Goal: Check status: Check status

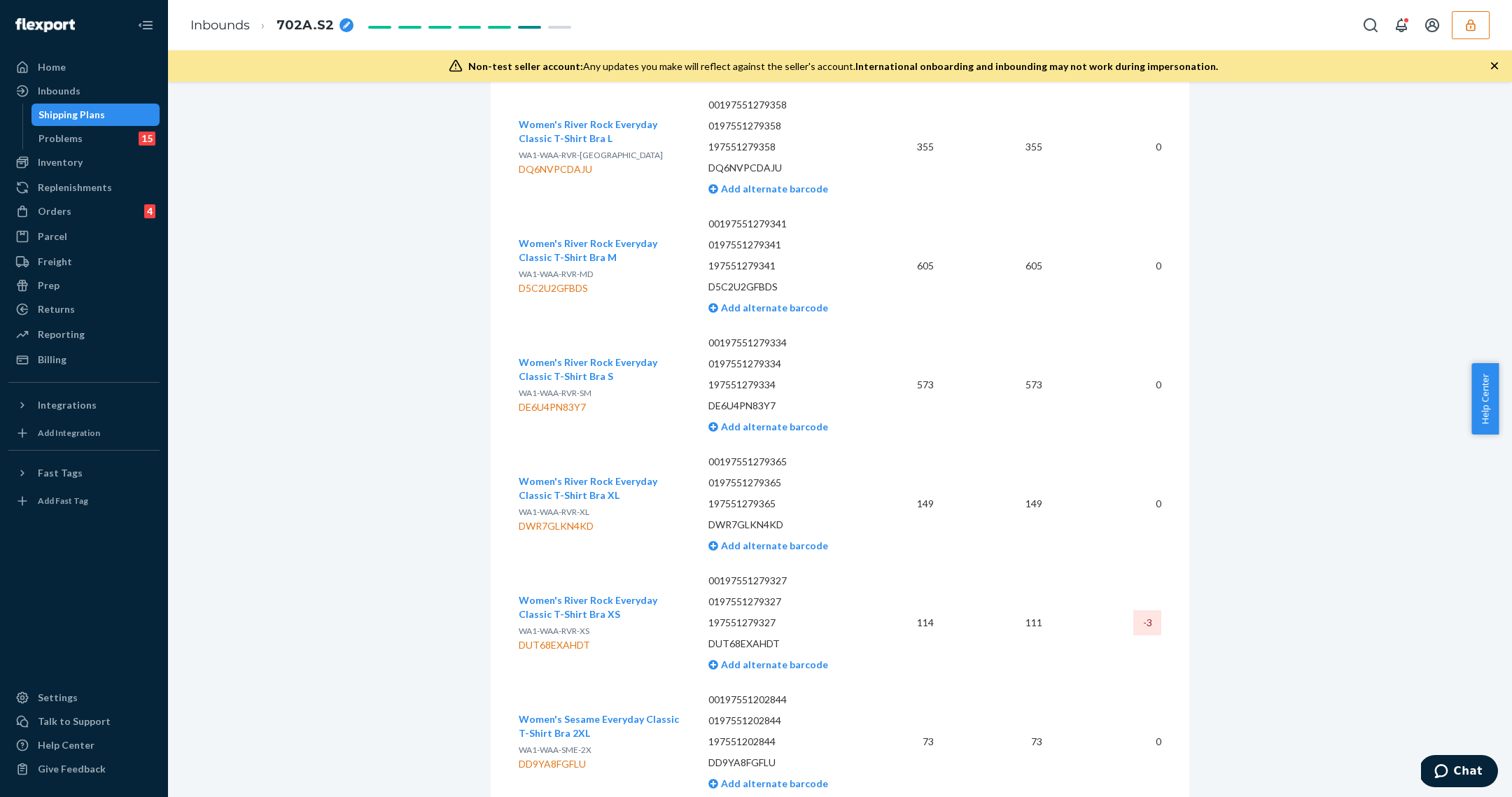
scroll to position [12742, 0]
click at [50, 122] on div "Shipping Plans" at bounding box center [96, 115] width 126 height 20
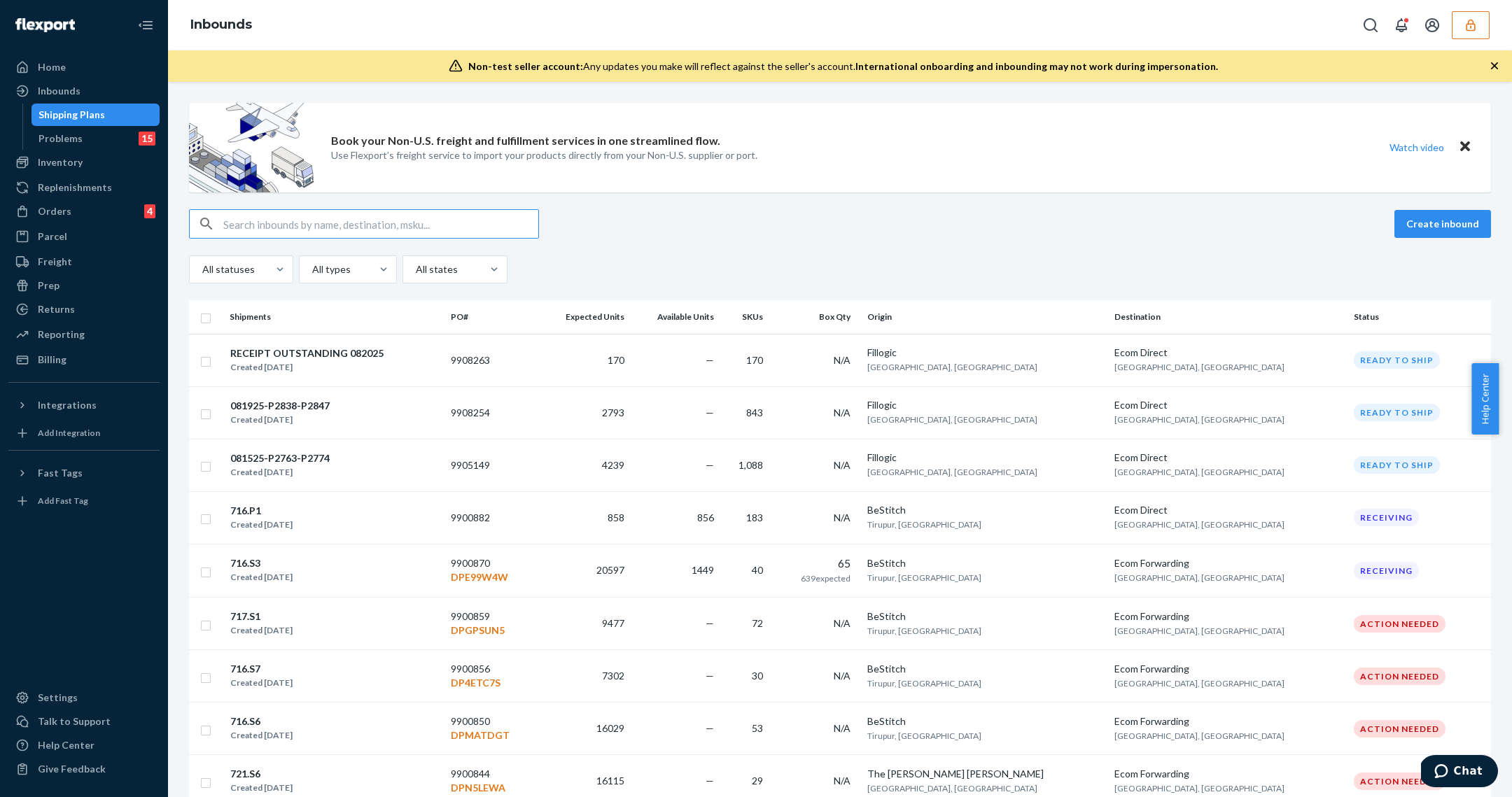
click at [318, 232] on input "text" at bounding box center [380, 224] width 315 height 28
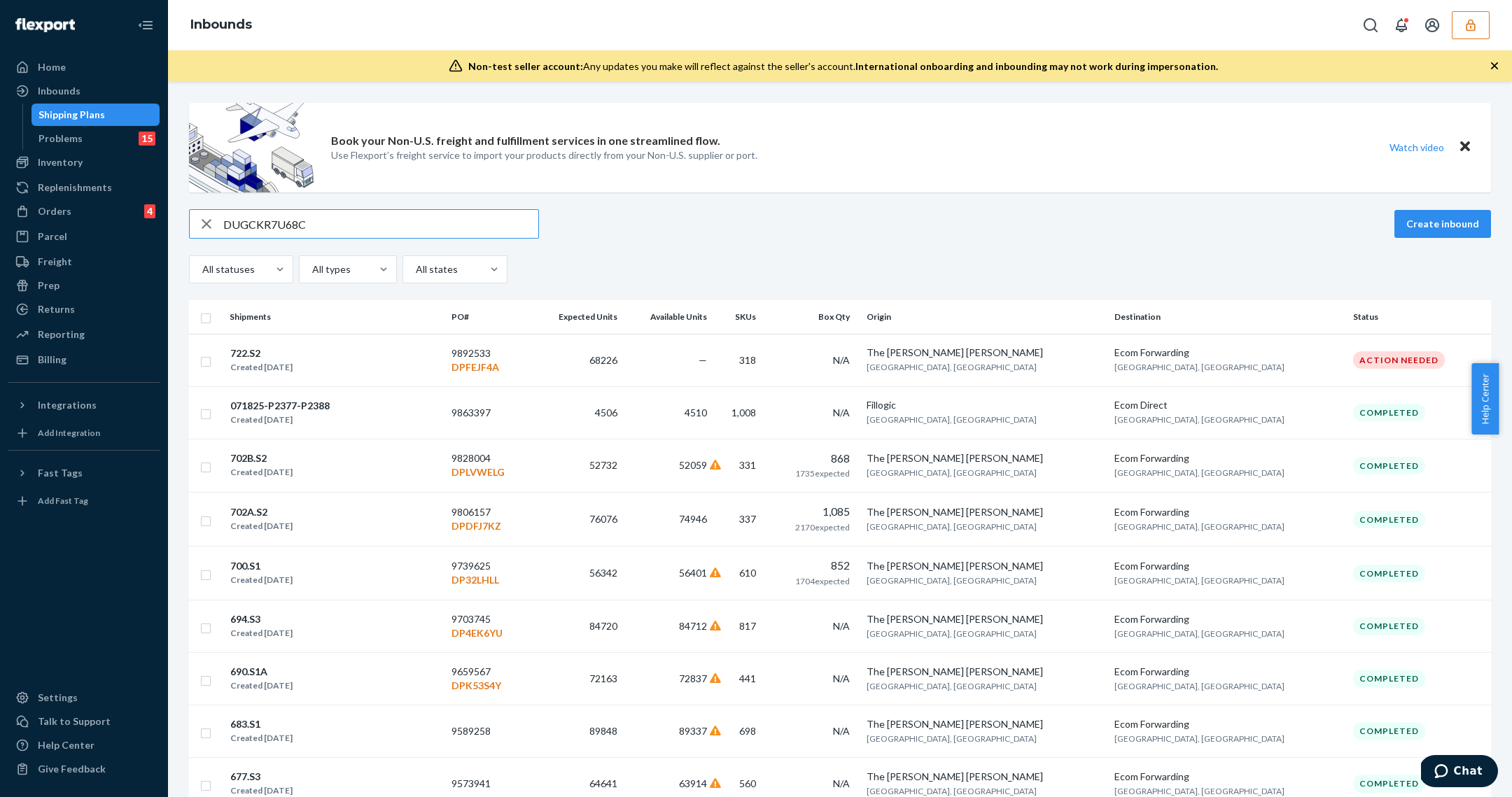
type input "DUGCKR7U68C"
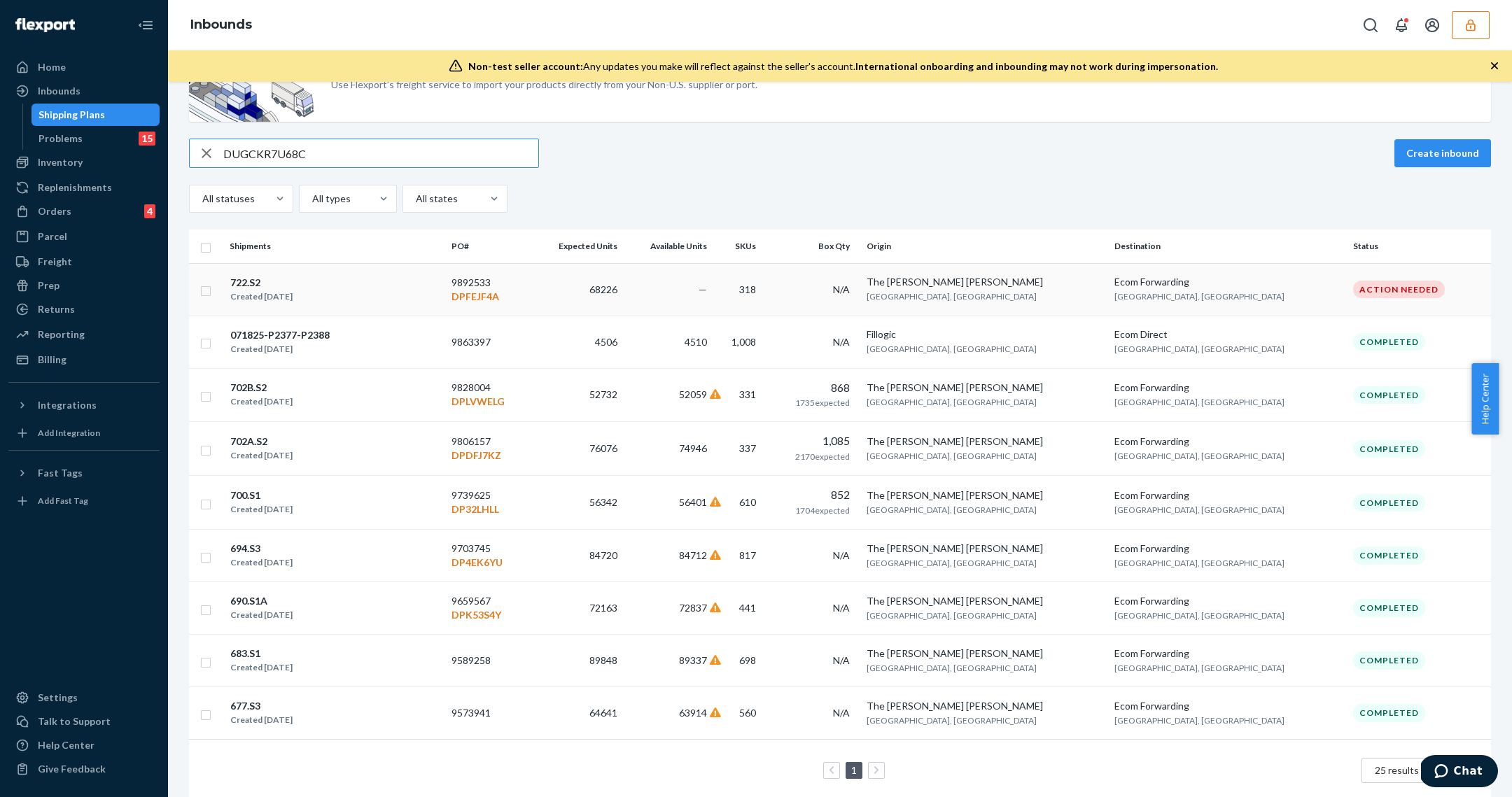
scroll to position [95, 0]
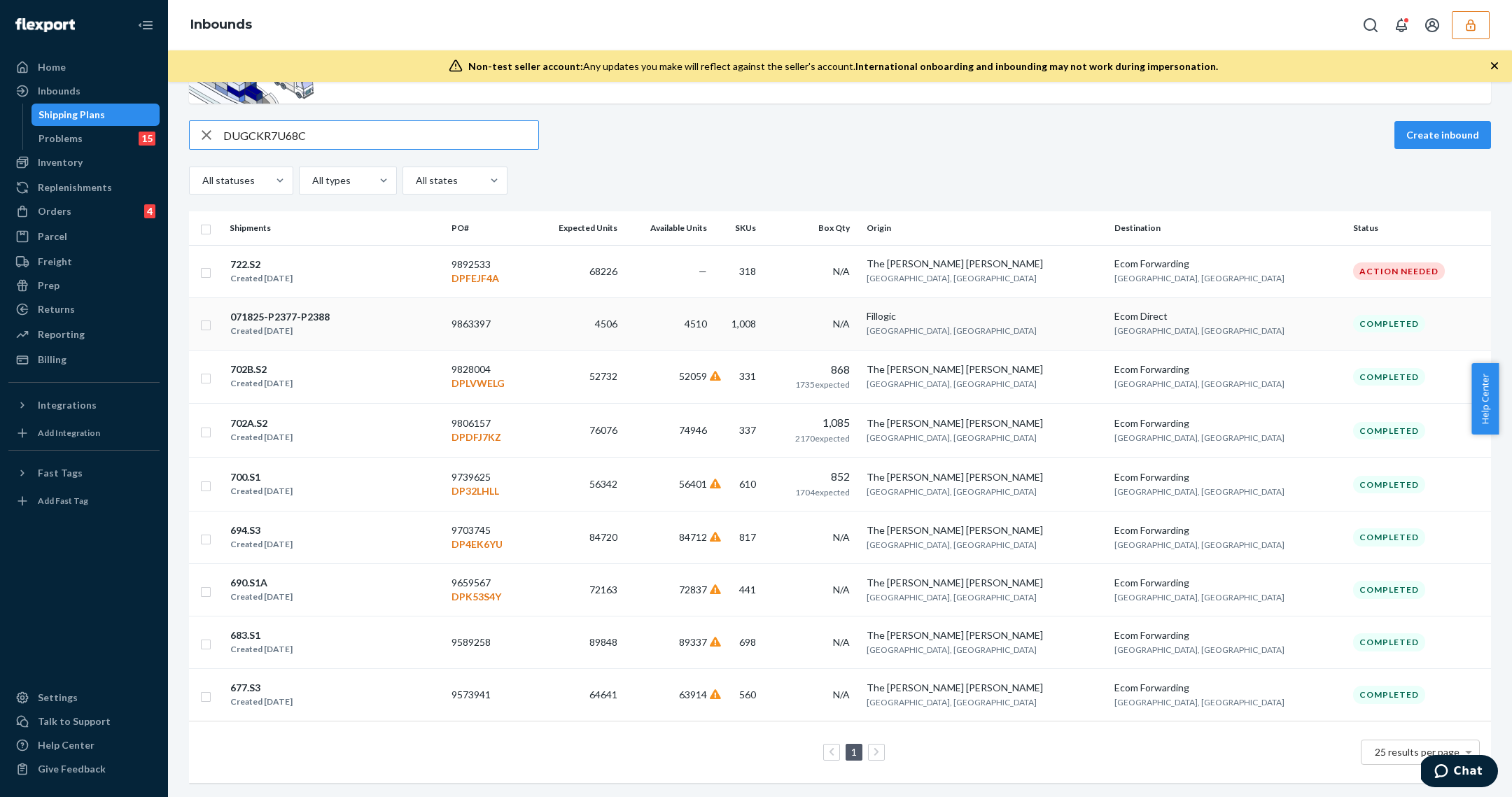
click at [617, 317] on span "4506" at bounding box center [605, 323] width 23 height 12
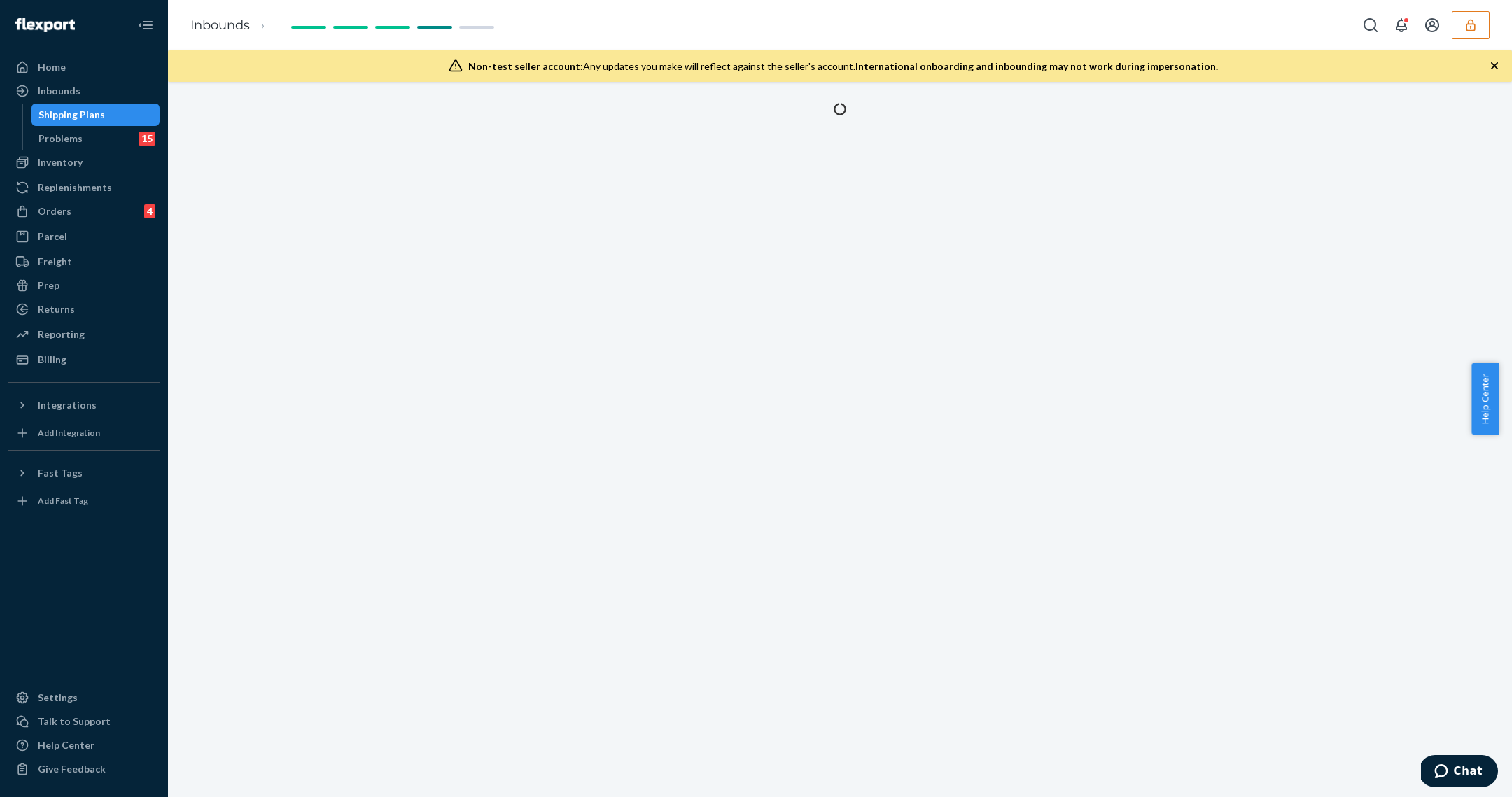
click at [731, 572] on div at bounding box center [839, 439] width 1343 height 715
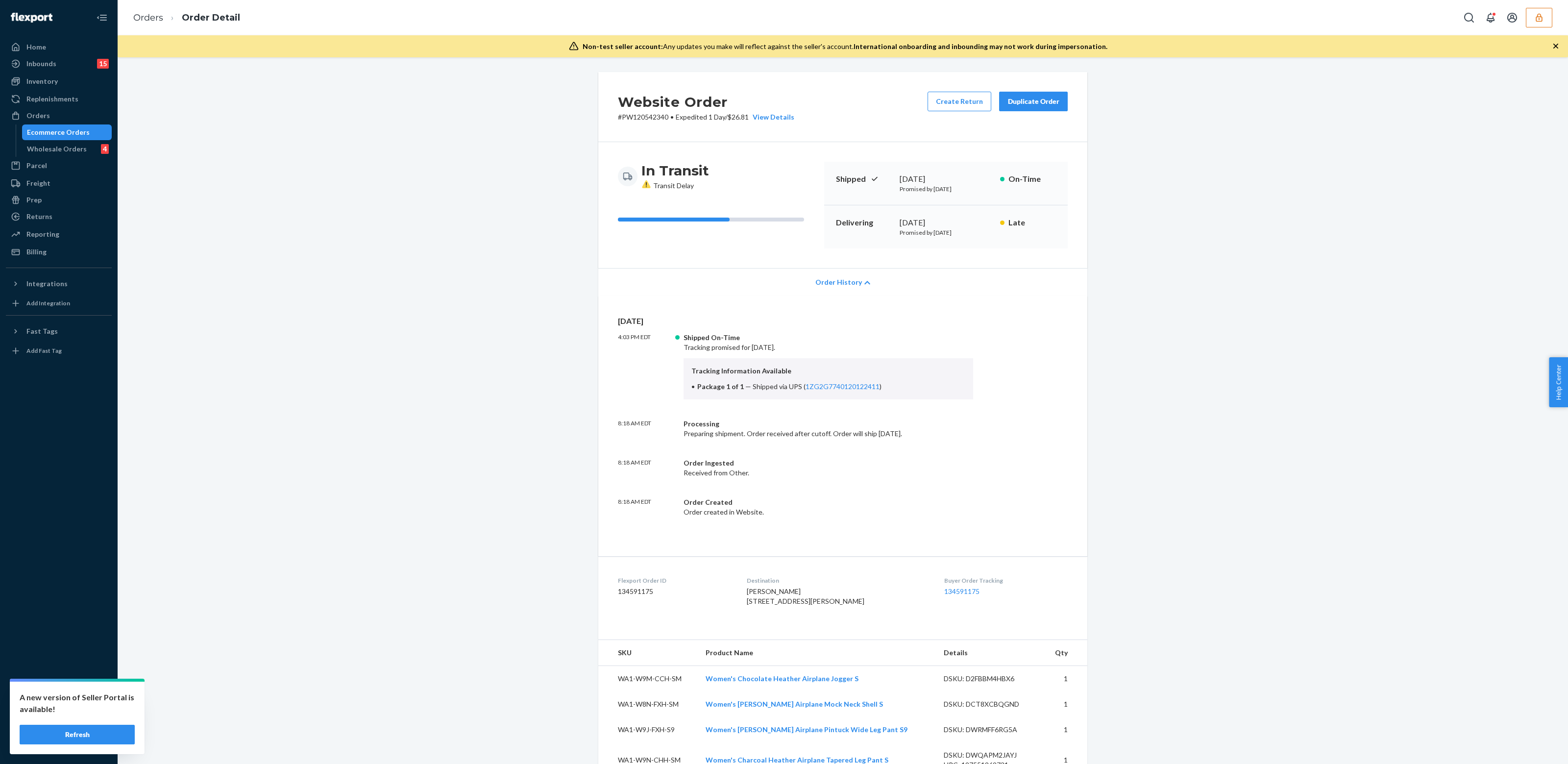
scroll to position [426, 0]
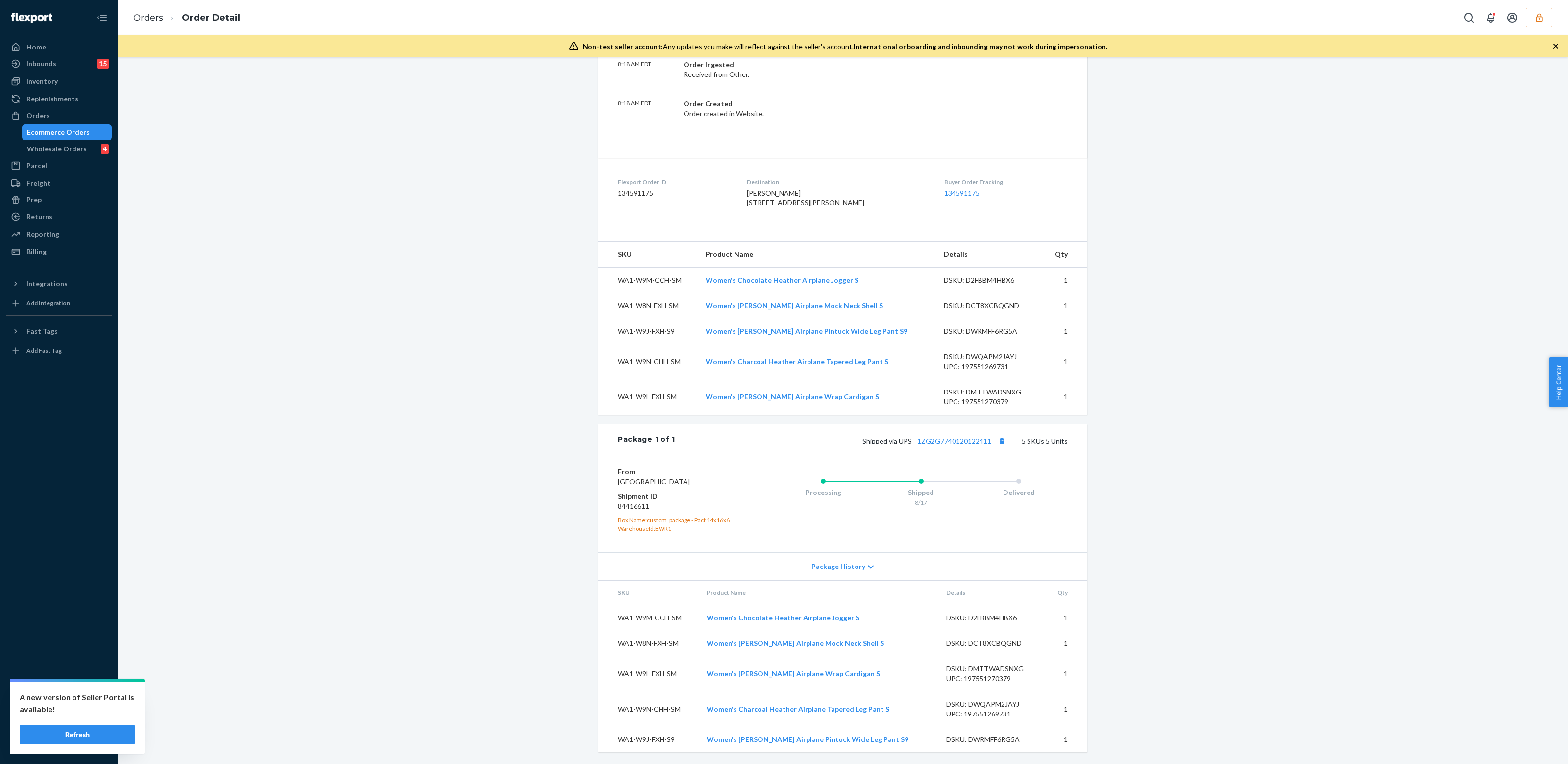
click at [59, 135] on div "Ecommerce Orders" at bounding box center [58, 133] width 63 height 10
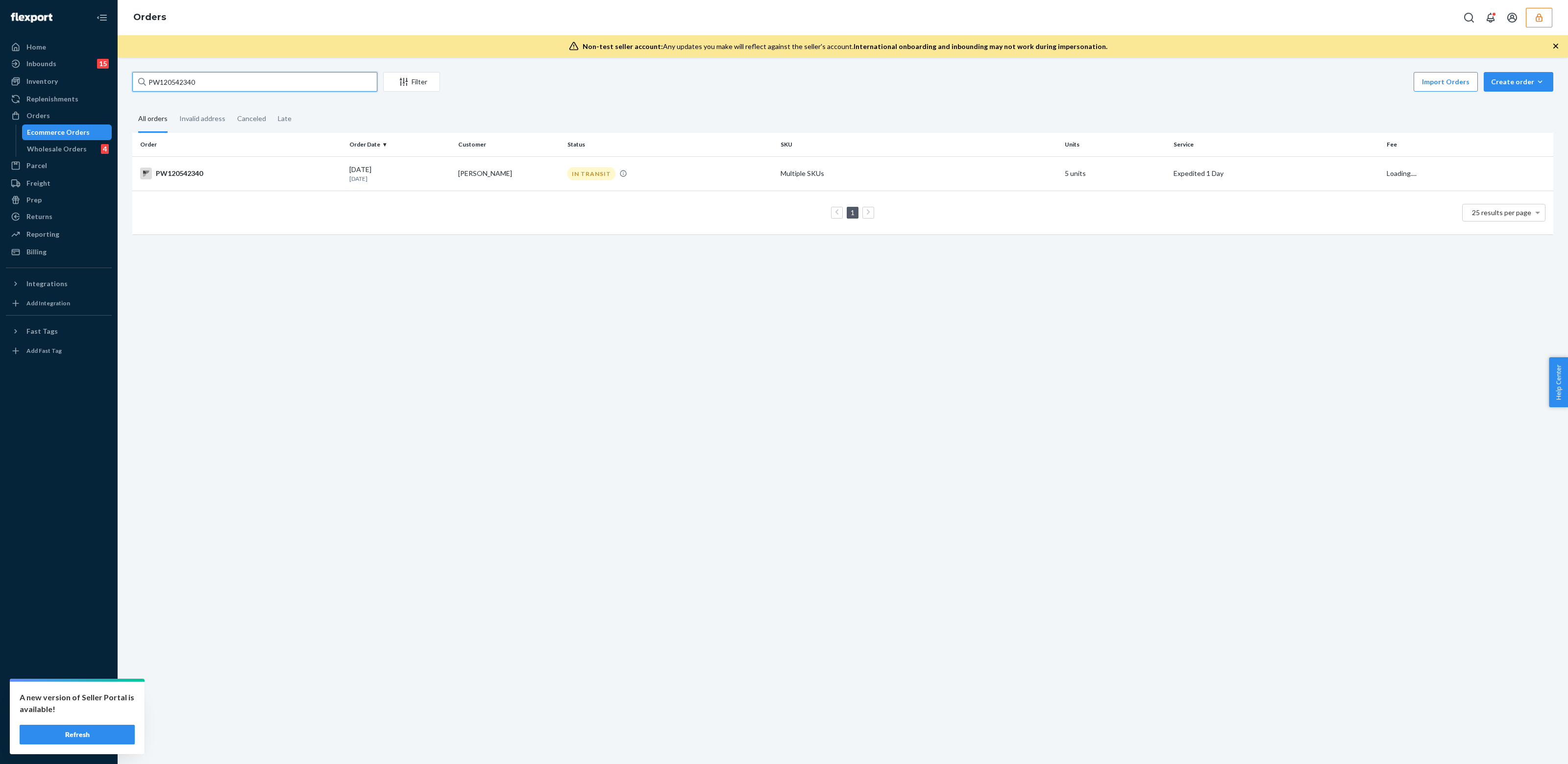
click at [196, 78] on input "PW120542340" at bounding box center [255, 82] width 245 height 20
type input "0"
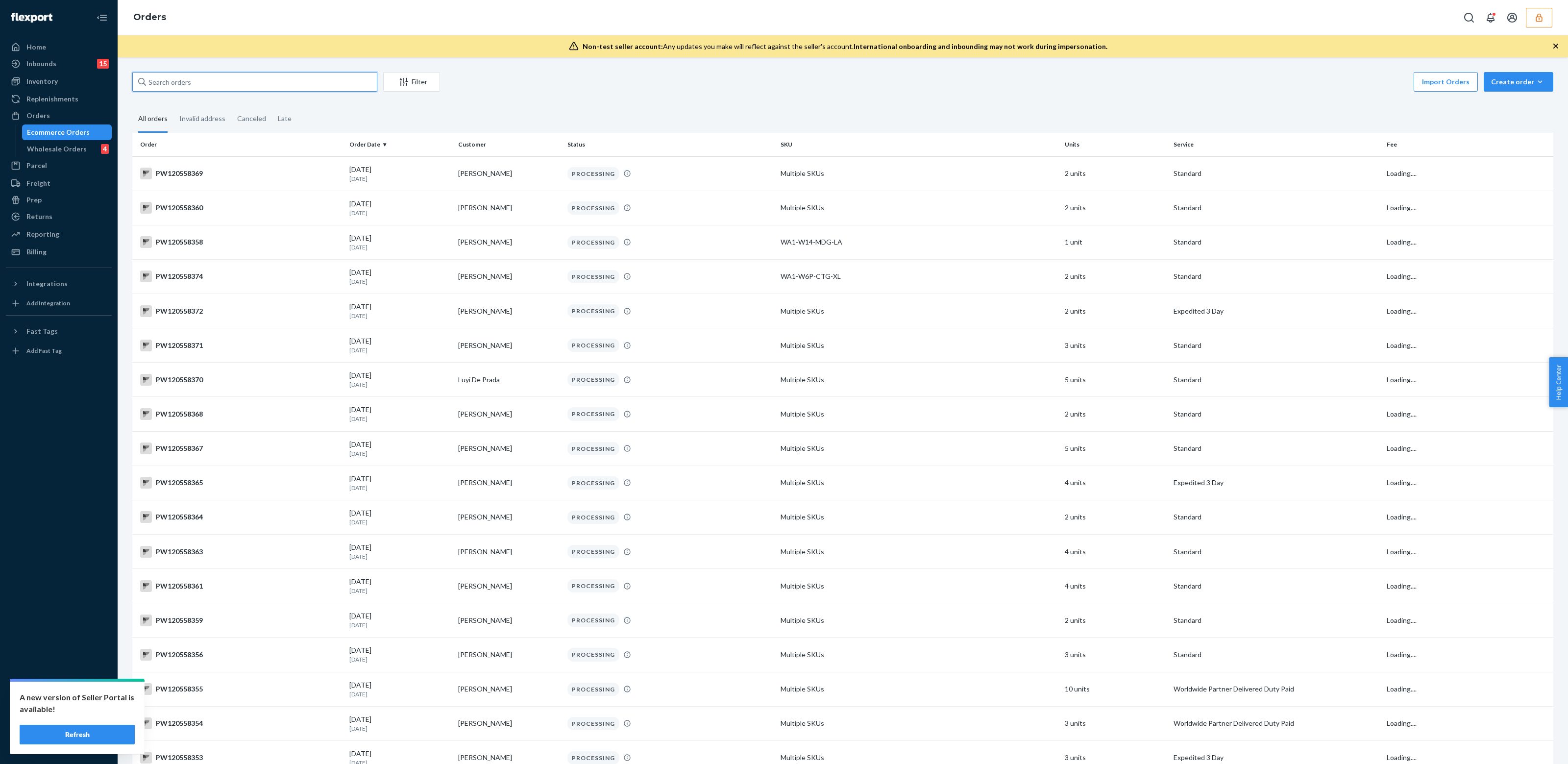
paste input "PW120558132"
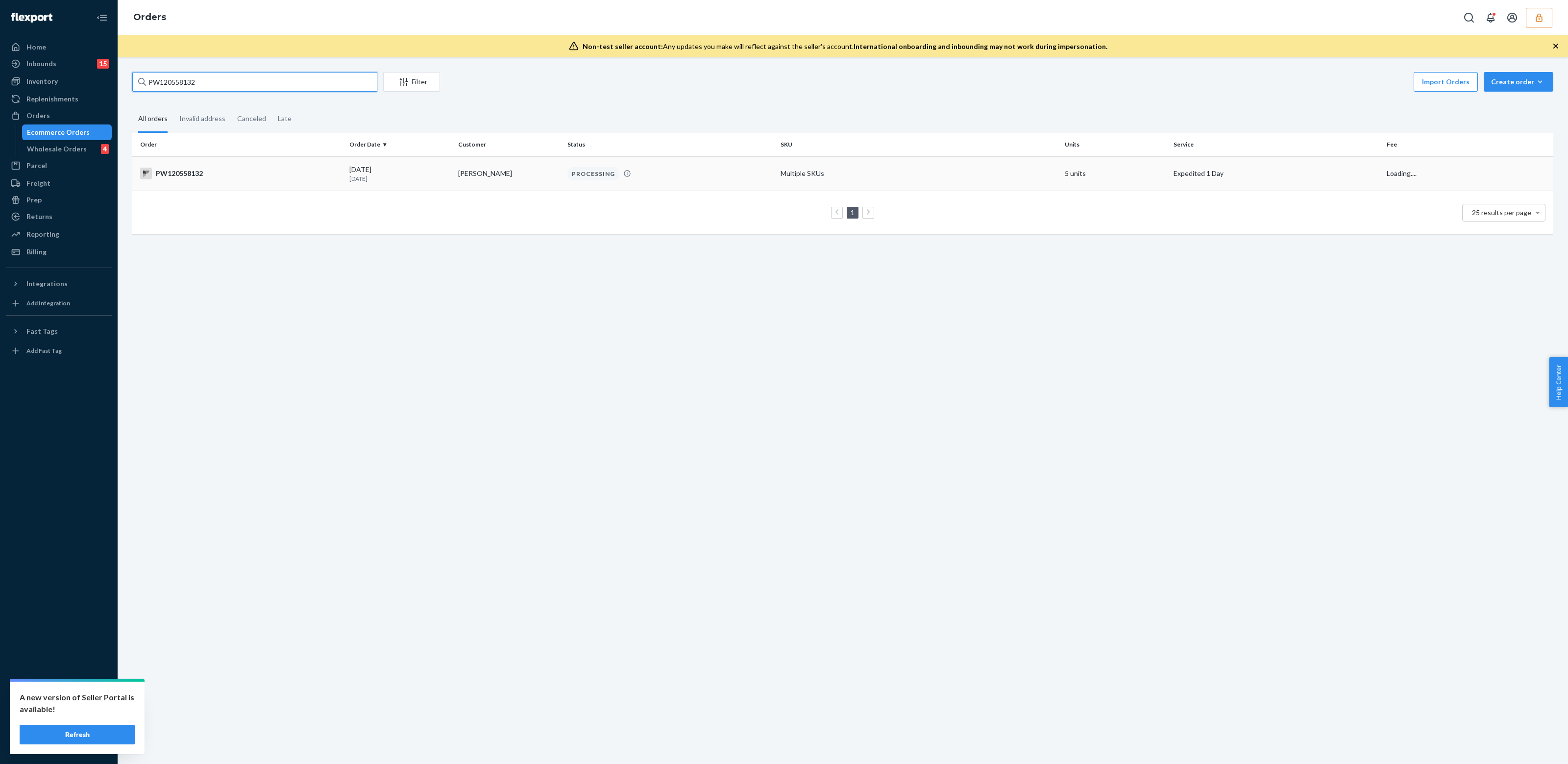
type input "PW120558132"
click at [359, 183] on td "08/22/2025 Today" at bounding box center [400, 173] width 109 height 34
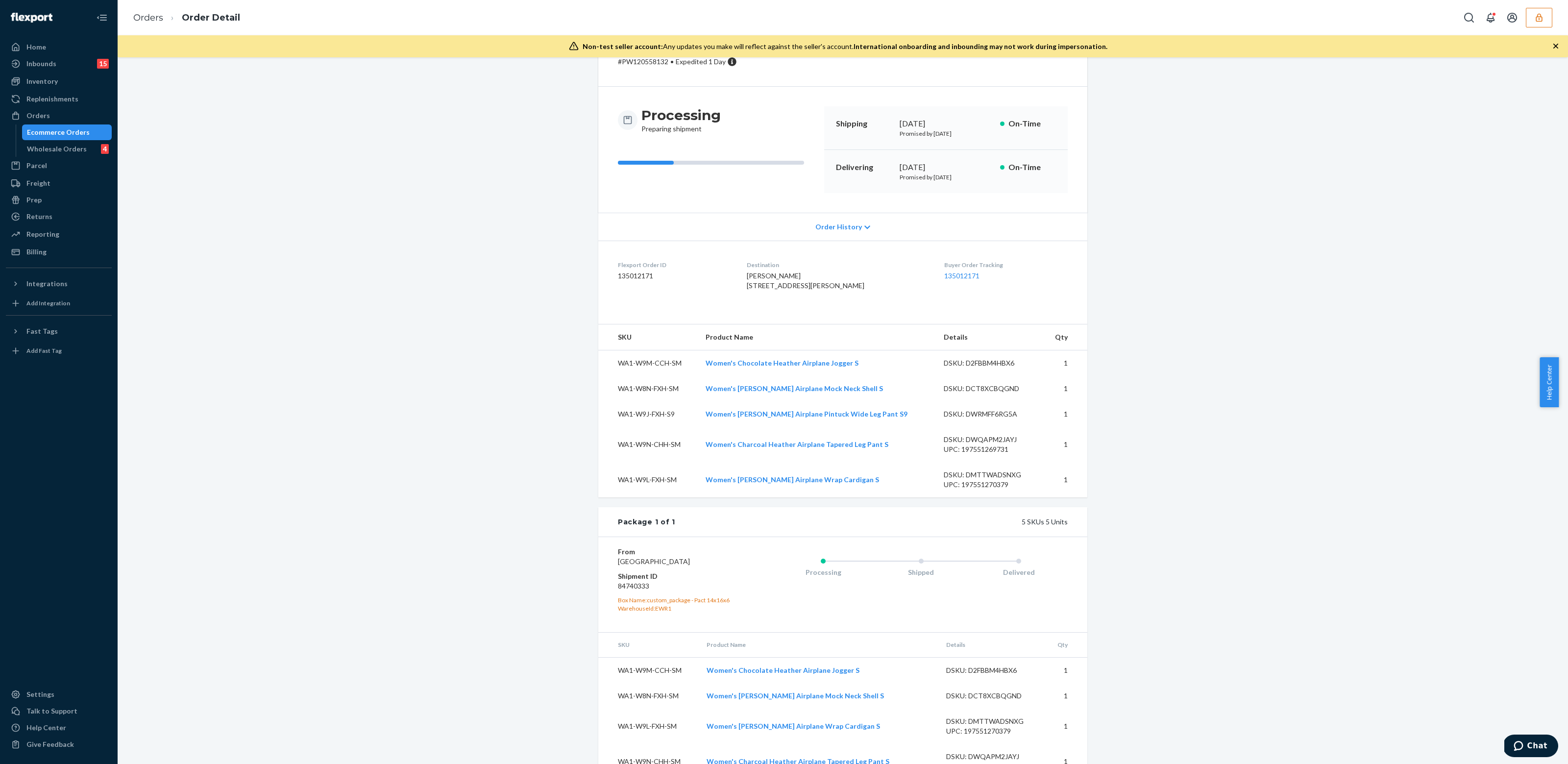
scroll to position [118, 0]
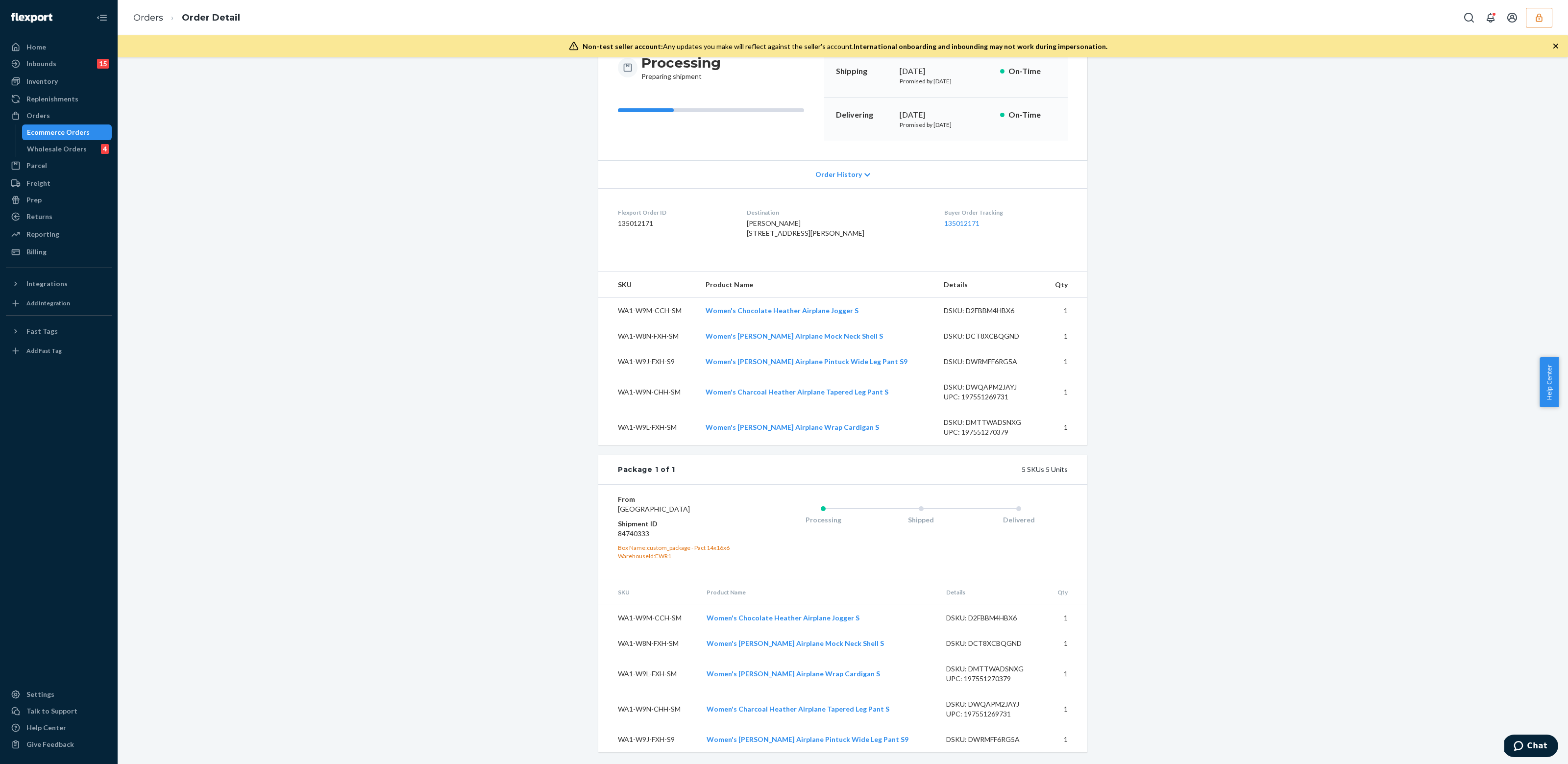
click at [632, 539] on dd "84740333" at bounding box center [676, 534] width 117 height 10
copy dd "84740333"
click at [839, 173] on div "Order History" at bounding box center [843, 174] width 489 height 28
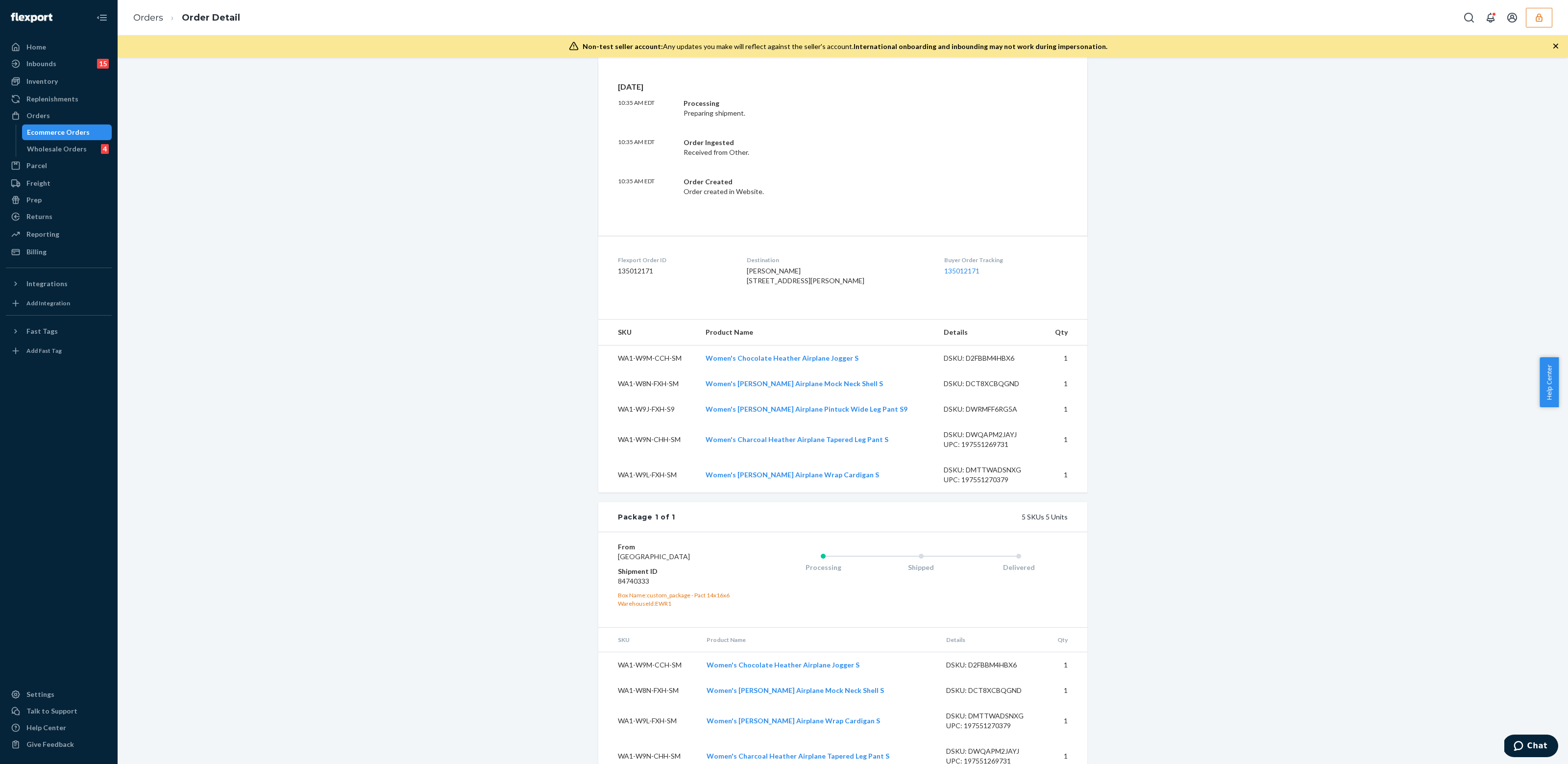
scroll to position [309, 0]
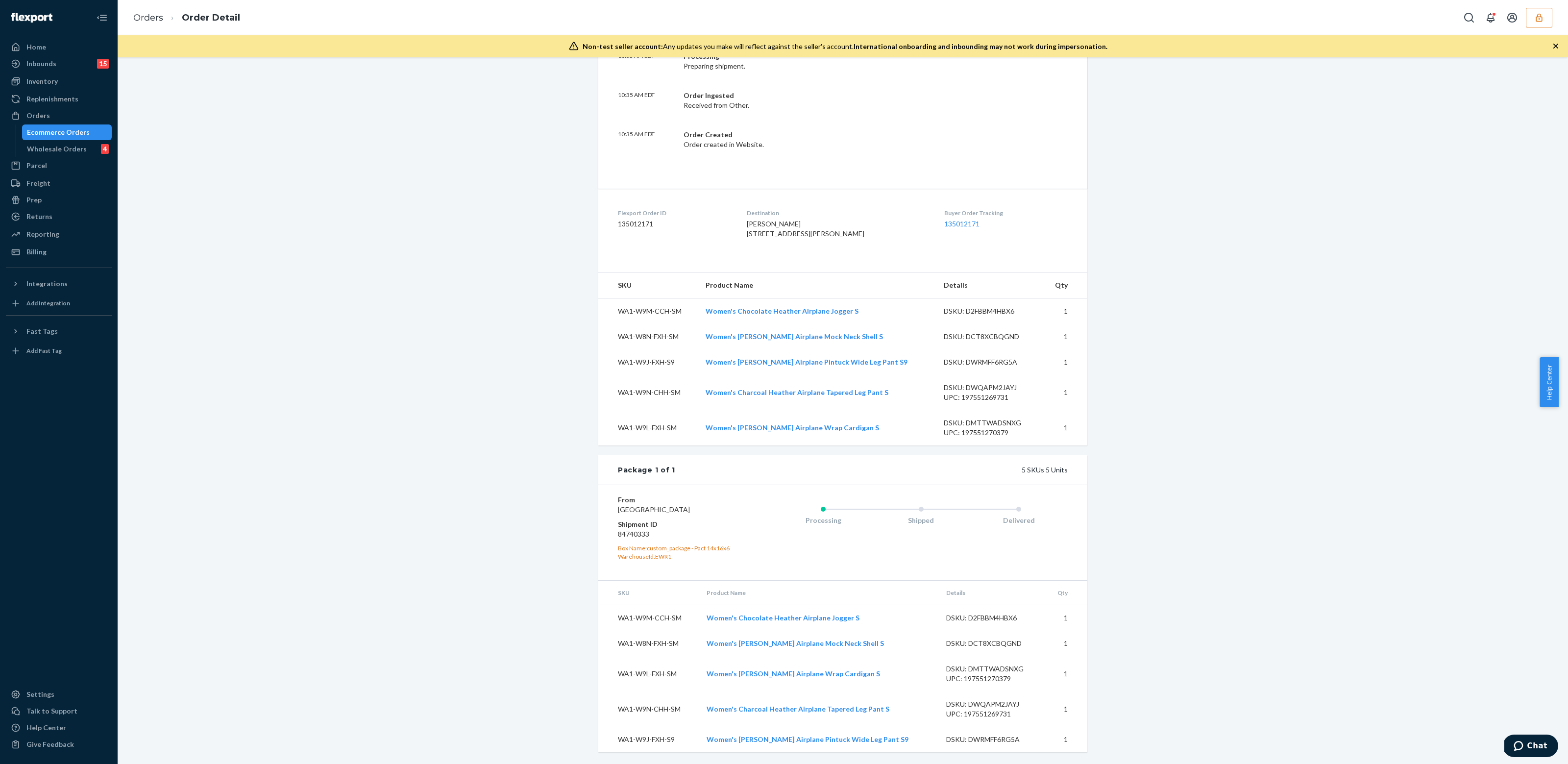
click at [637, 537] on dd "84740333" at bounding box center [676, 535] width 117 height 10
click at [637, 537] on dd "84740333" at bounding box center [676, 535] width 117 height 10
copy dd "84740333"
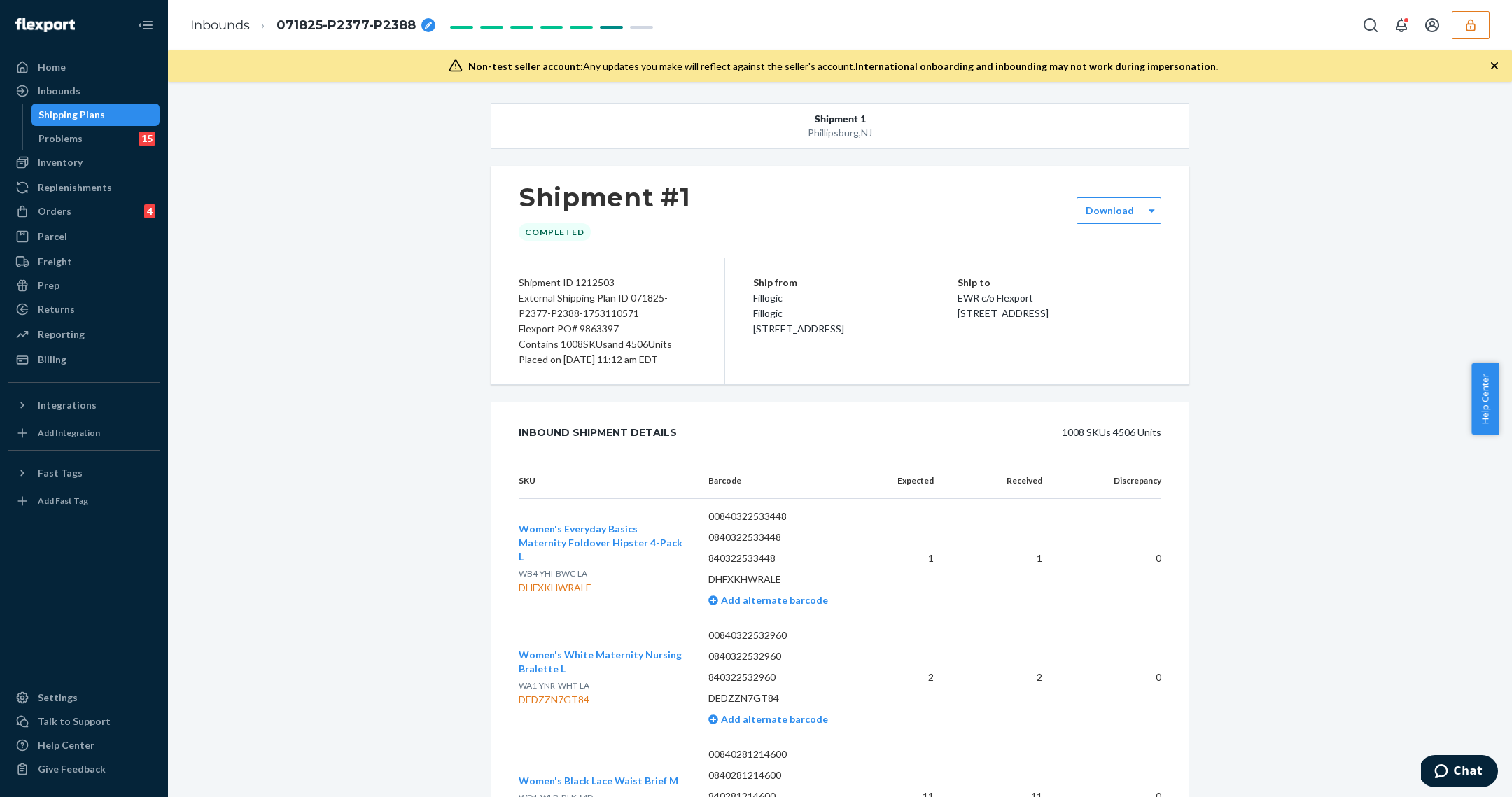
scroll to position [105127, 0]
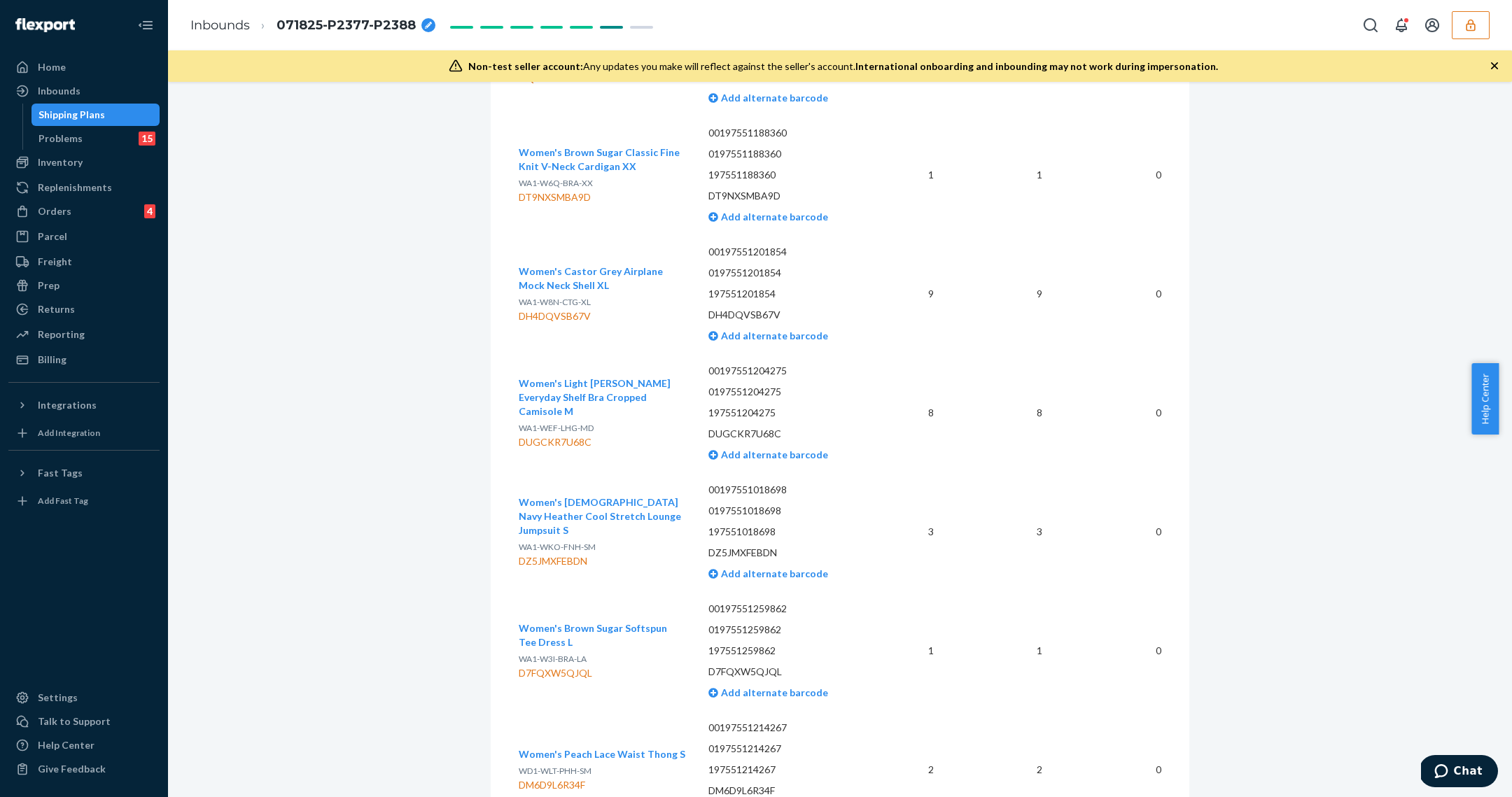
click at [120, 117] on div "Shipping Plans" at bounding box center [96, 115] width 126 height 20
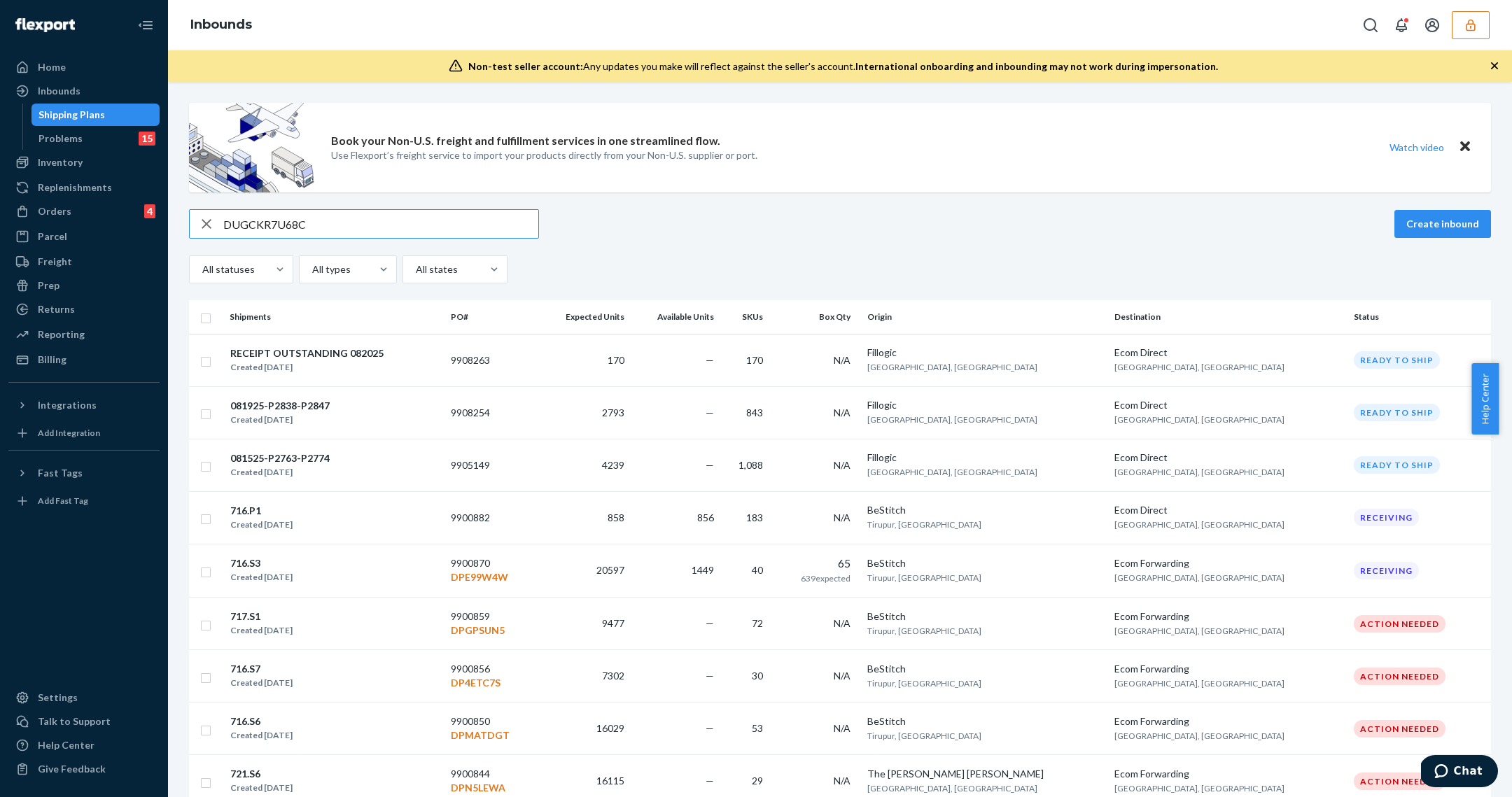
type input "DUGCKR7U68C"
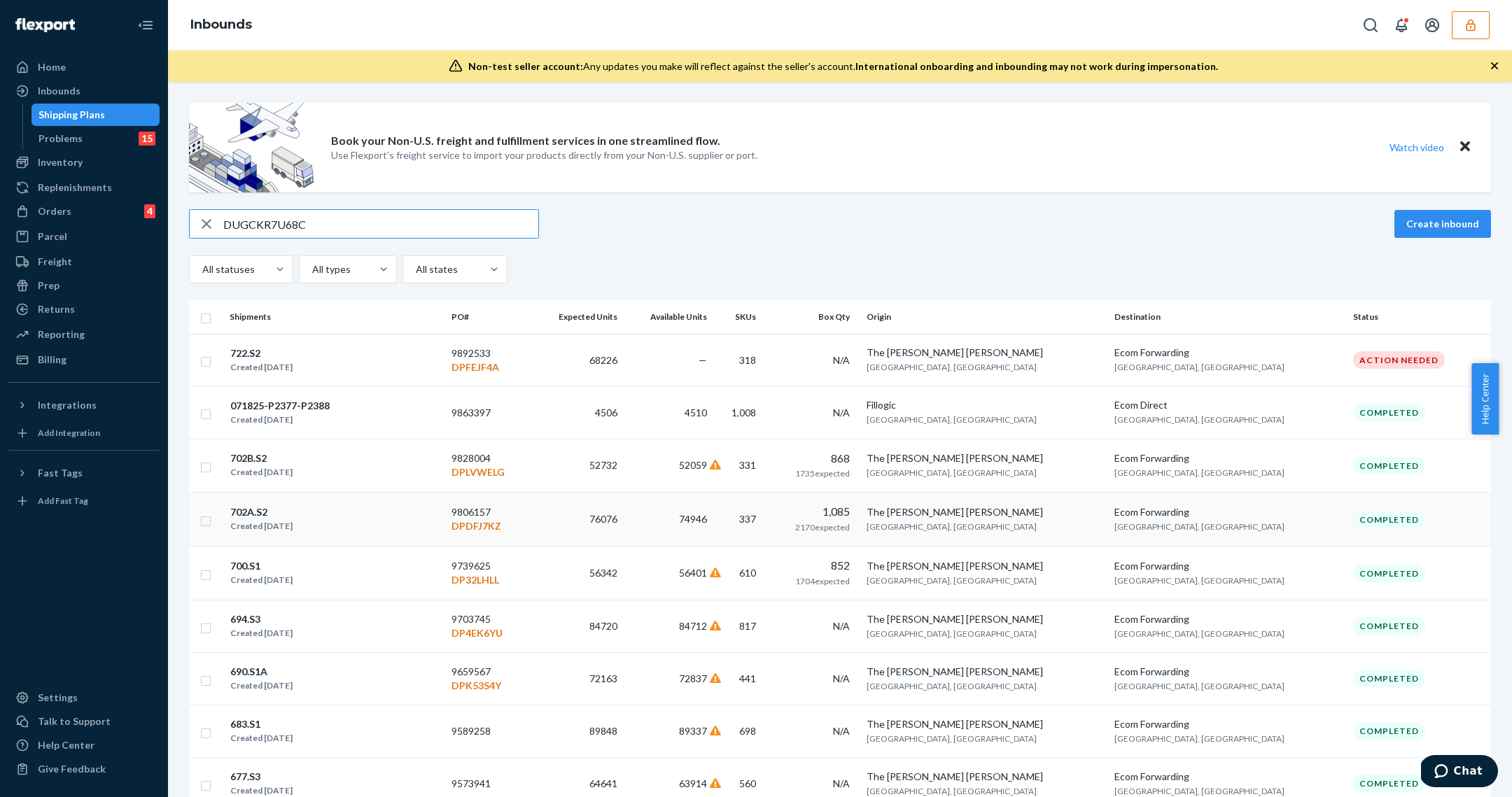
click at [622, 535] on td "76076" at bounding box center [576, 519] width 92 height 54
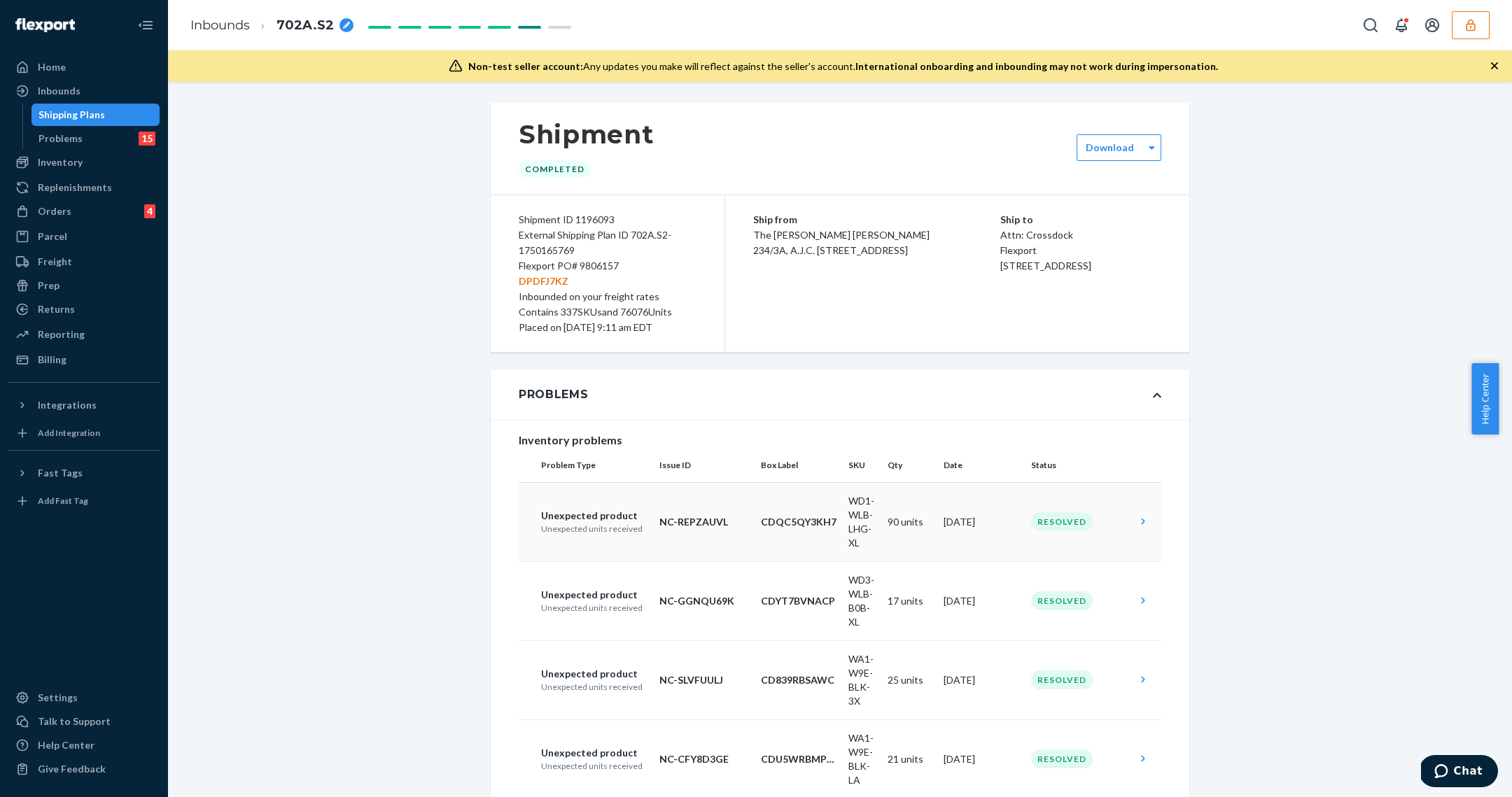
scroll to position [18409, 0]
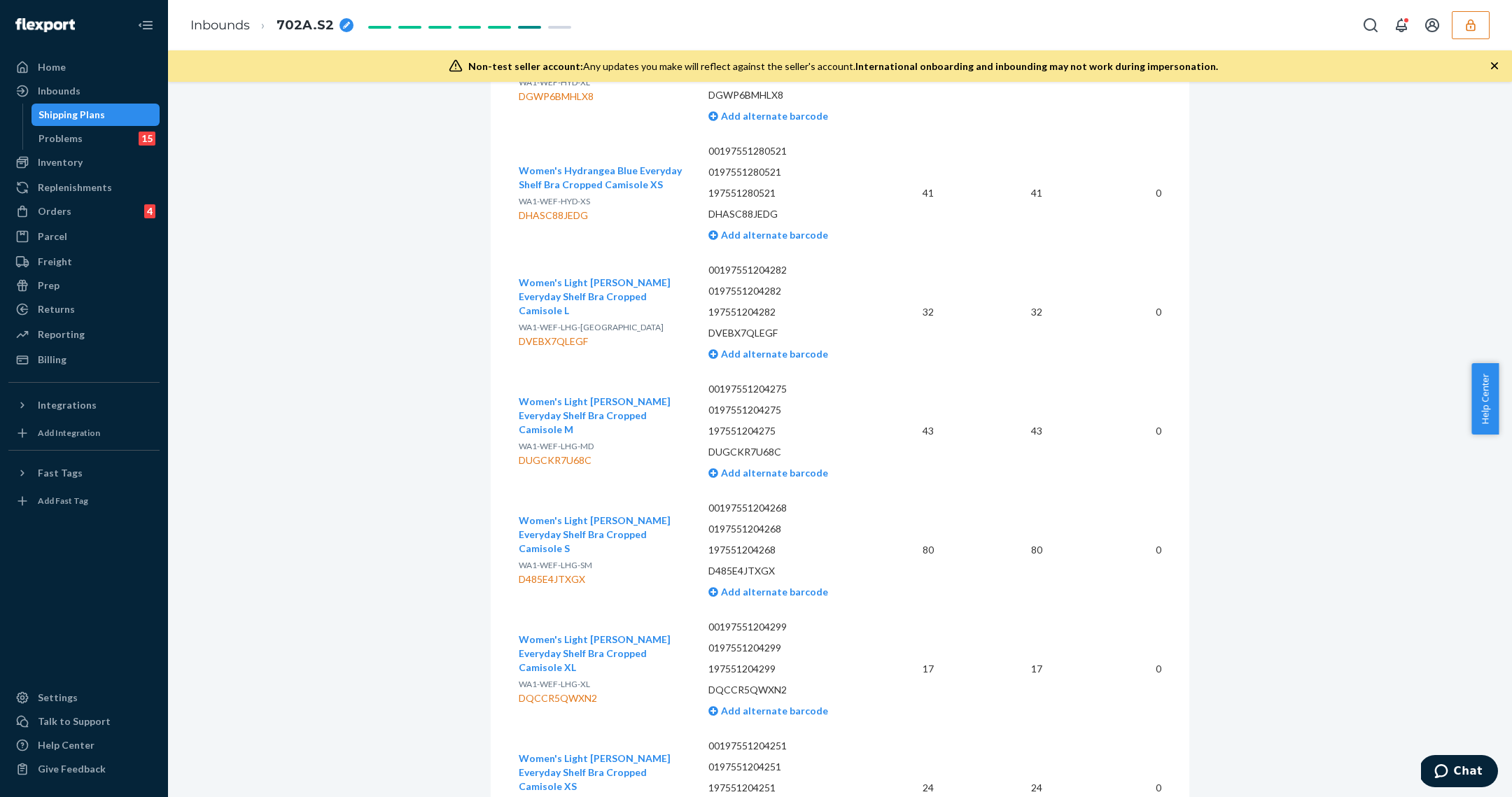
click at [110, 124] on div "Shipping Plans" at bounding box center [96, 115] width 126 height 20
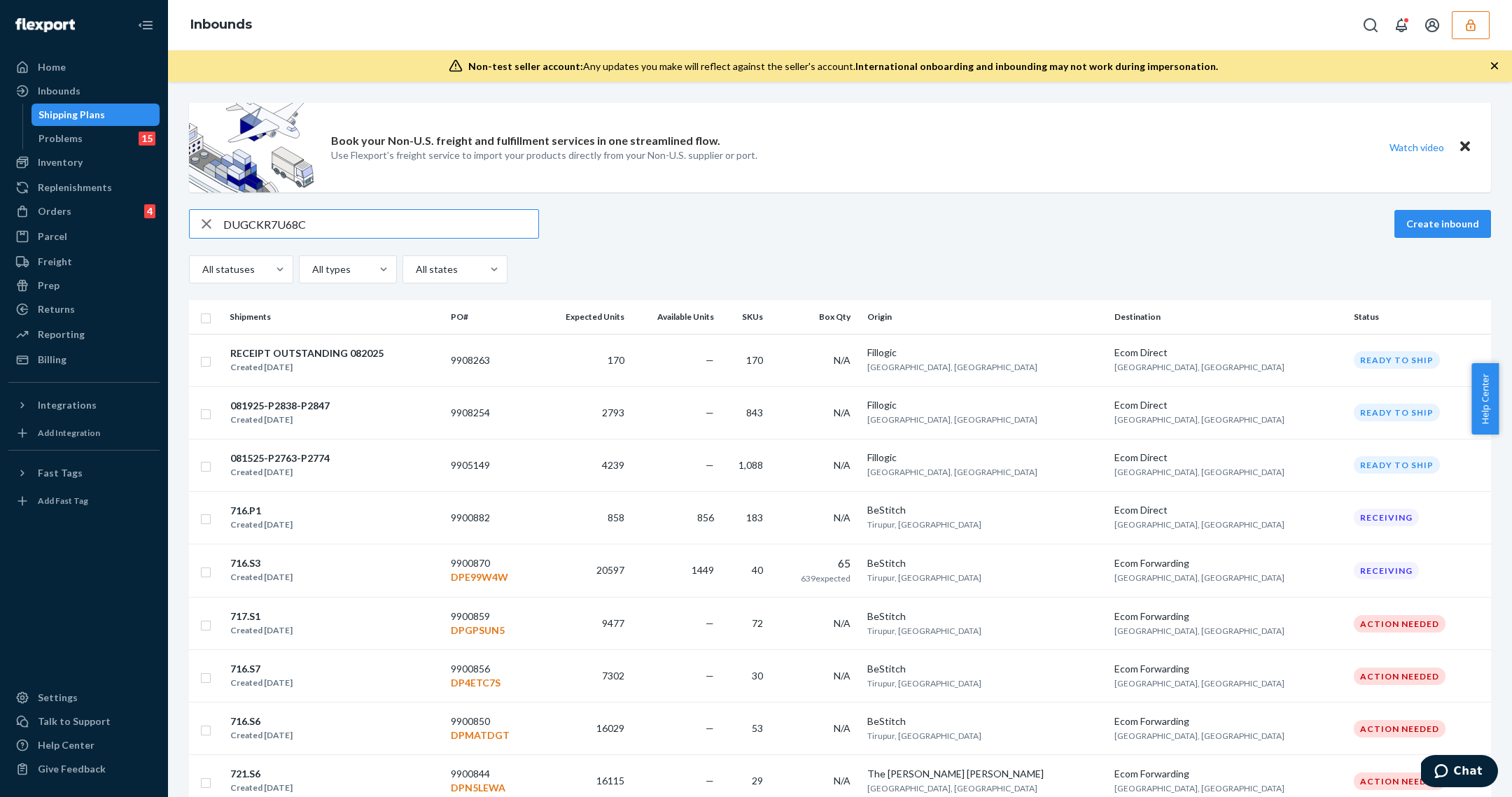
type input "DUGCKR7U68C"
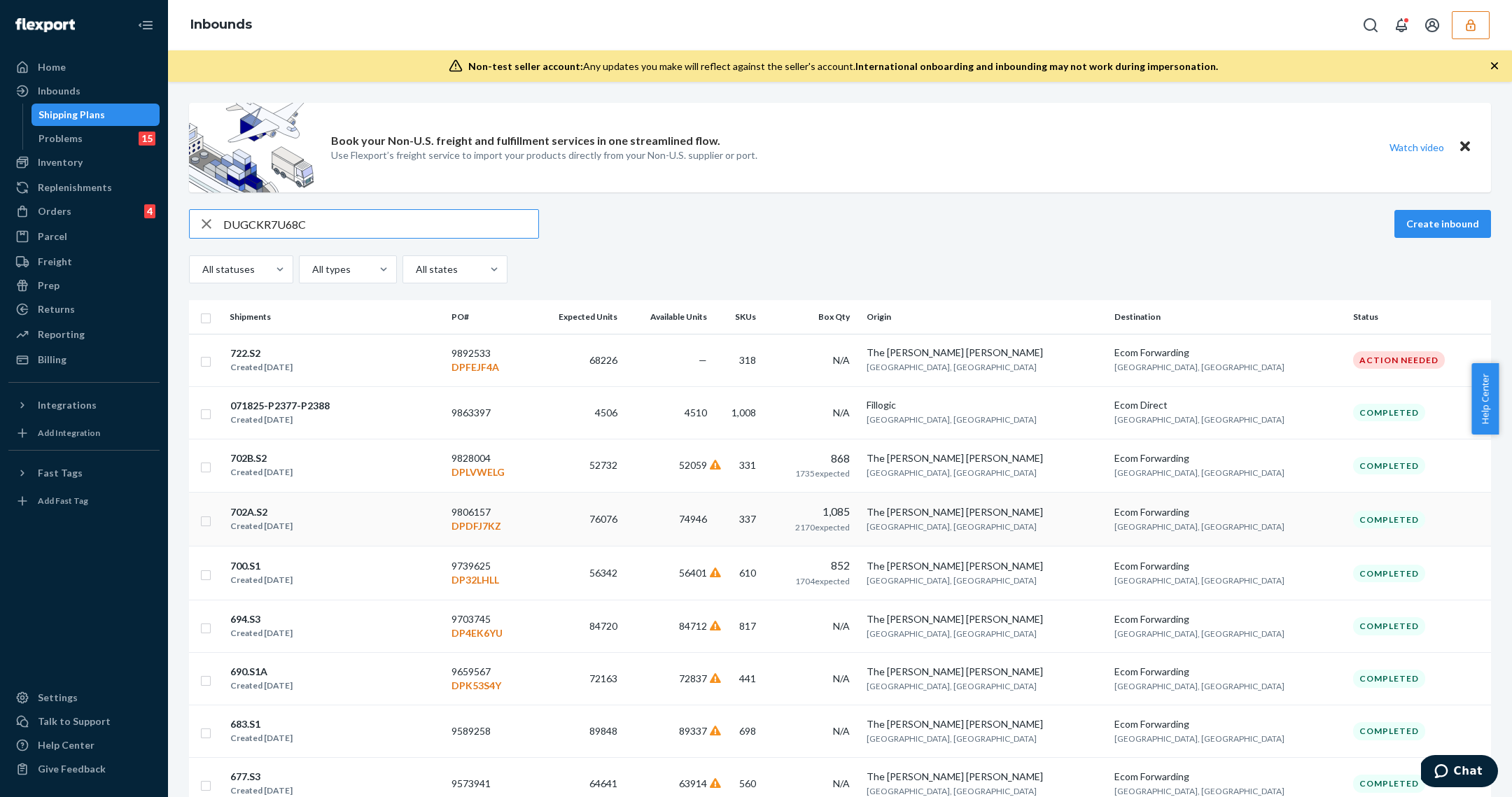
click at [416, 526] on div "702A.S2 Created Jun 17, 2025" at bounding box center [334, 518] width 210 height 30
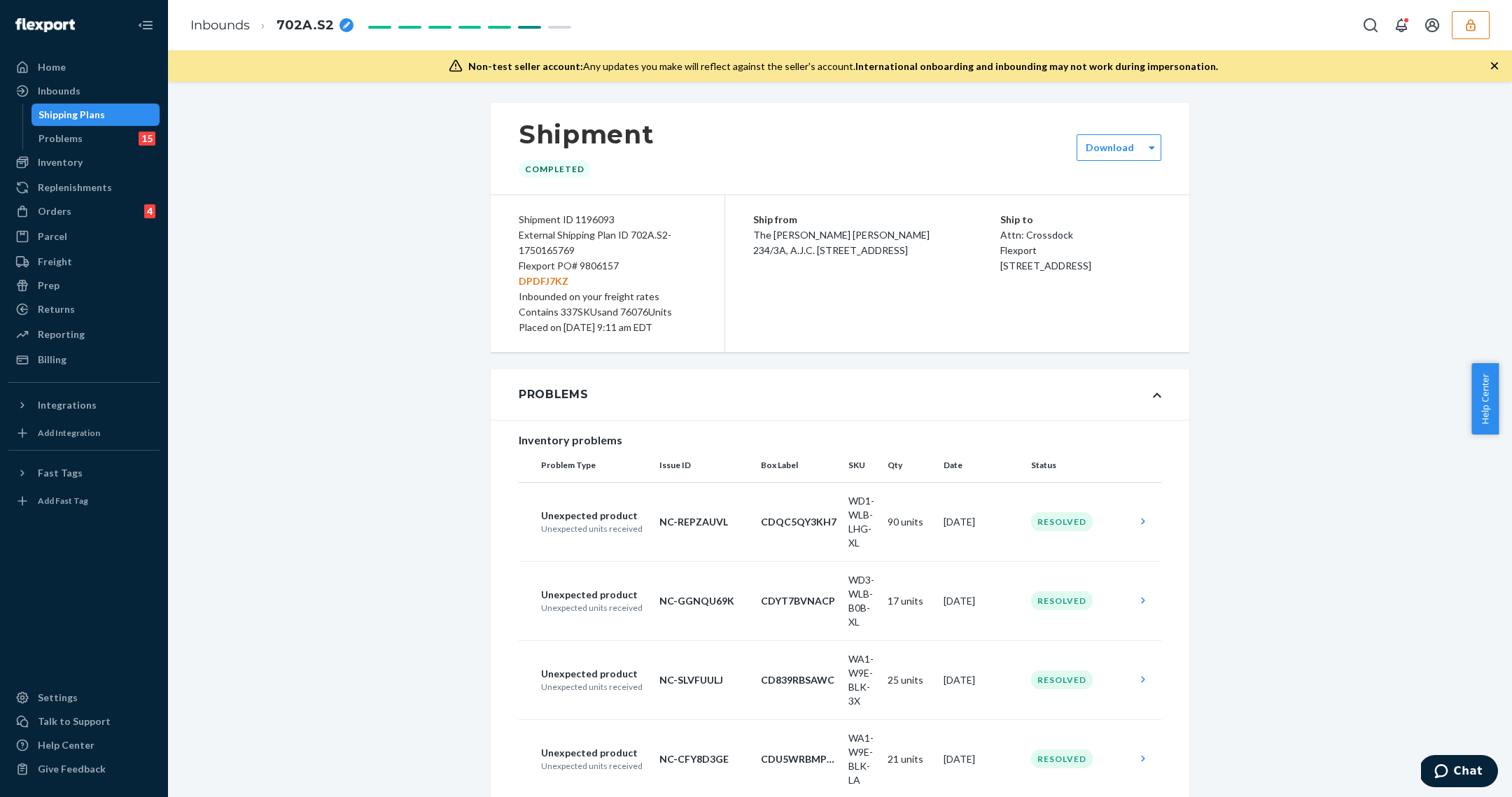
scroll to position [18754, 0]
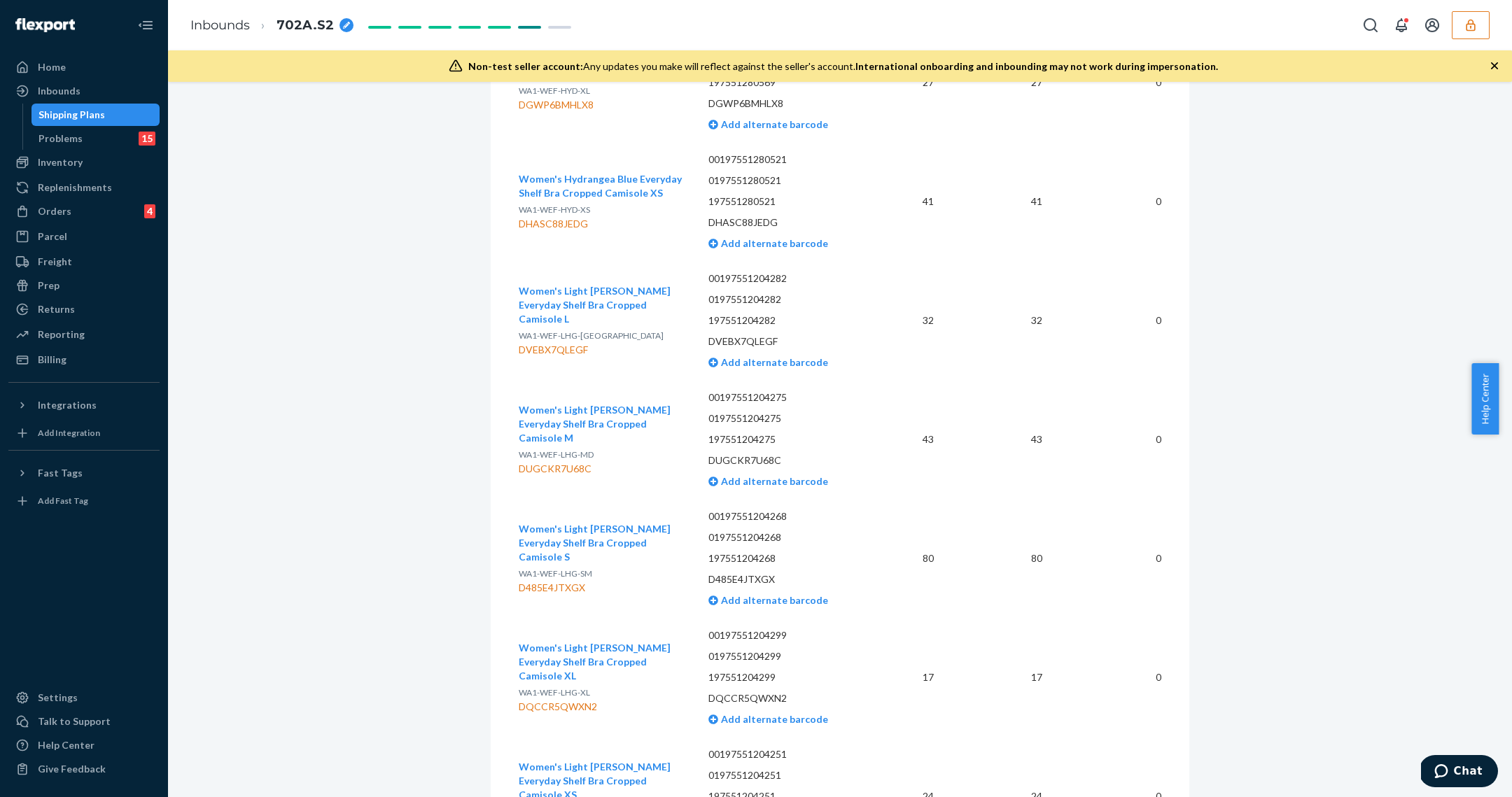
click at [82, 124] on link "Shipping Plans" at bounding box center [96, 115] width 129 height 23
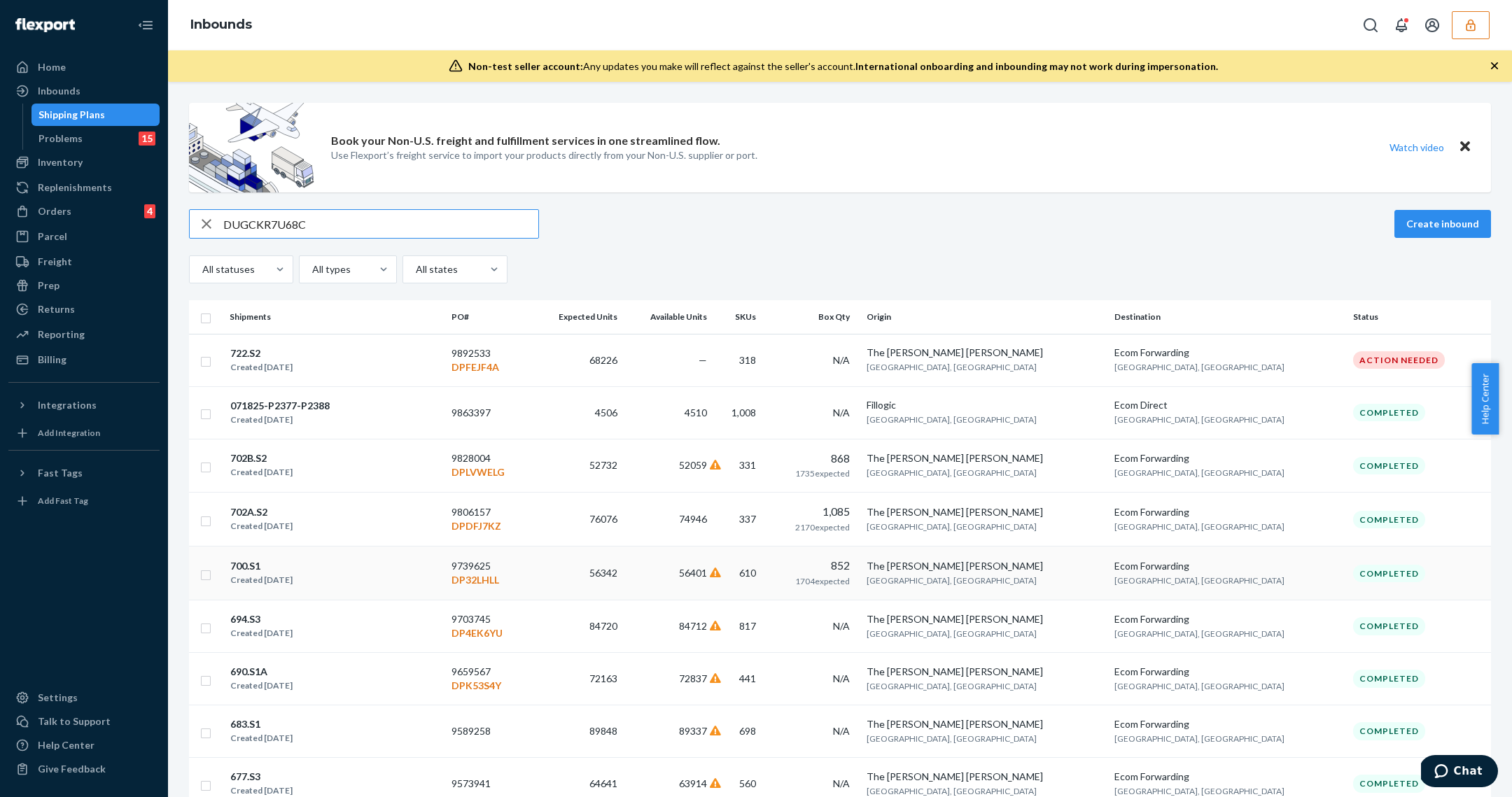
type input "DUGCKR7U68C"
click at [767, 579] on td "610" at bounding box center [740, 573] width 55 height 54
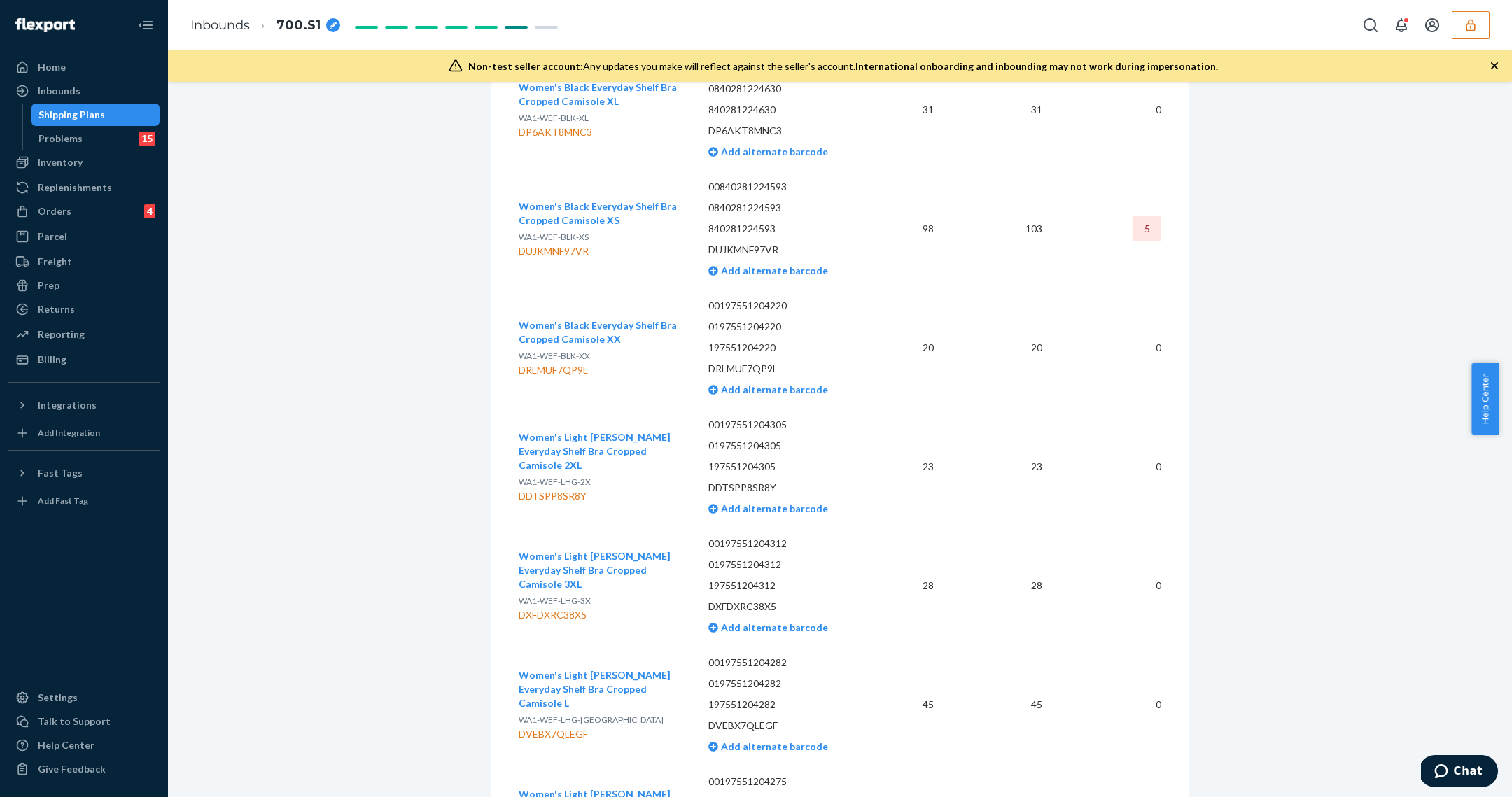
scroll to position [24563, 0]
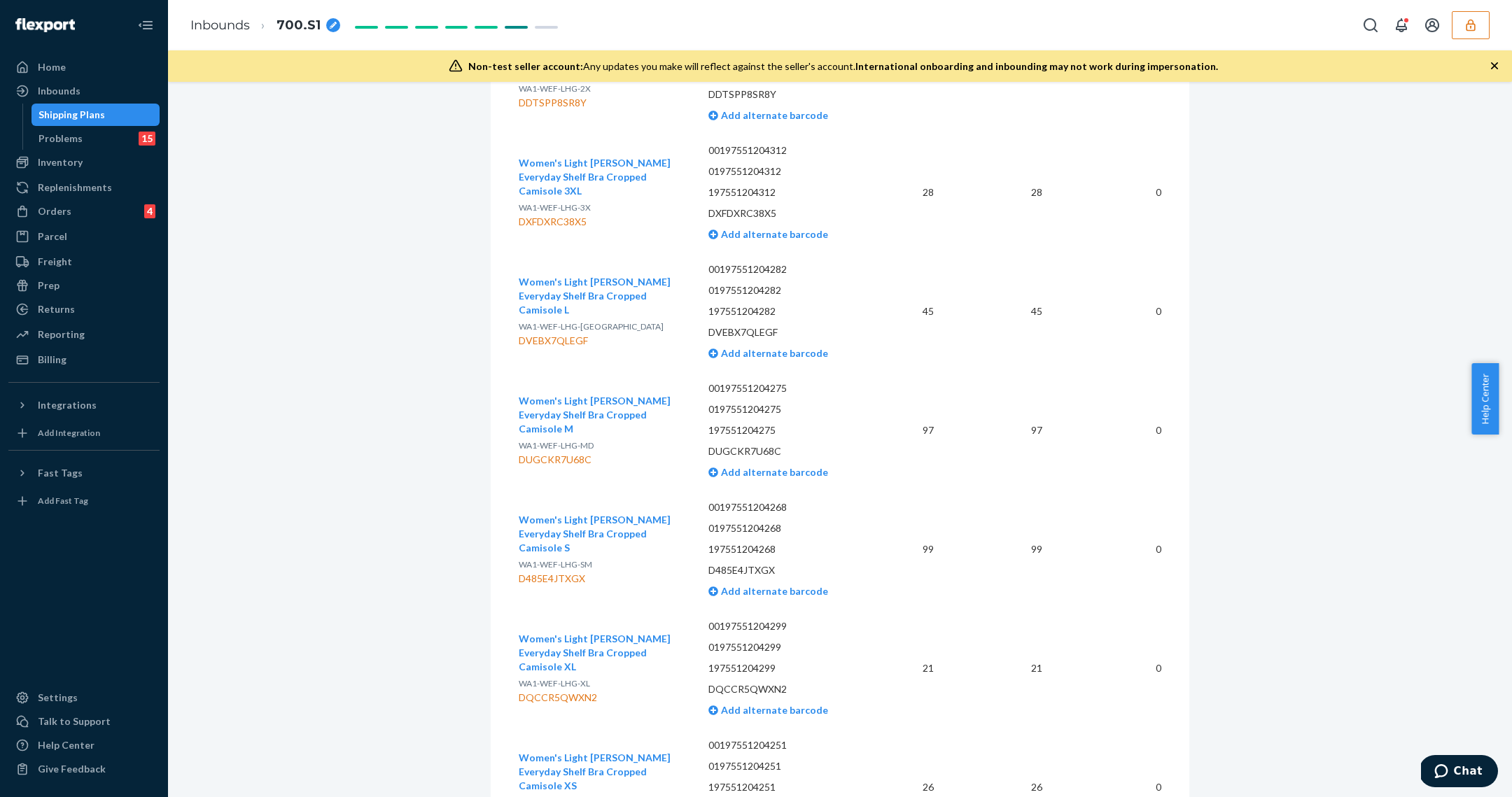
click at [64, 119] on div "Shipping Plans" at bounding box center [72, 115] width 67 height 14
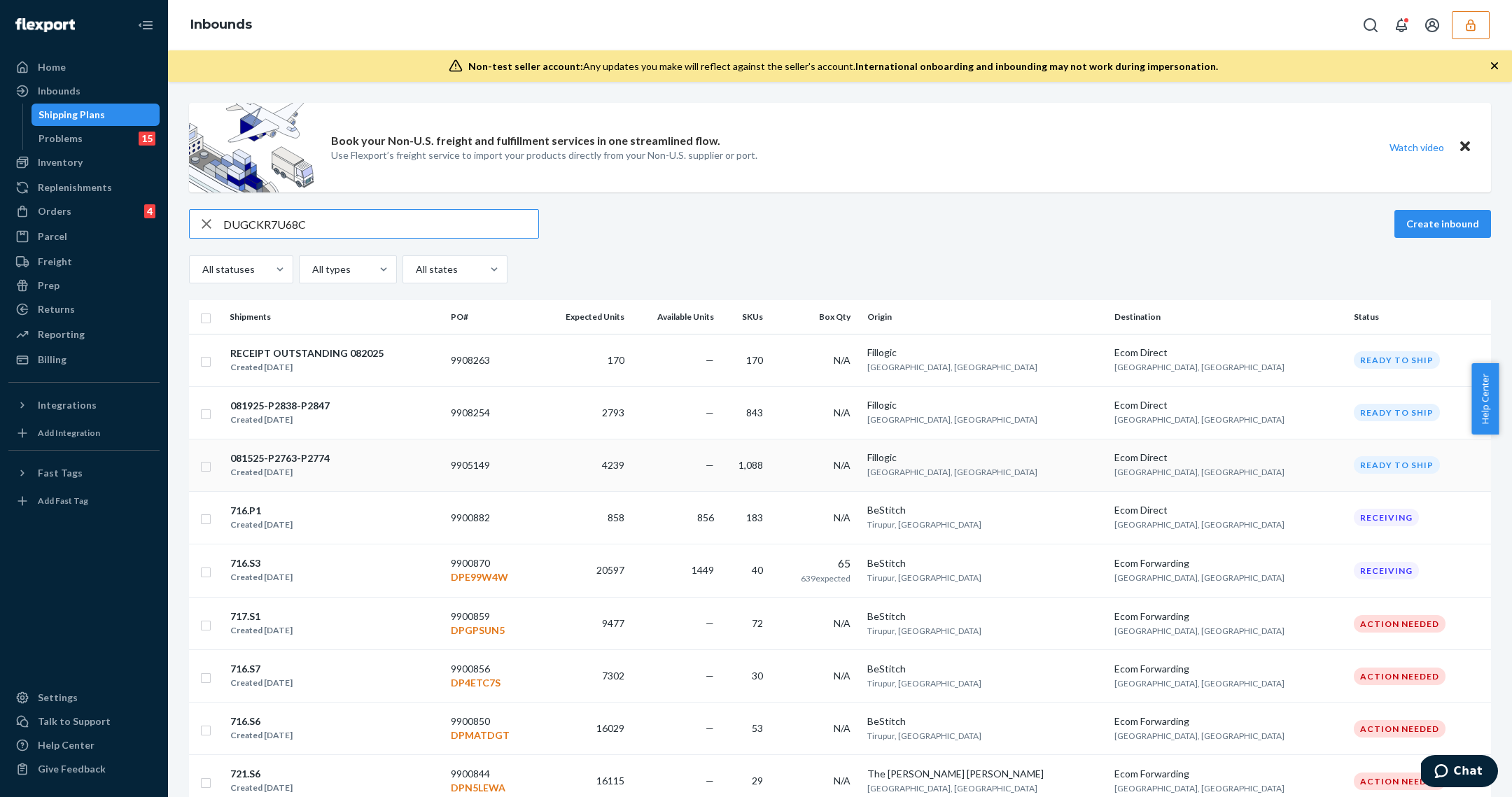
type input "DUGCKR7U68C"
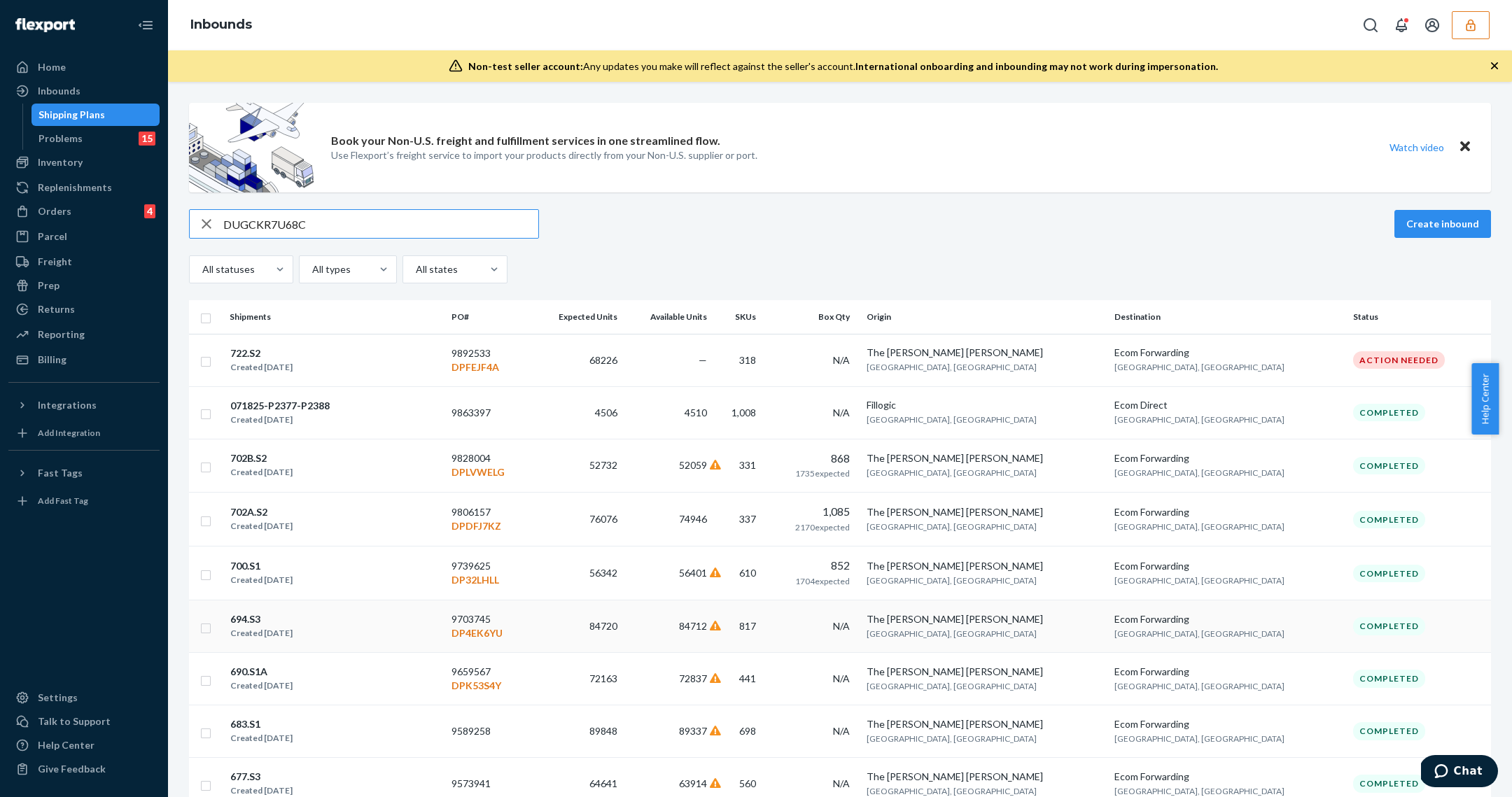
click at [767, 631] on td "817" at bounding box center [740, 627] width 55 height 52
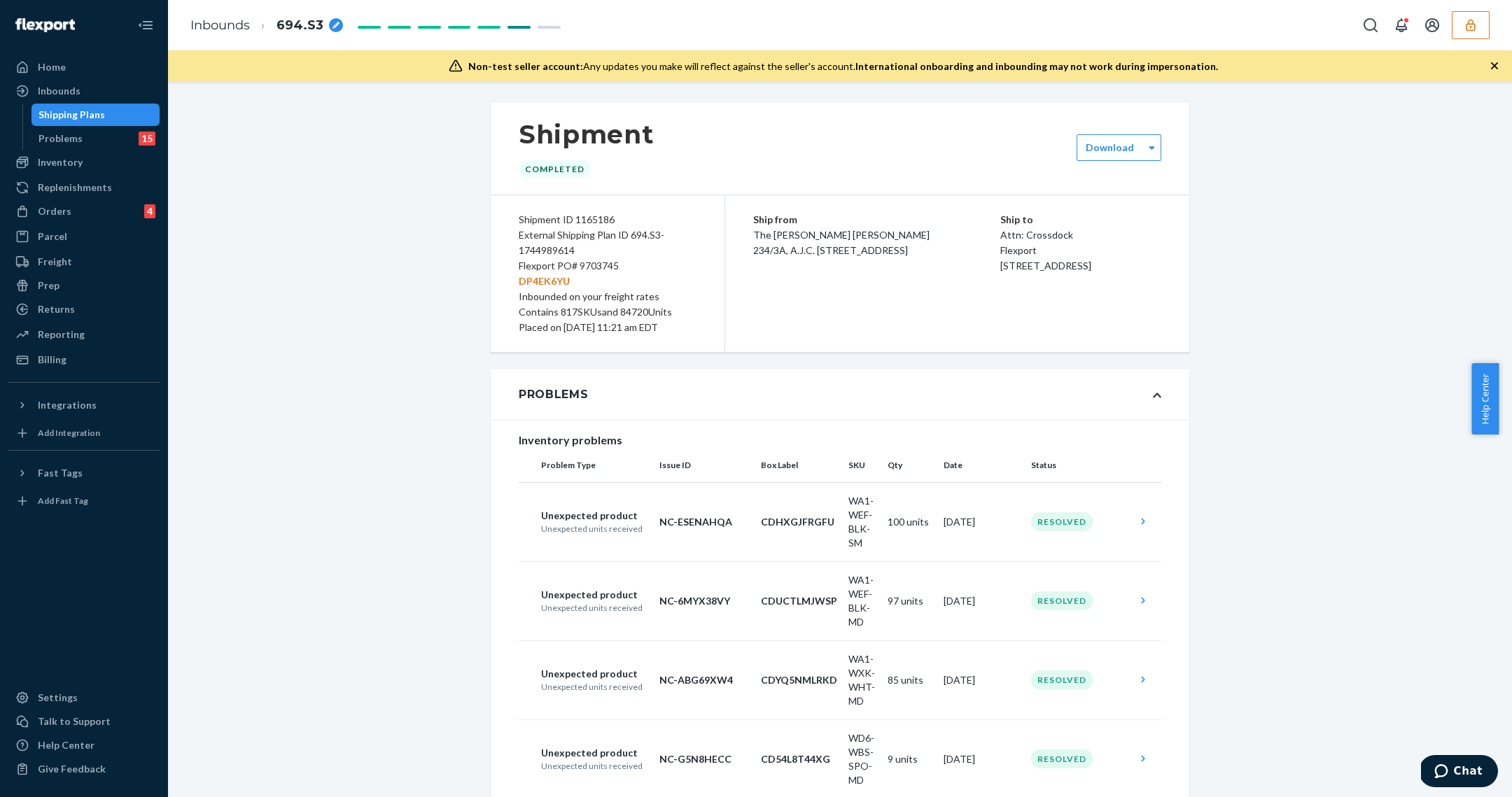
scroll to position [32655, 0]
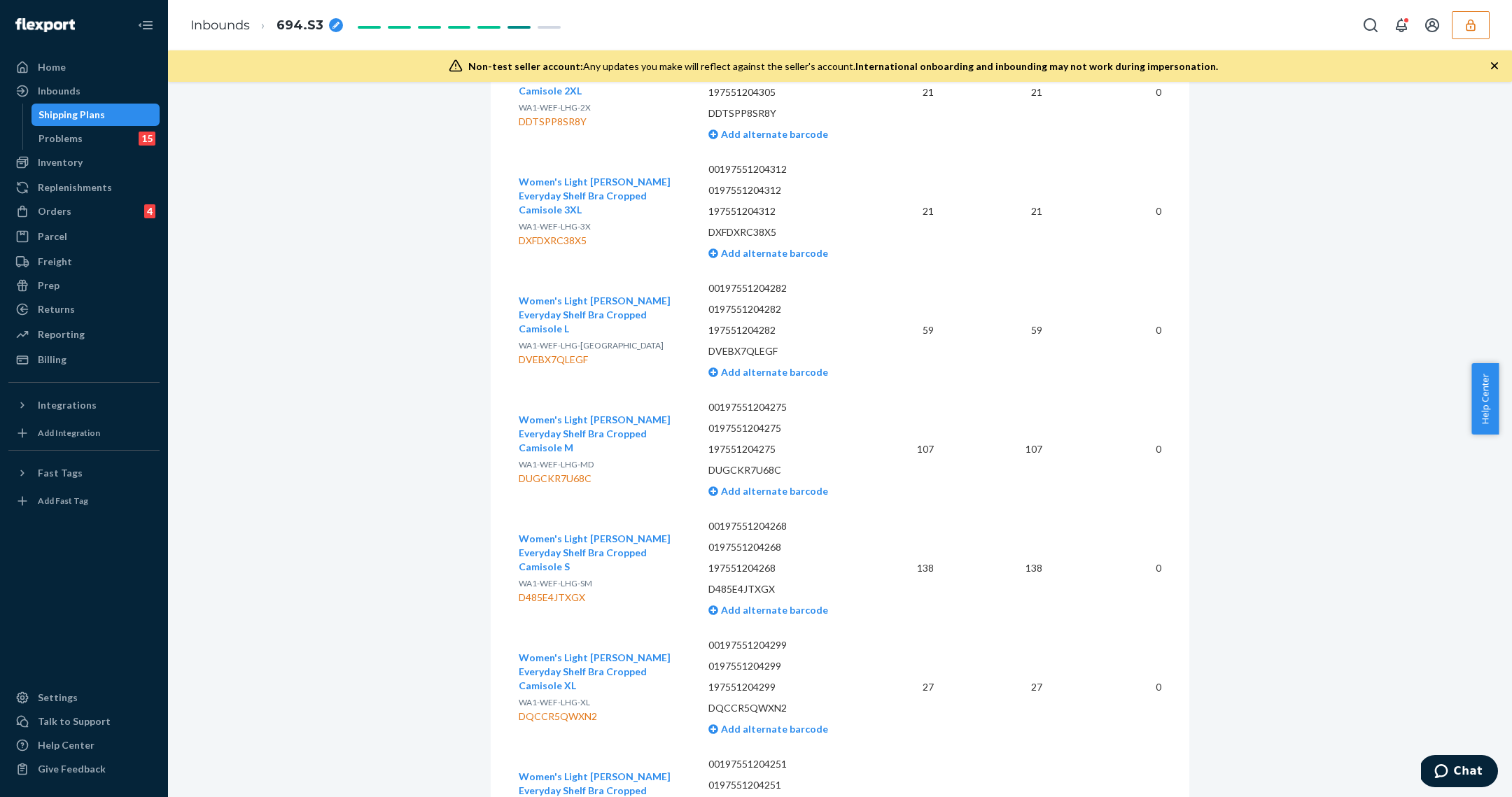
click at [106, 115] on div "Shipping Plans" at bounding box center [96, 115] width 126 height 20
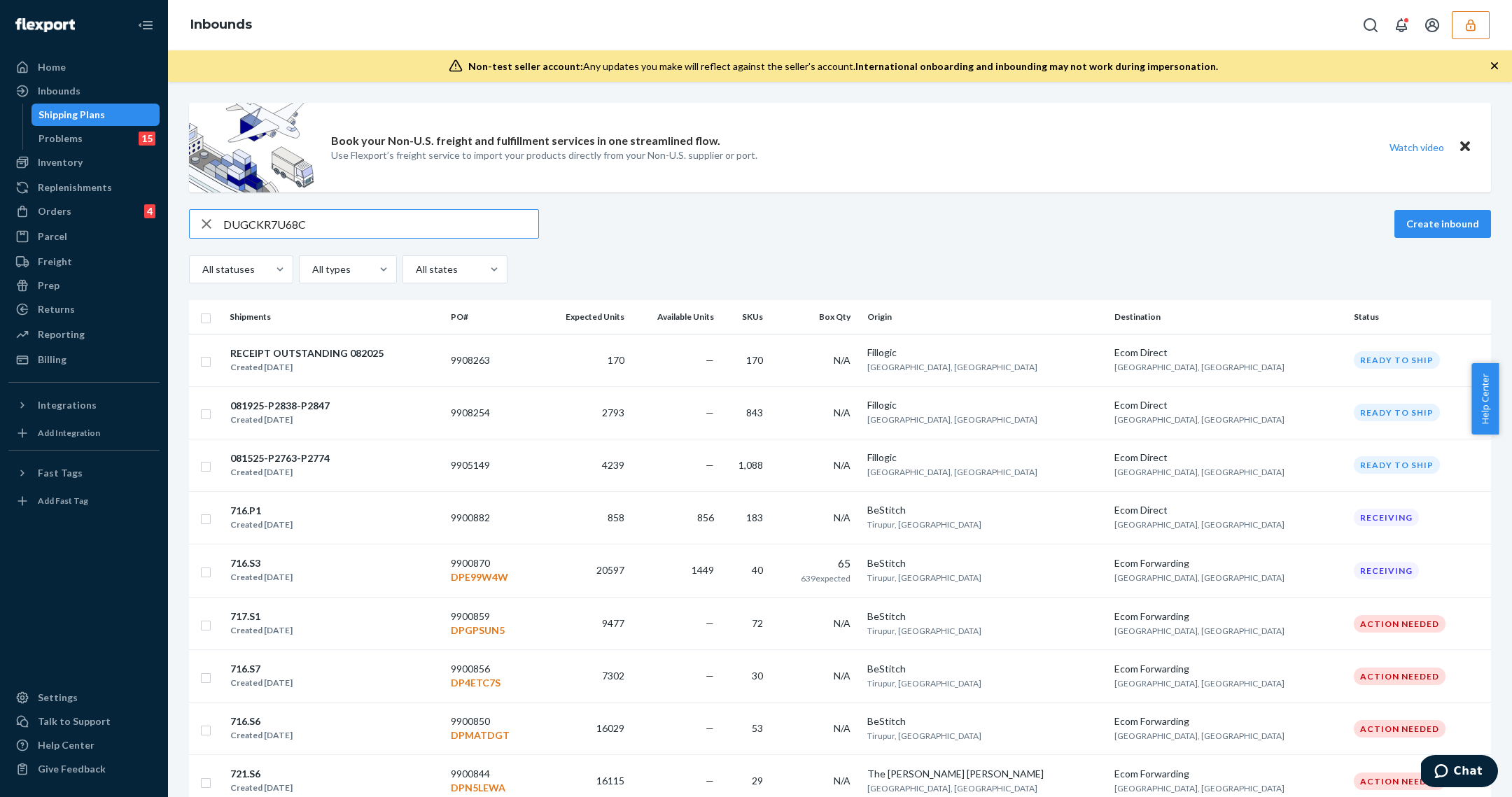
type input "DUGCKR7U68C"
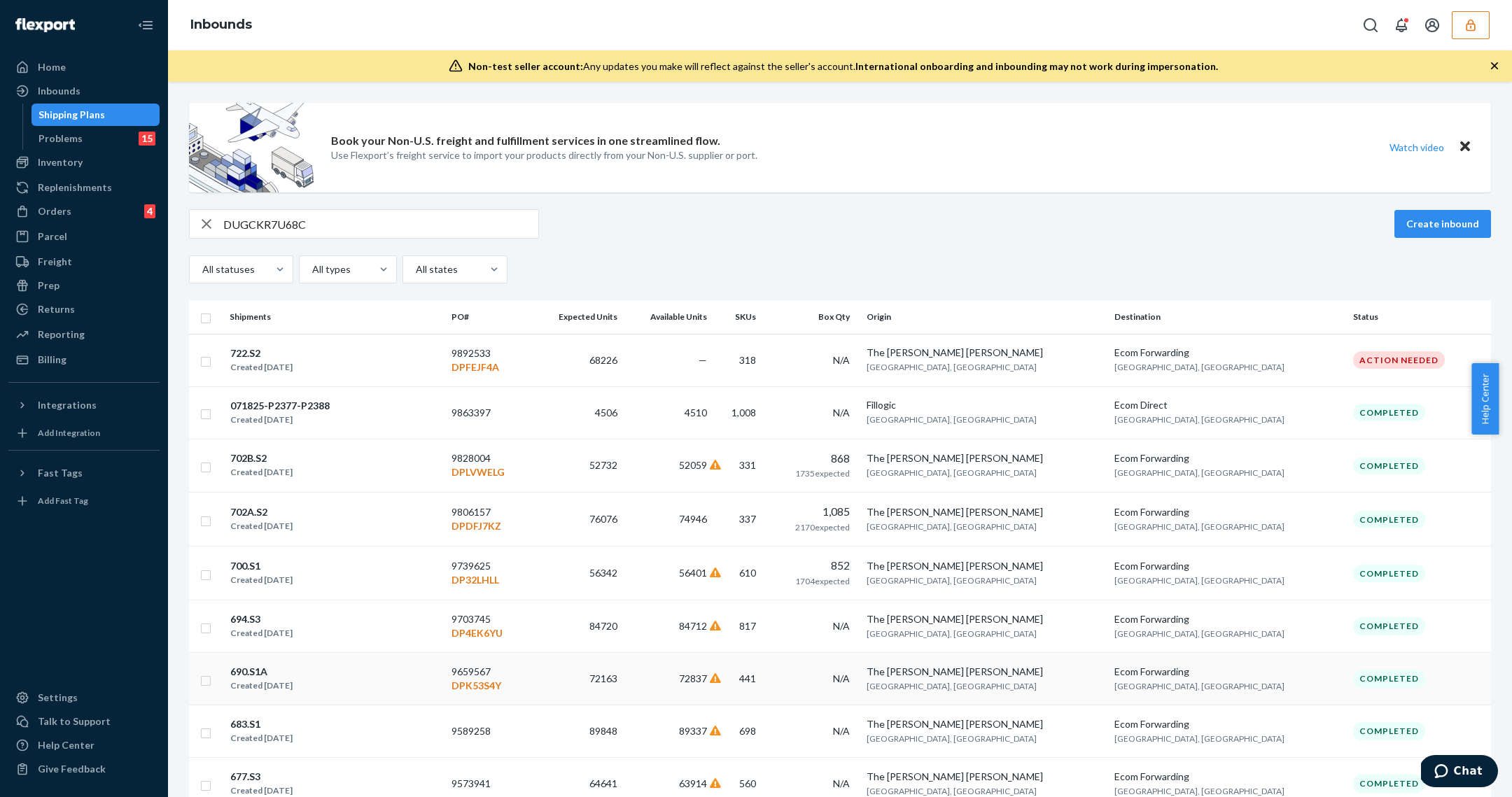
click at [767, 685] on td "441" at bounding box center [740, 679] width 55 height 52
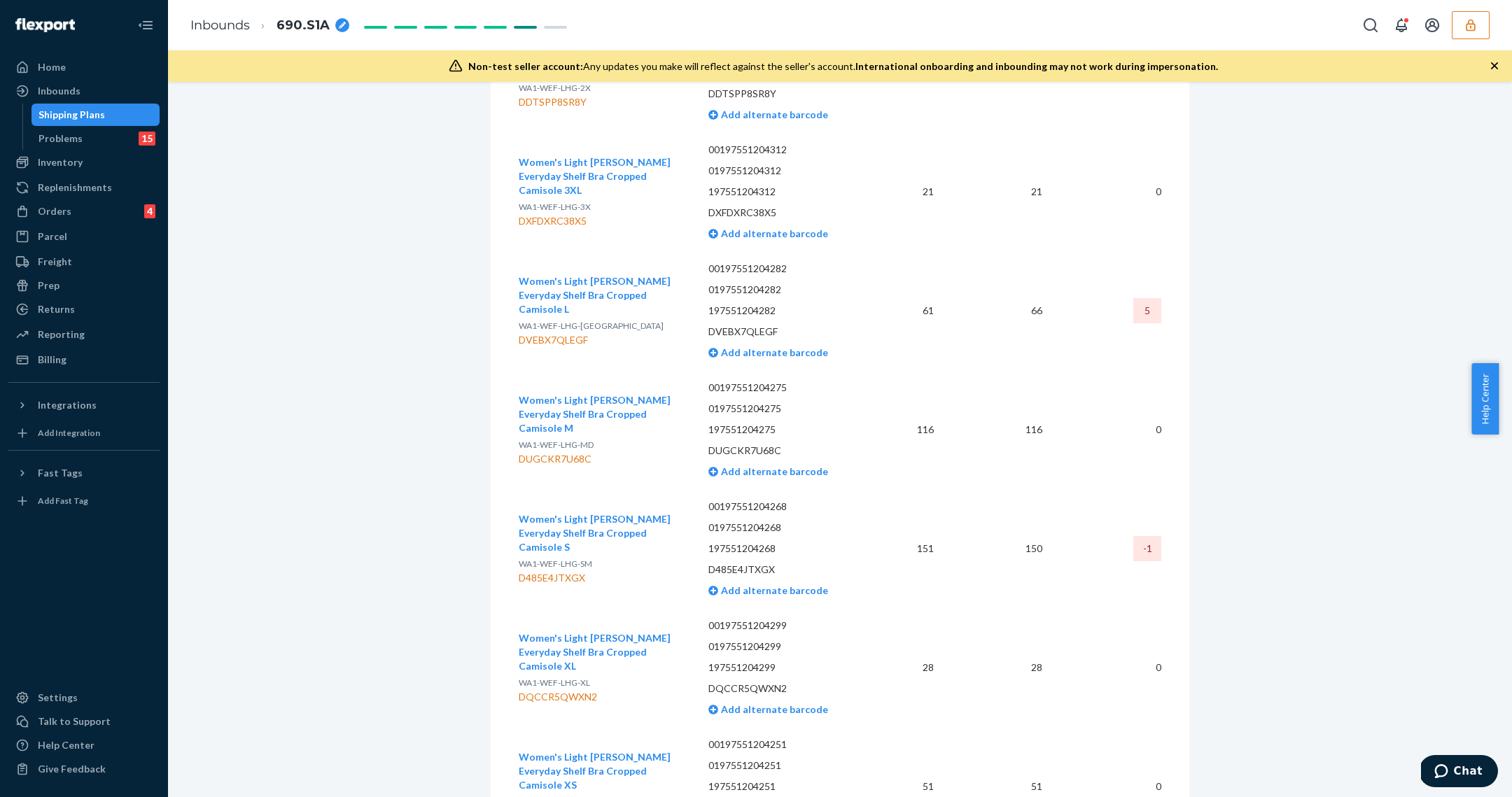
scroll to position [21896, 0]
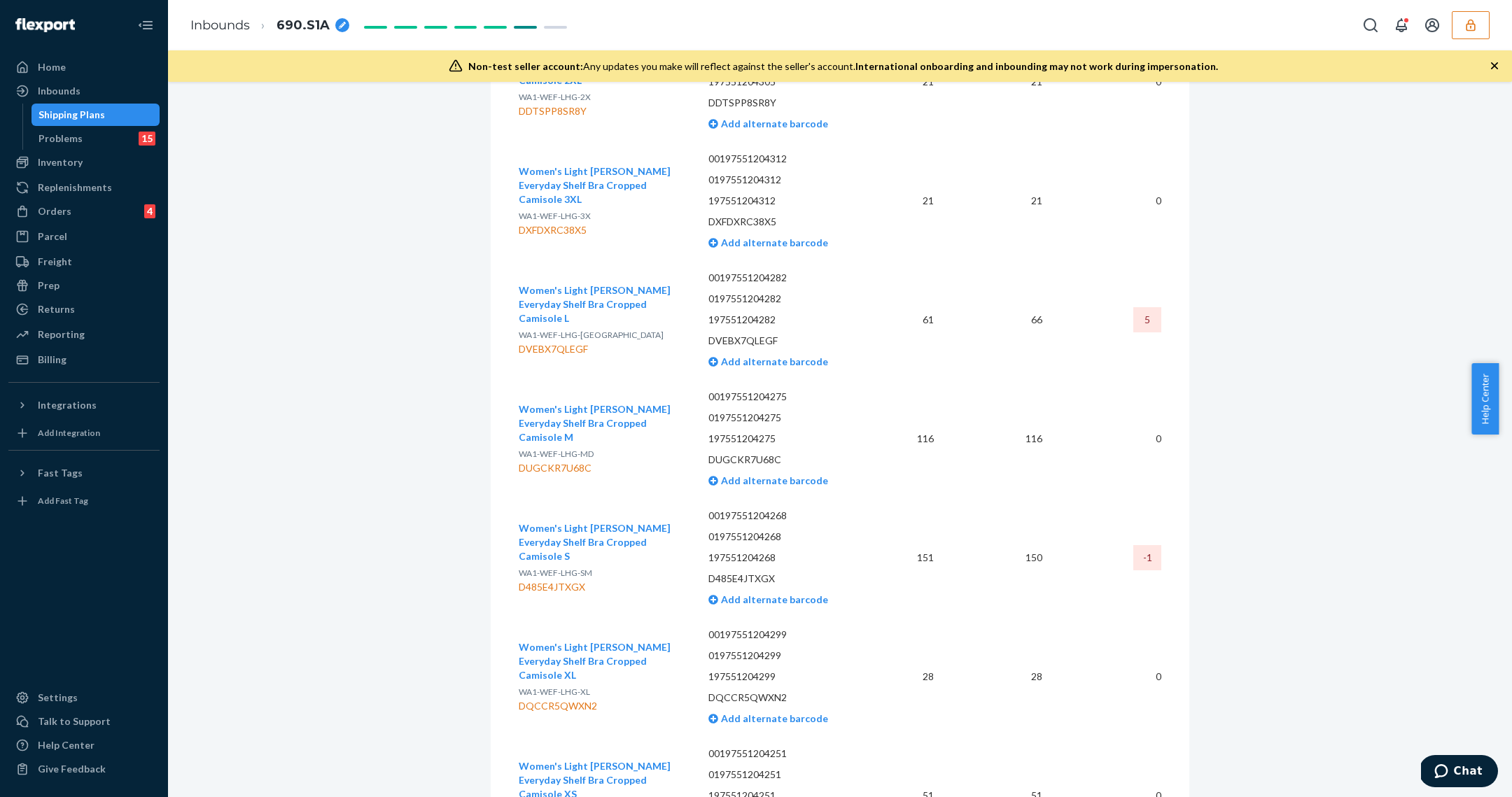
click at [80, 121] on div "Shipping Plans" at bounding box center [72, 115] width 67 height 14
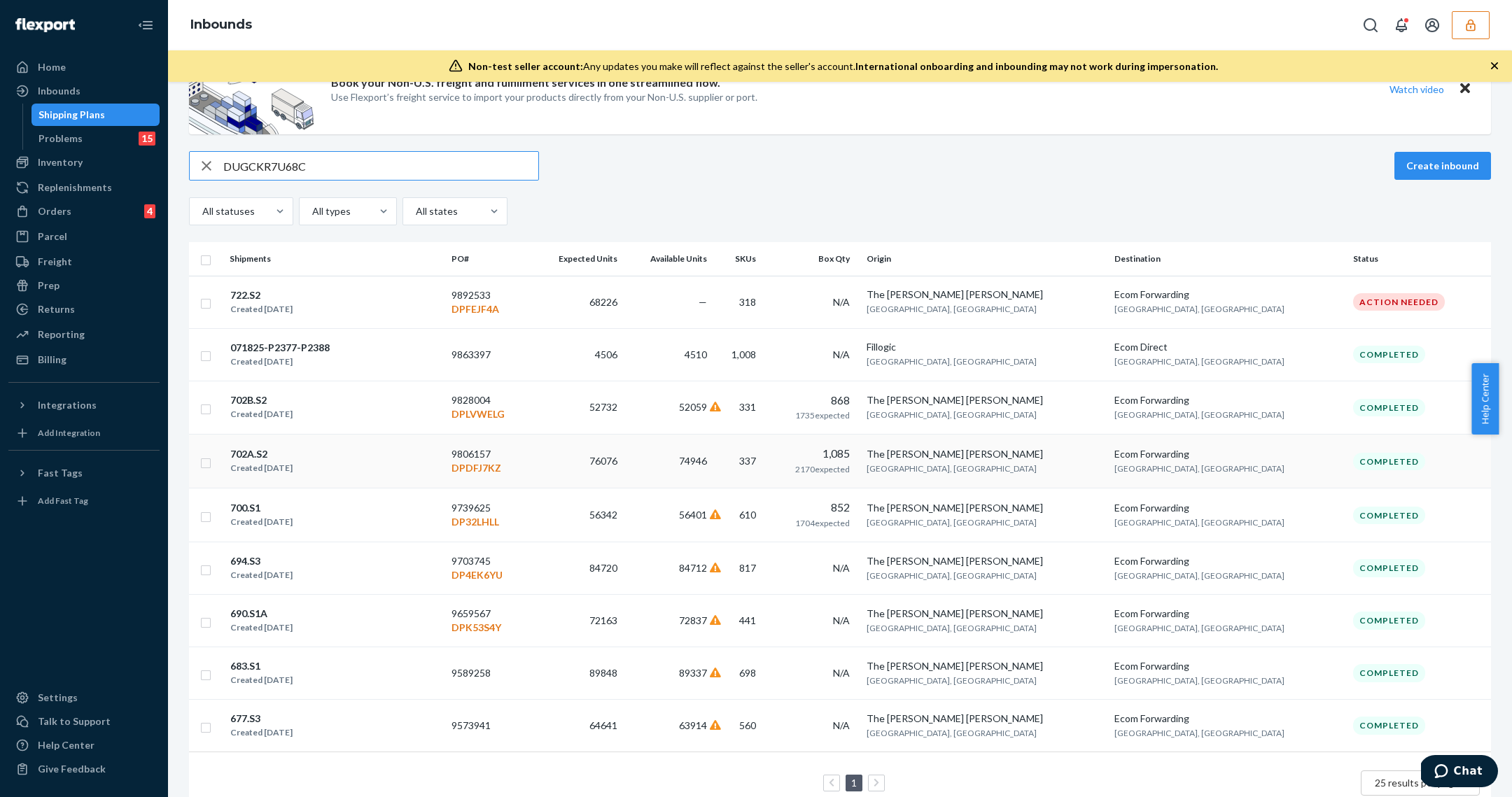
scroll to position [95, 0]
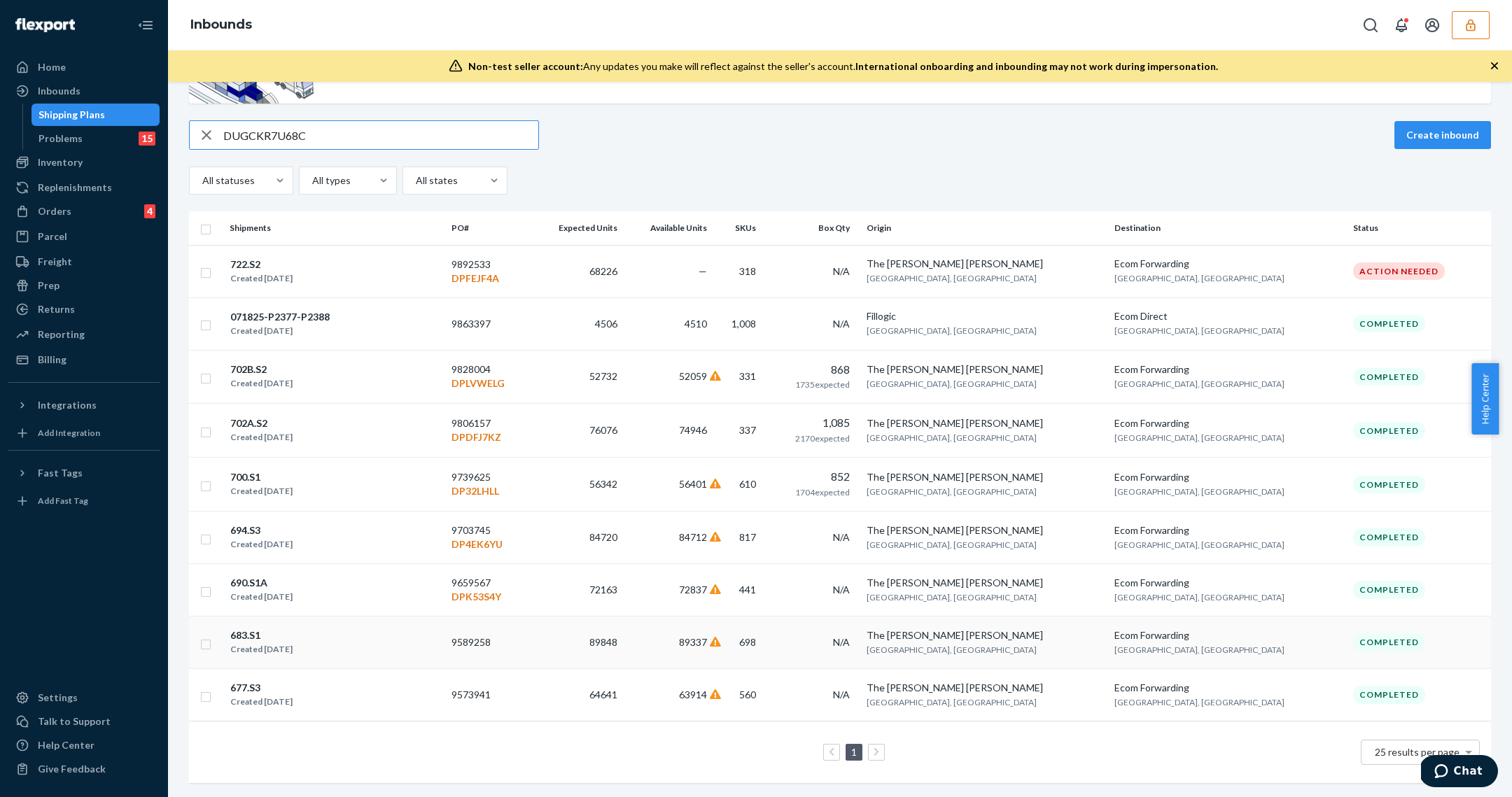
type input "DUGCKR7U68C"
click at [767, 637] on td "698" at bounding box center [740, 642] width 55 height 52
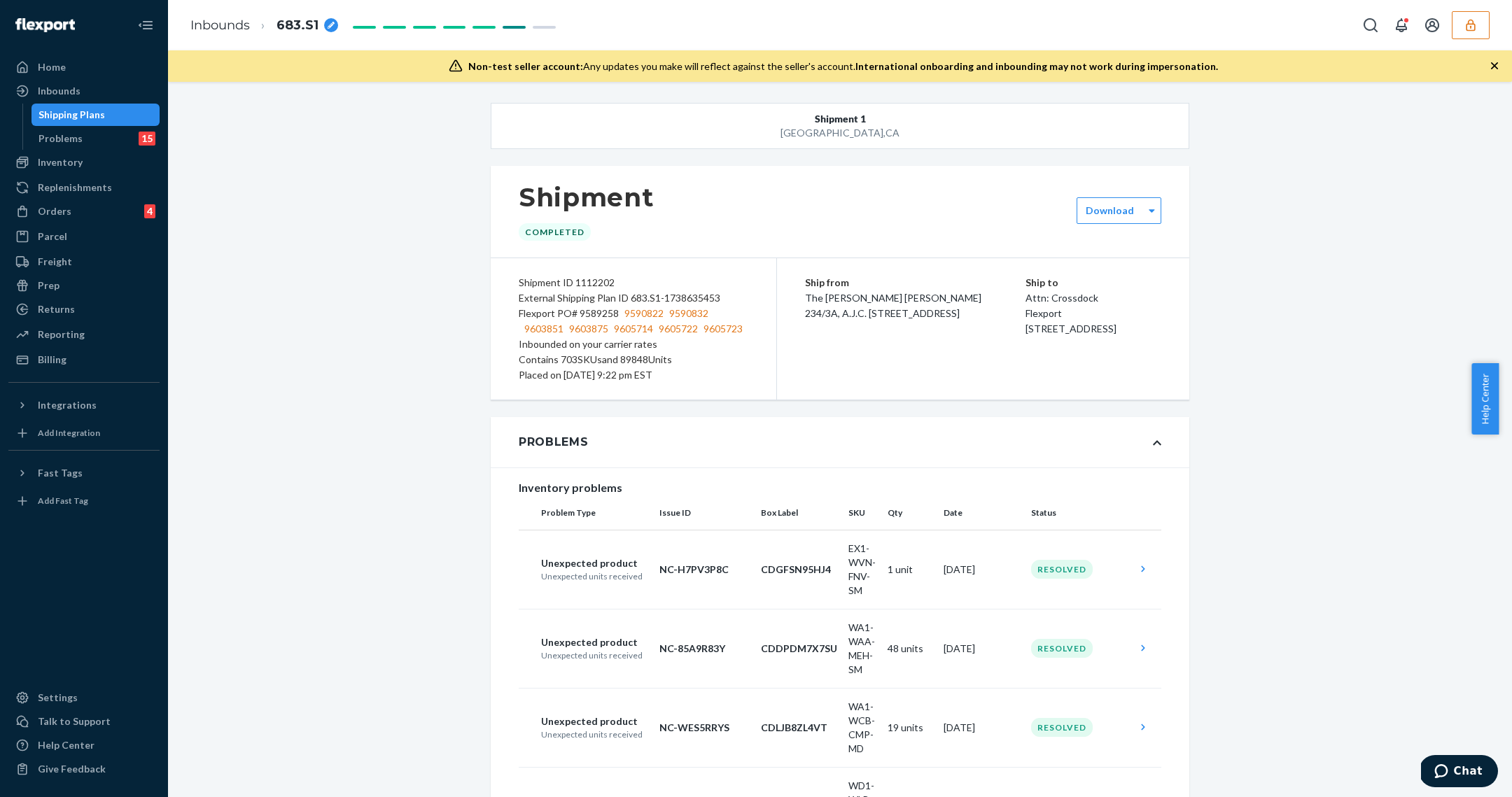
scroll to position [19321, 0]
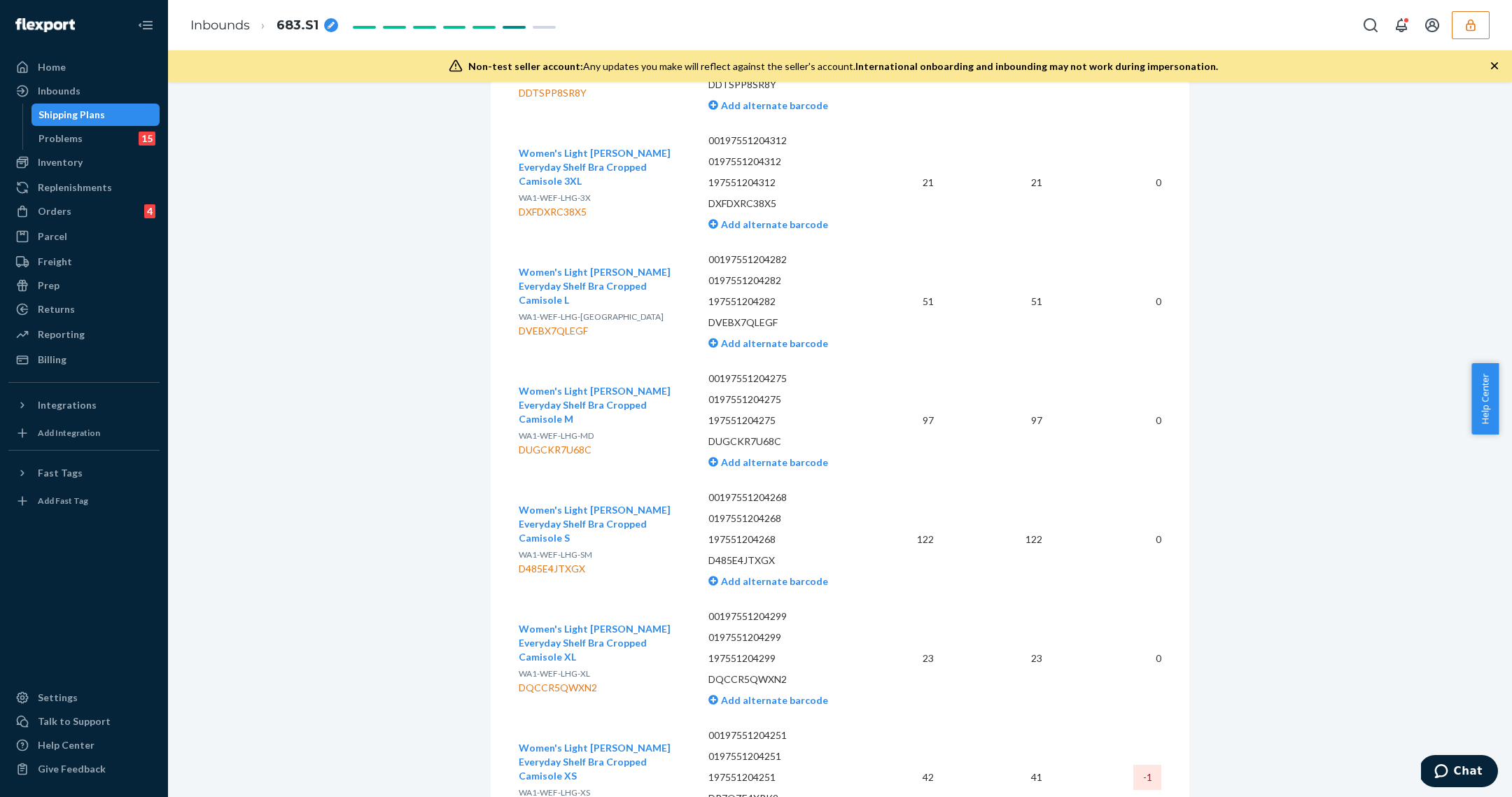
click at [97, 122] on div "Shipping Plans" at bounding box center [96, 115] width 126 height 20
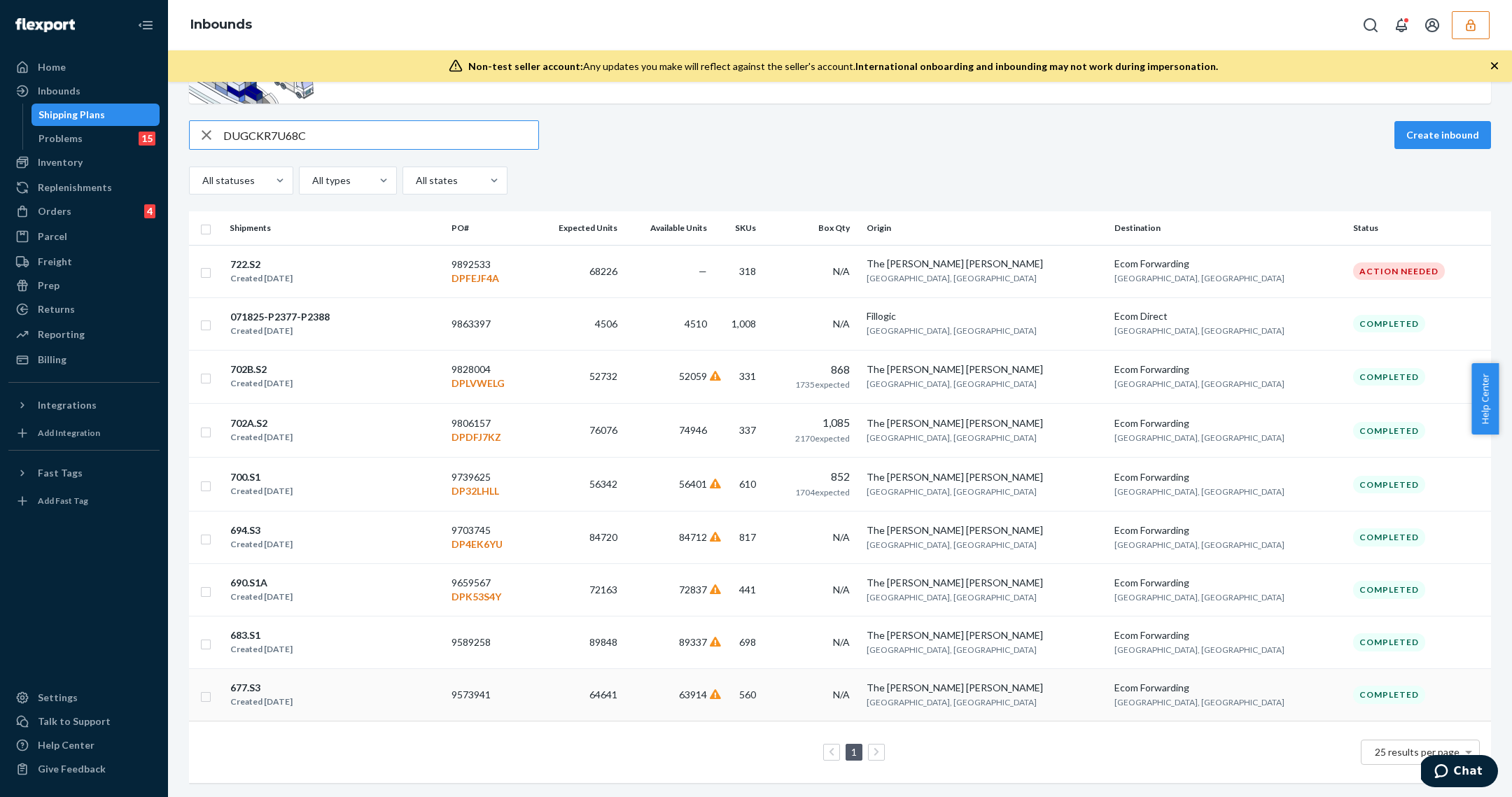
scroll to position [95, 0]
type input "DUGCKR7U68C"
click at [610, 683] on td "64641" at bounding box center [576, 695] width 92 height 52
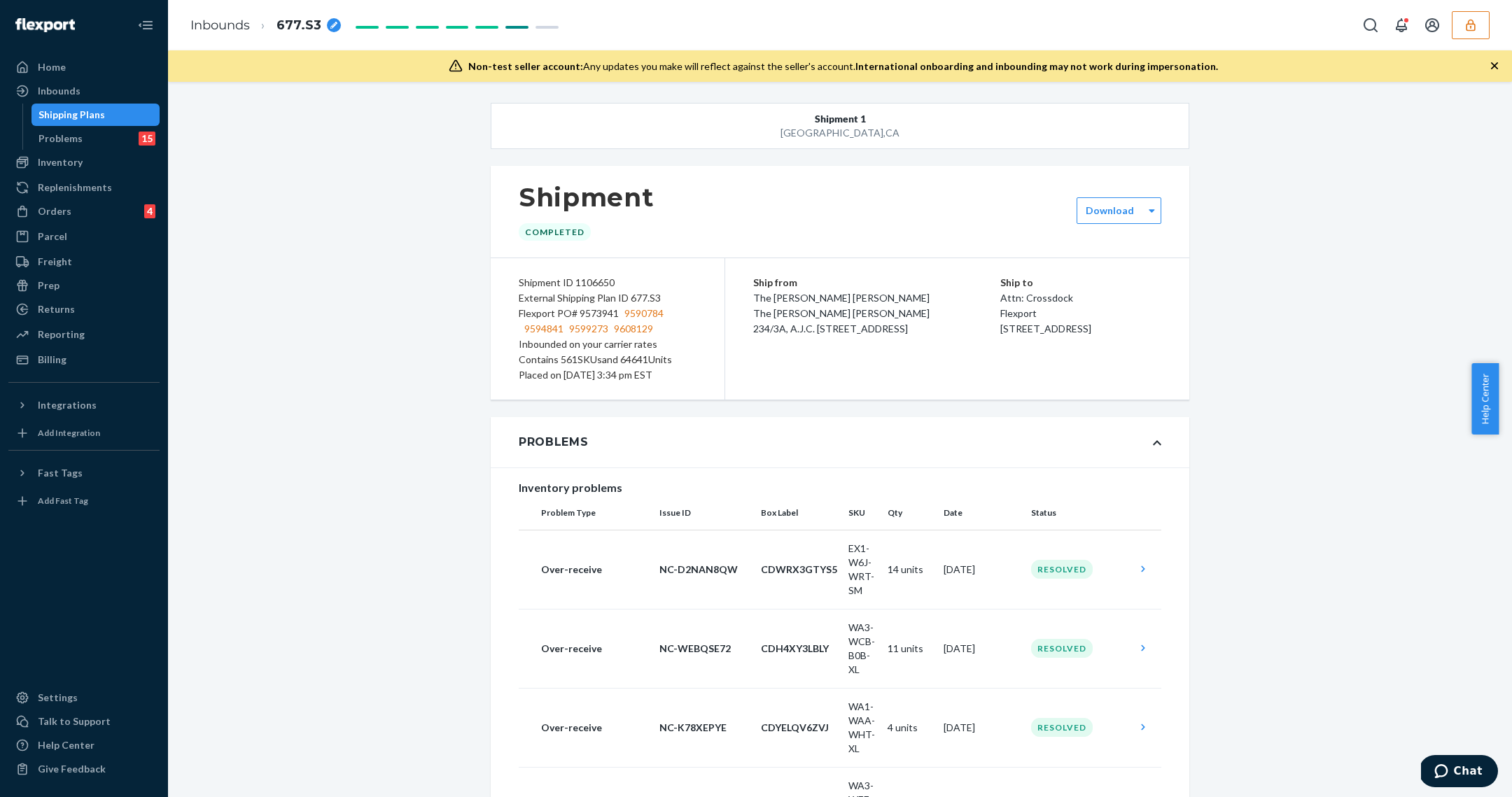
scroll to position [23134, 0]
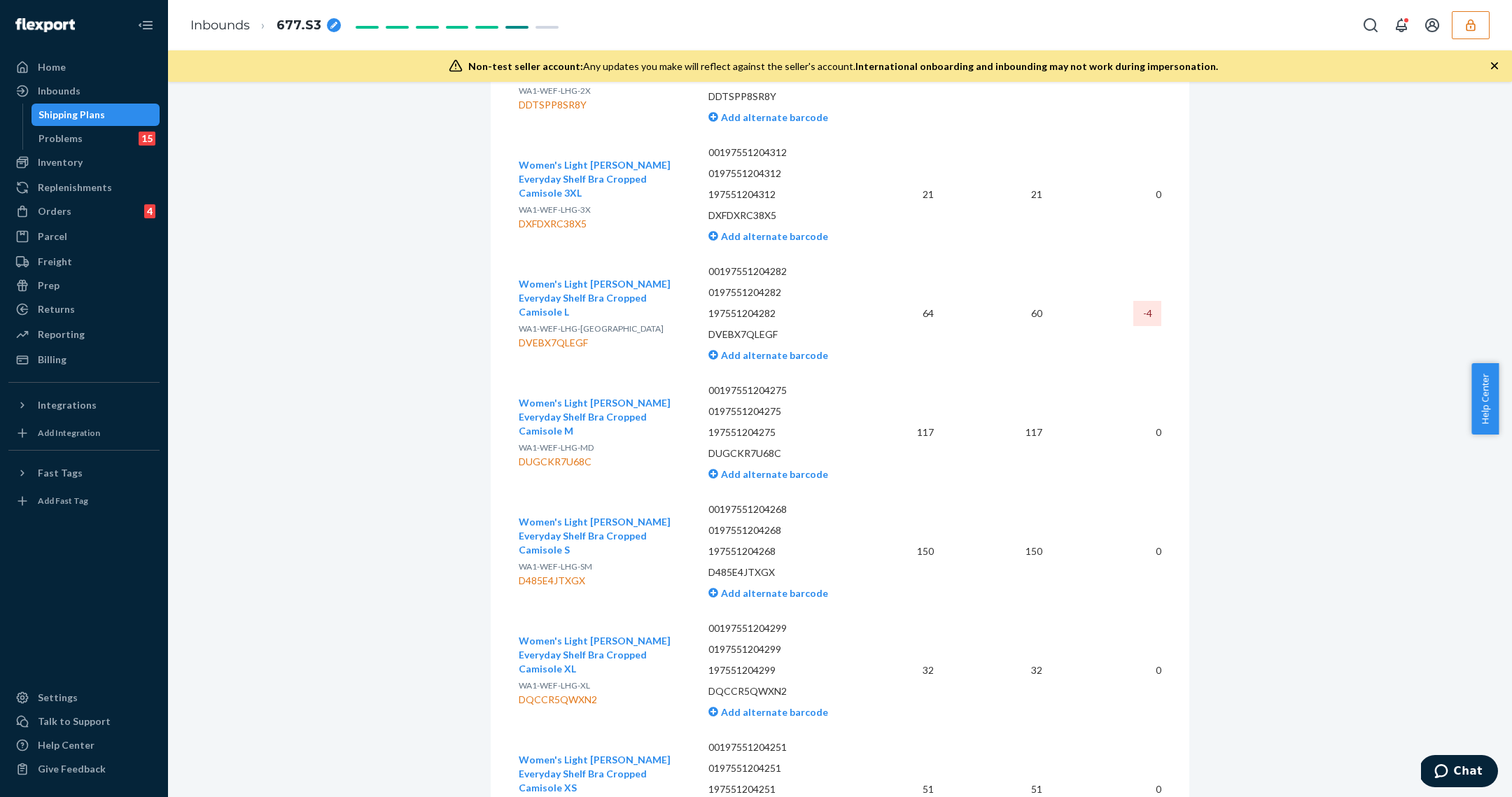
click at [98, 107] on div "Shipping Plans" at bounding box center [72, 115] width 67 height 14
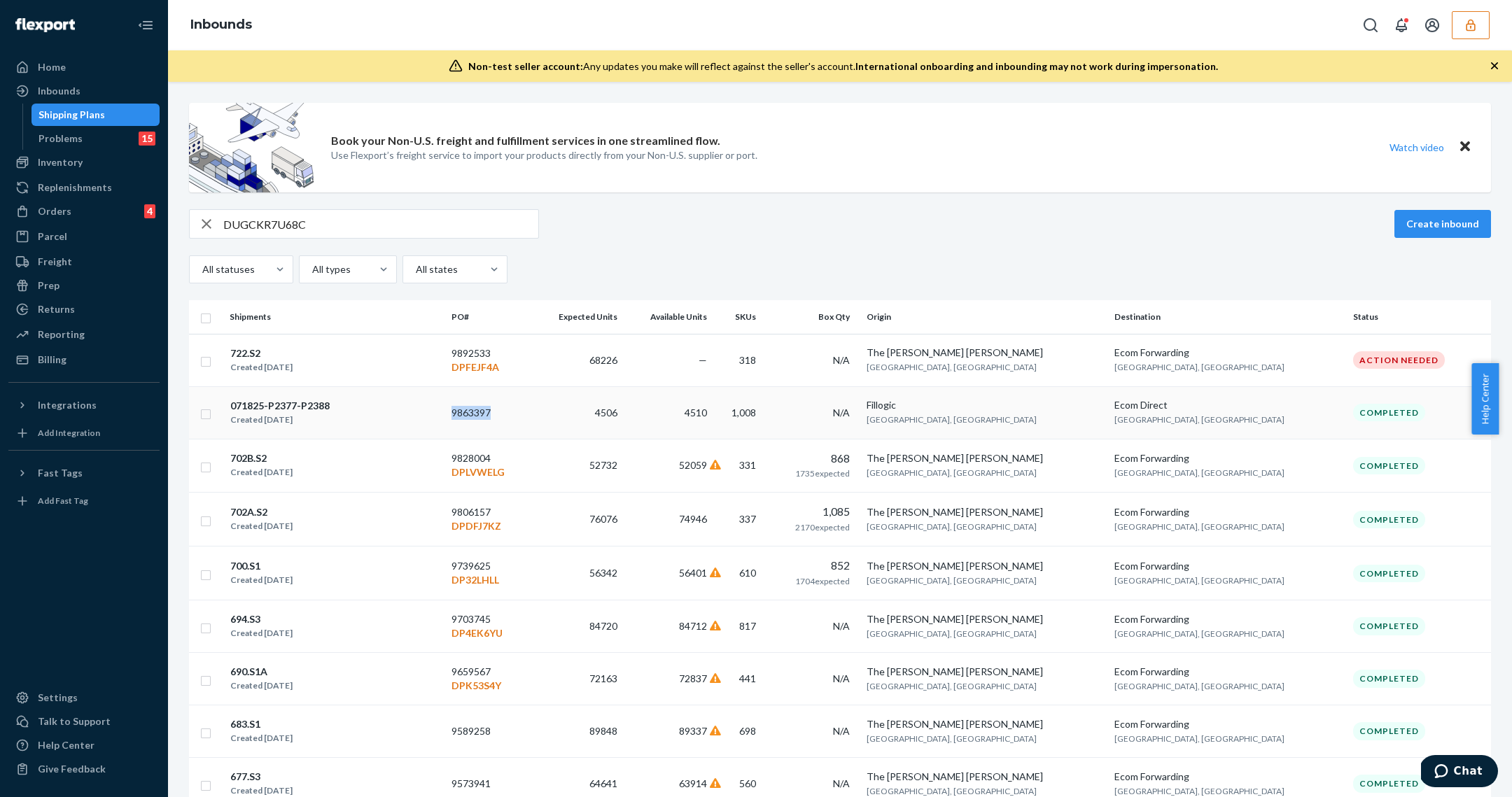
copy td "9863397"
click at [337, 216] on input "DUGCKR7U68C" at bounding box center [380, 224] width 315 height 28
paste input "XMKUCD2FCH"
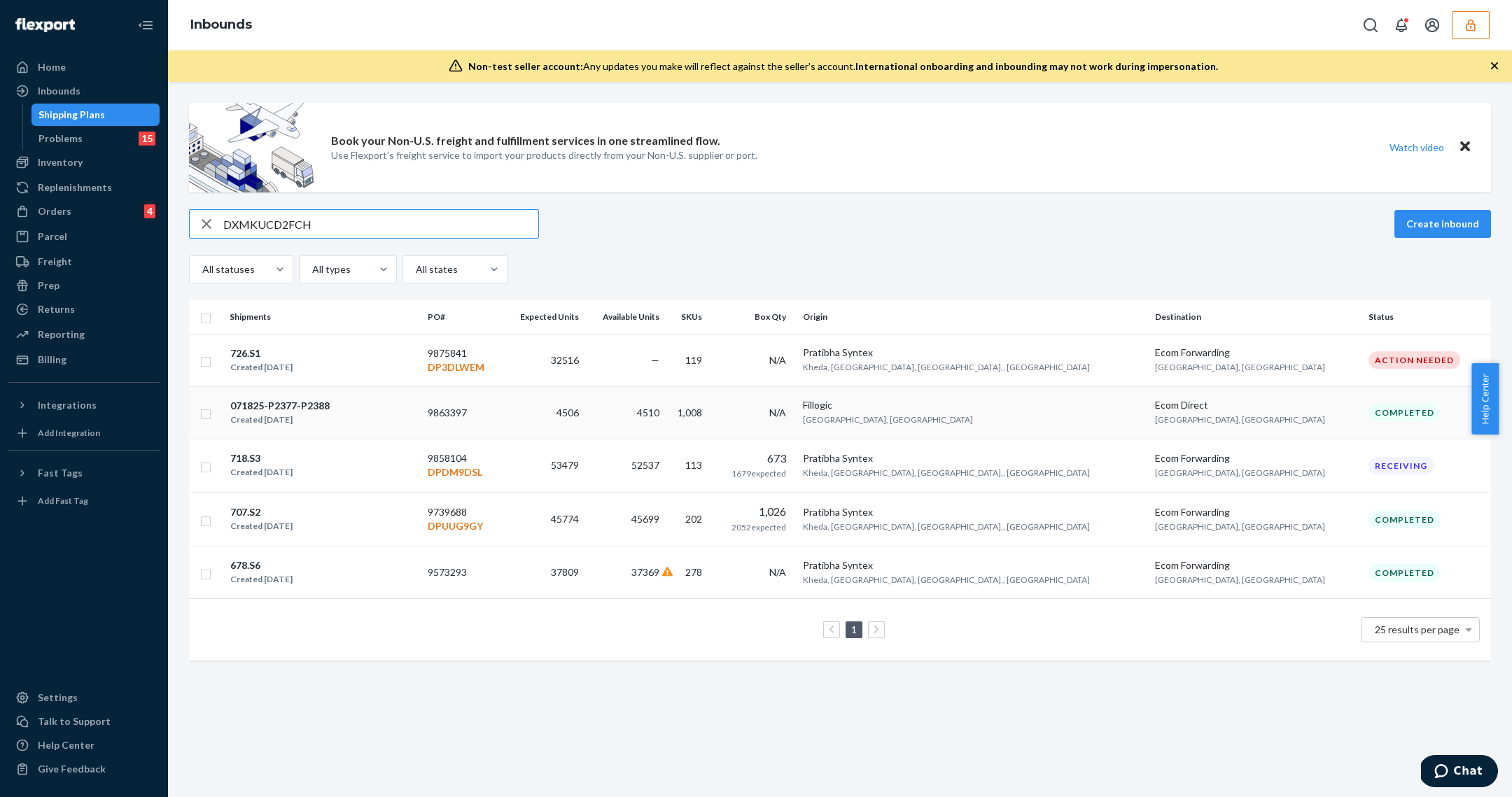
type input "DXMKUCD2FCH"
click at [502, 406] on td "9863397" at bounding box center [462, 412] width 79 height 52
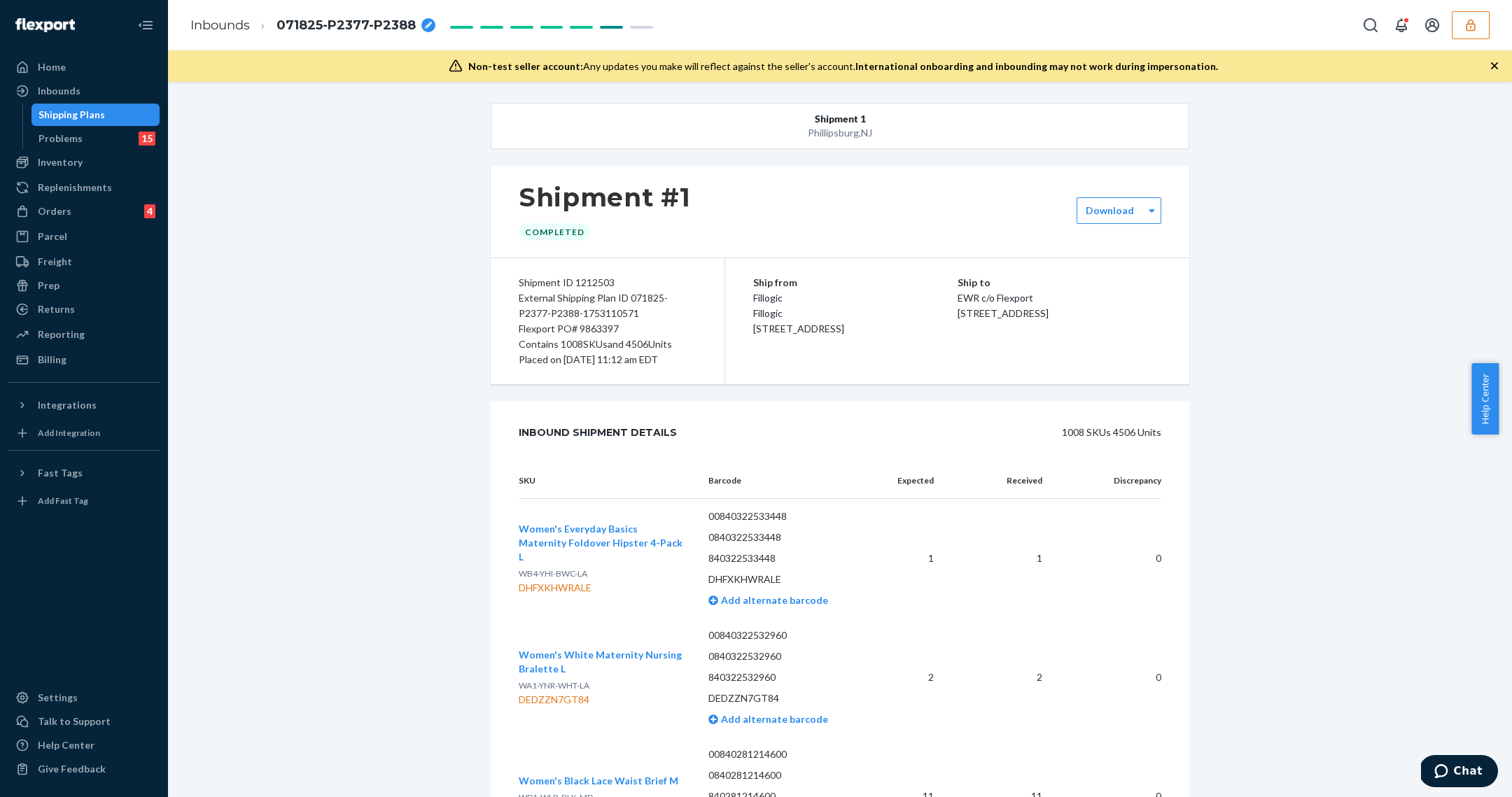
scroll to position [104170, 0]
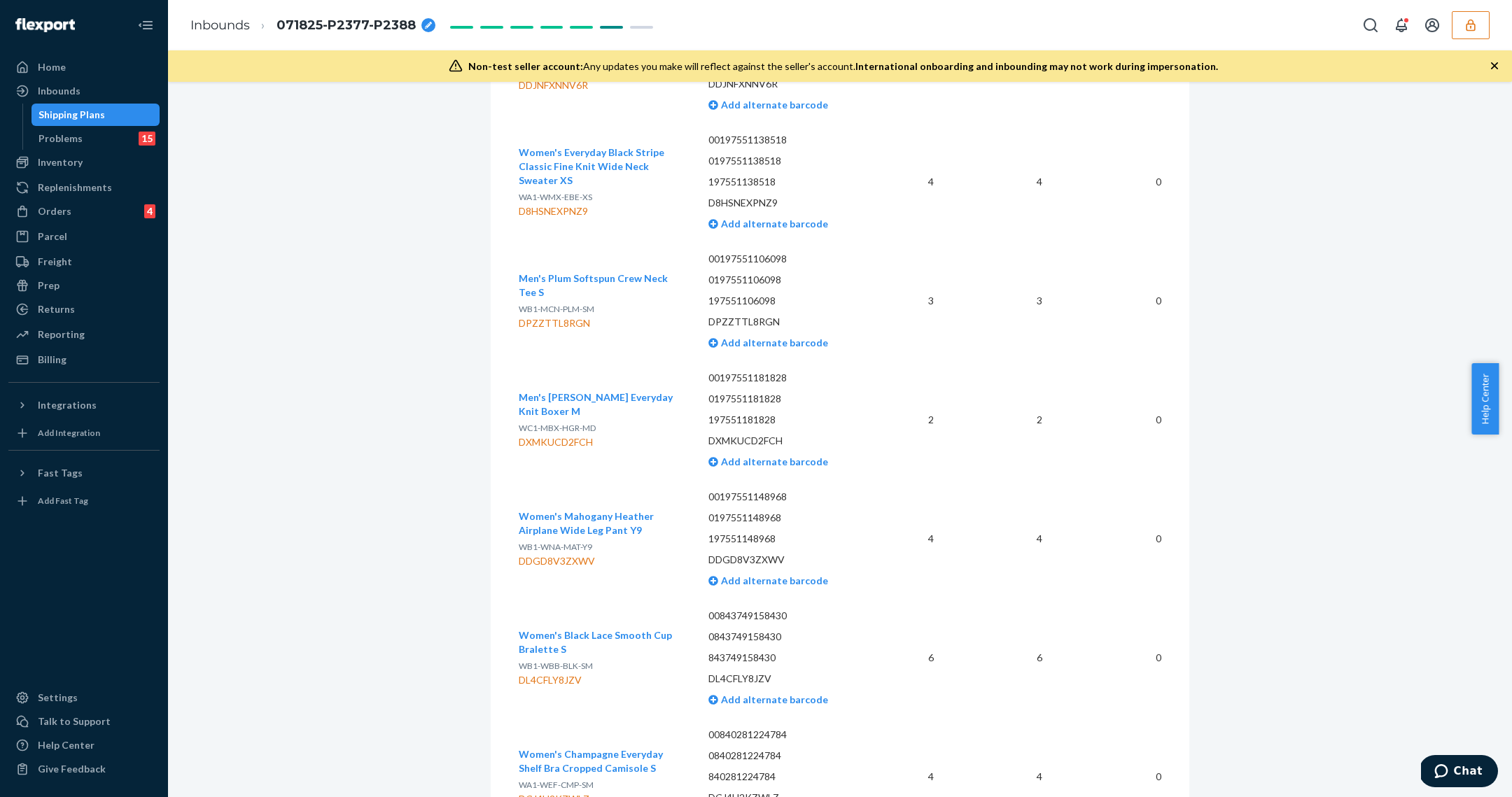
click at [124, 107] on div "Shipping Plans" at bounding box center [96, 115] width 126 height 20
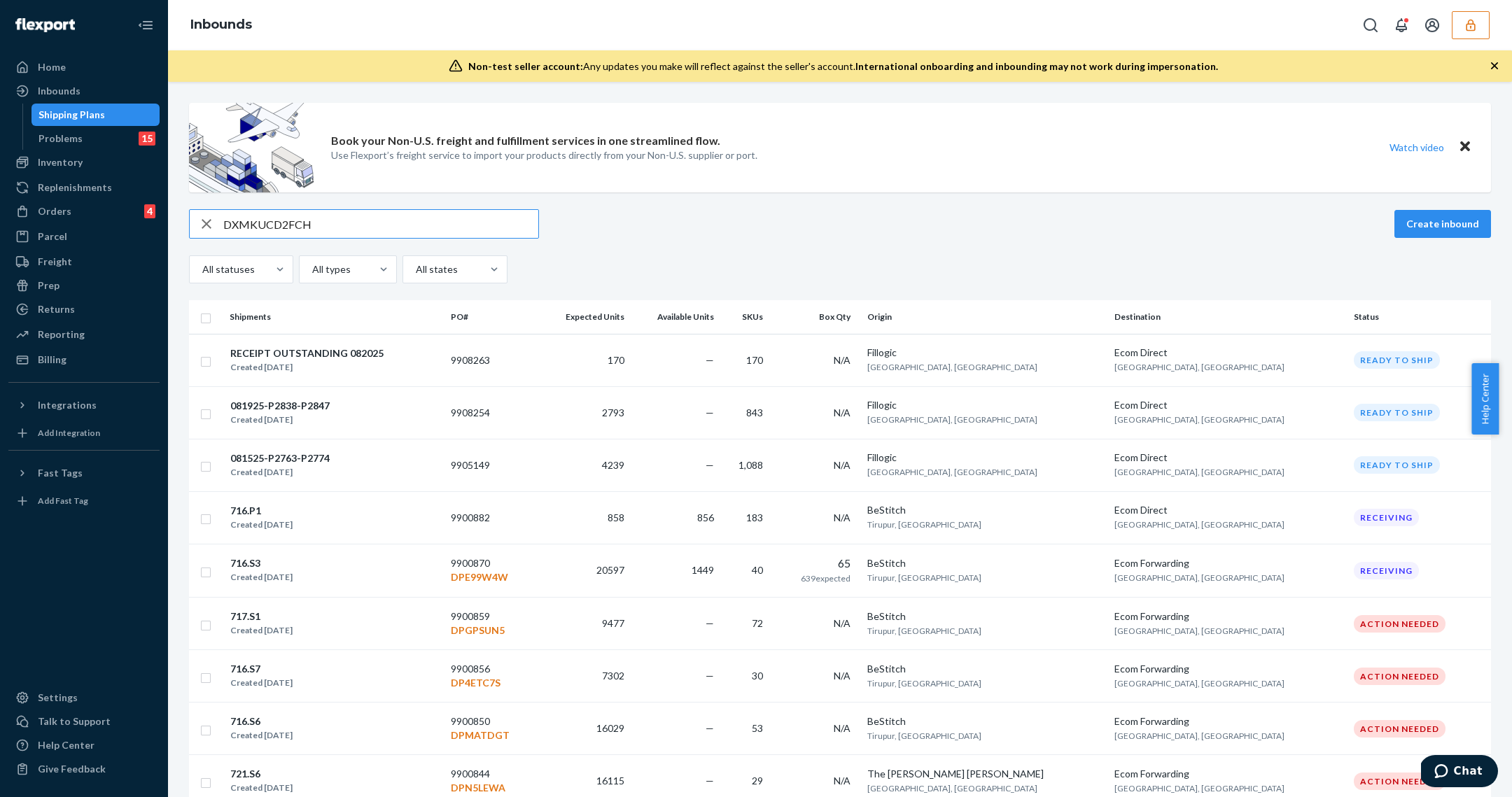
type input "DXMKUCD2FCH"
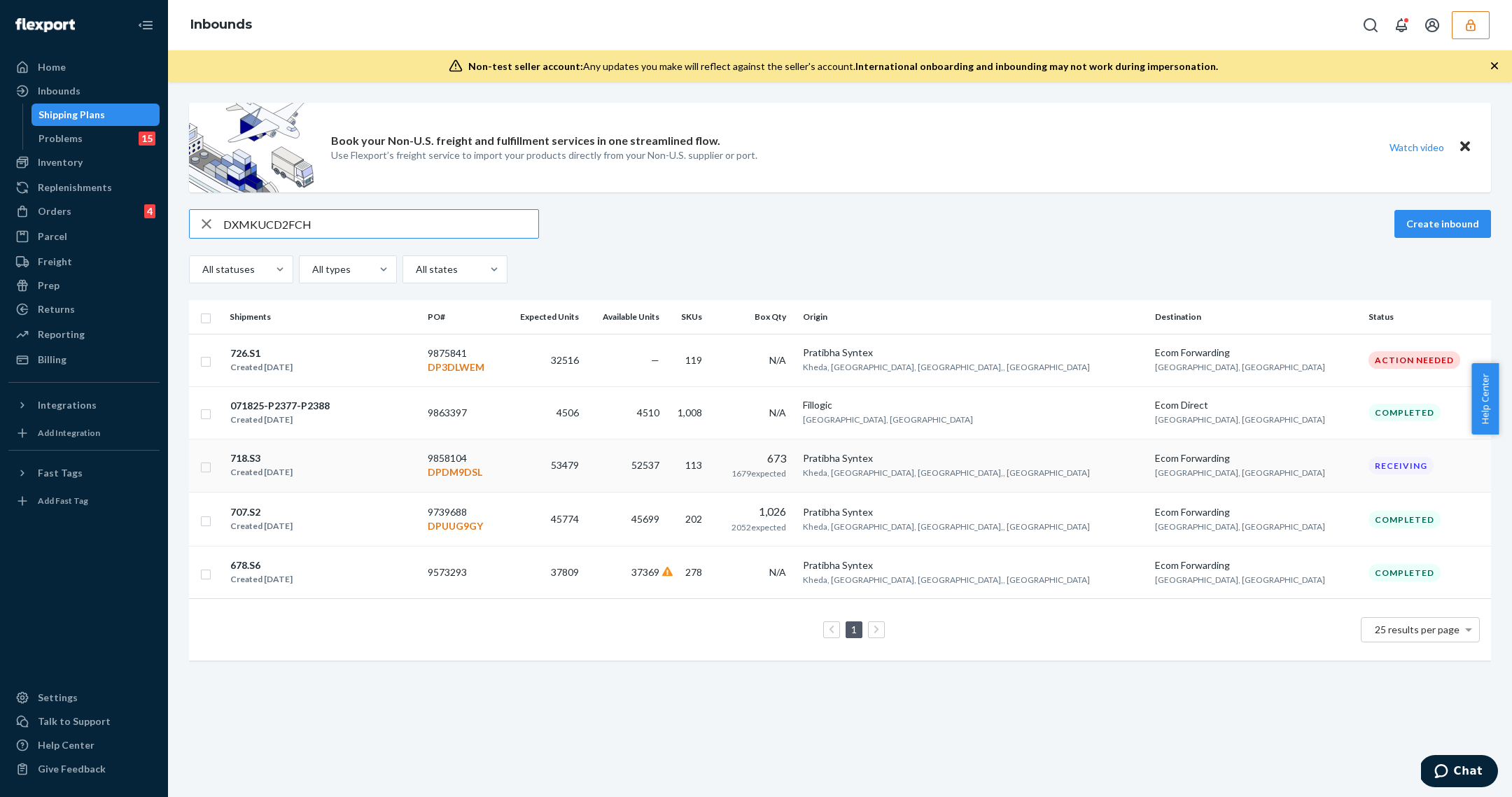
click at [417, 456] on div "718.S3 Created Jul 16, 2025" at bounding box center [322, 465] width 187 height 30
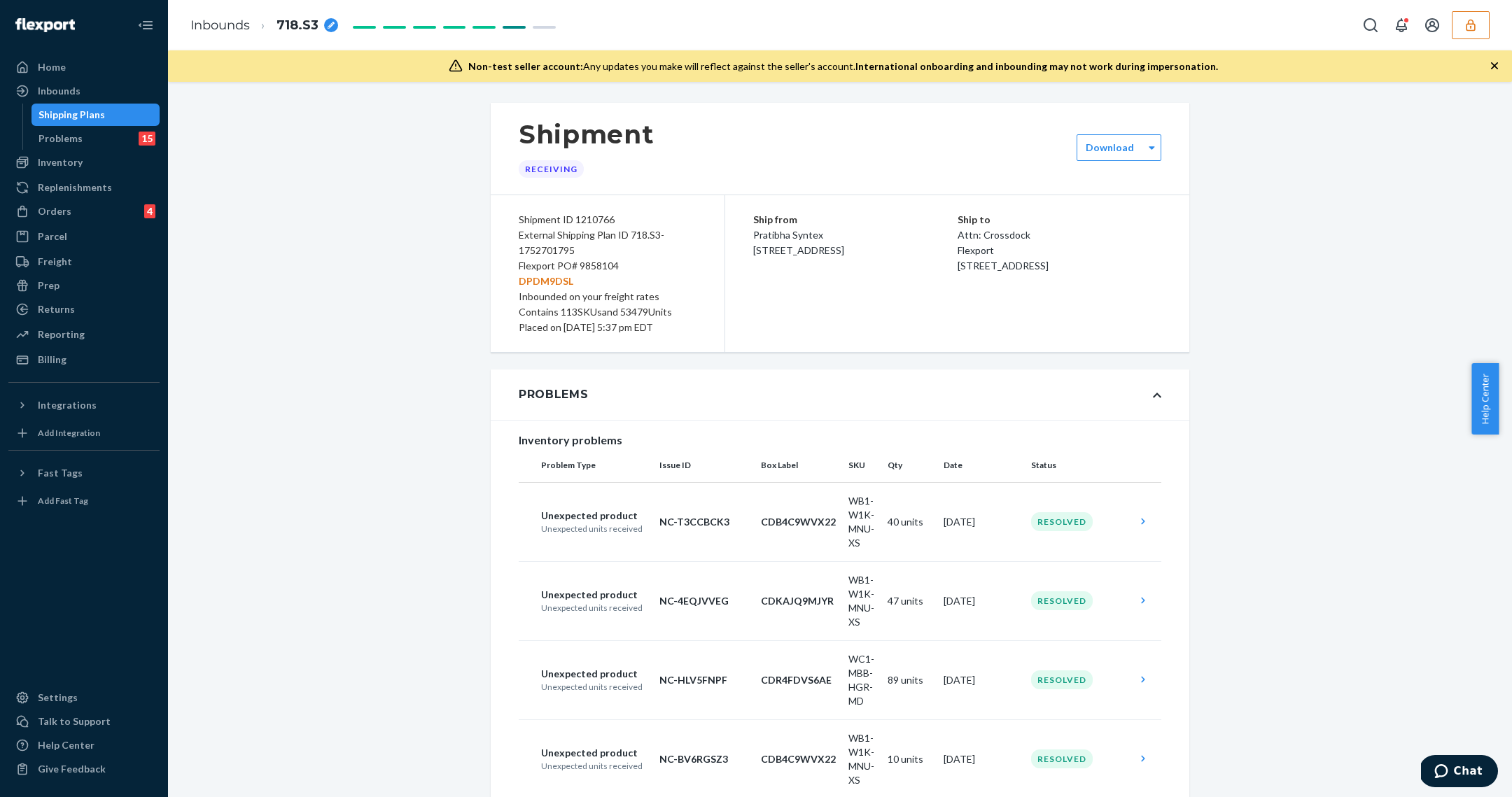
scroll to position [14232, 0]
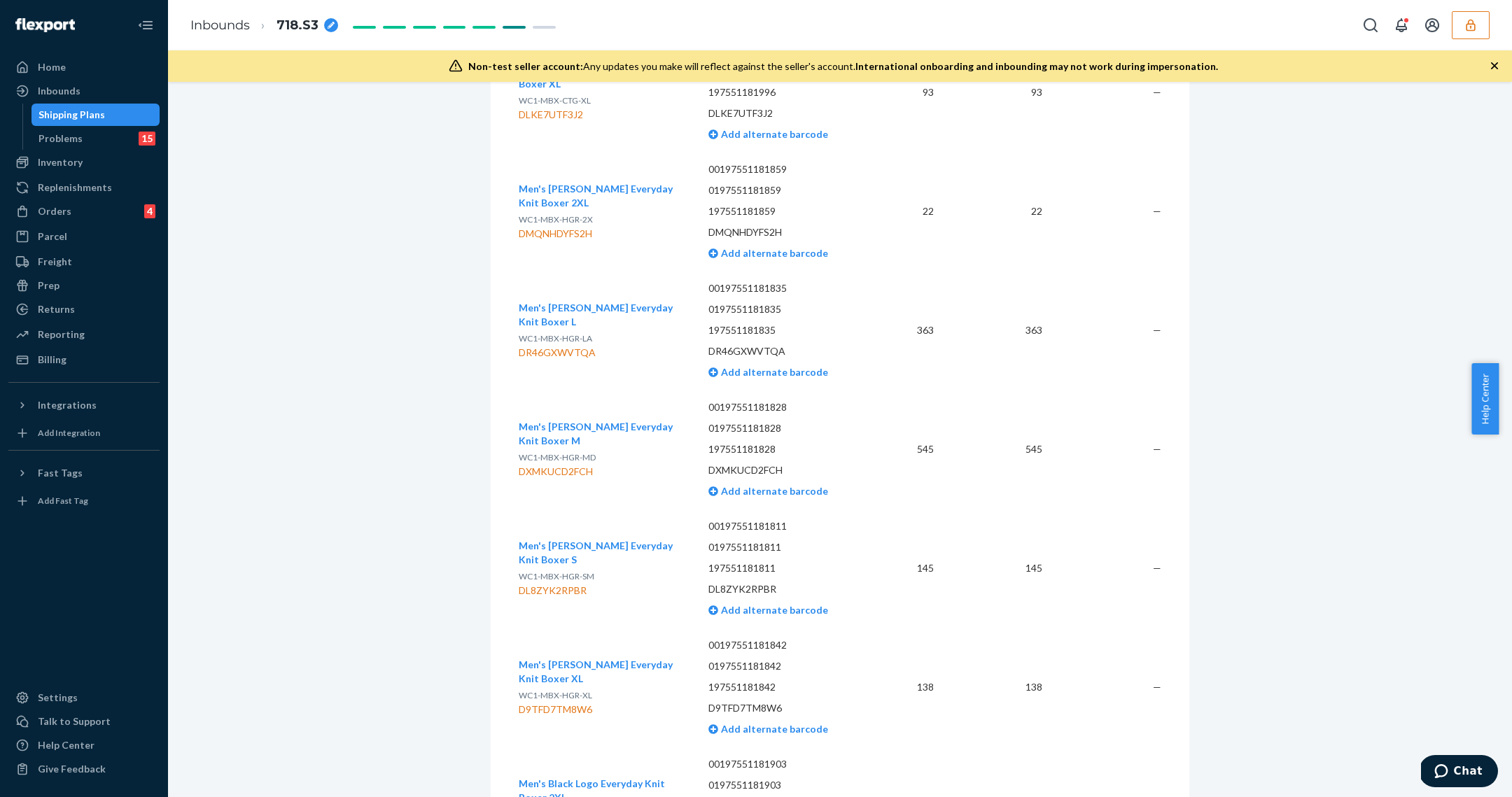
click at [58, 114] on div "Shipping Plans" at bounding box center [72, 115] width 67 height 14
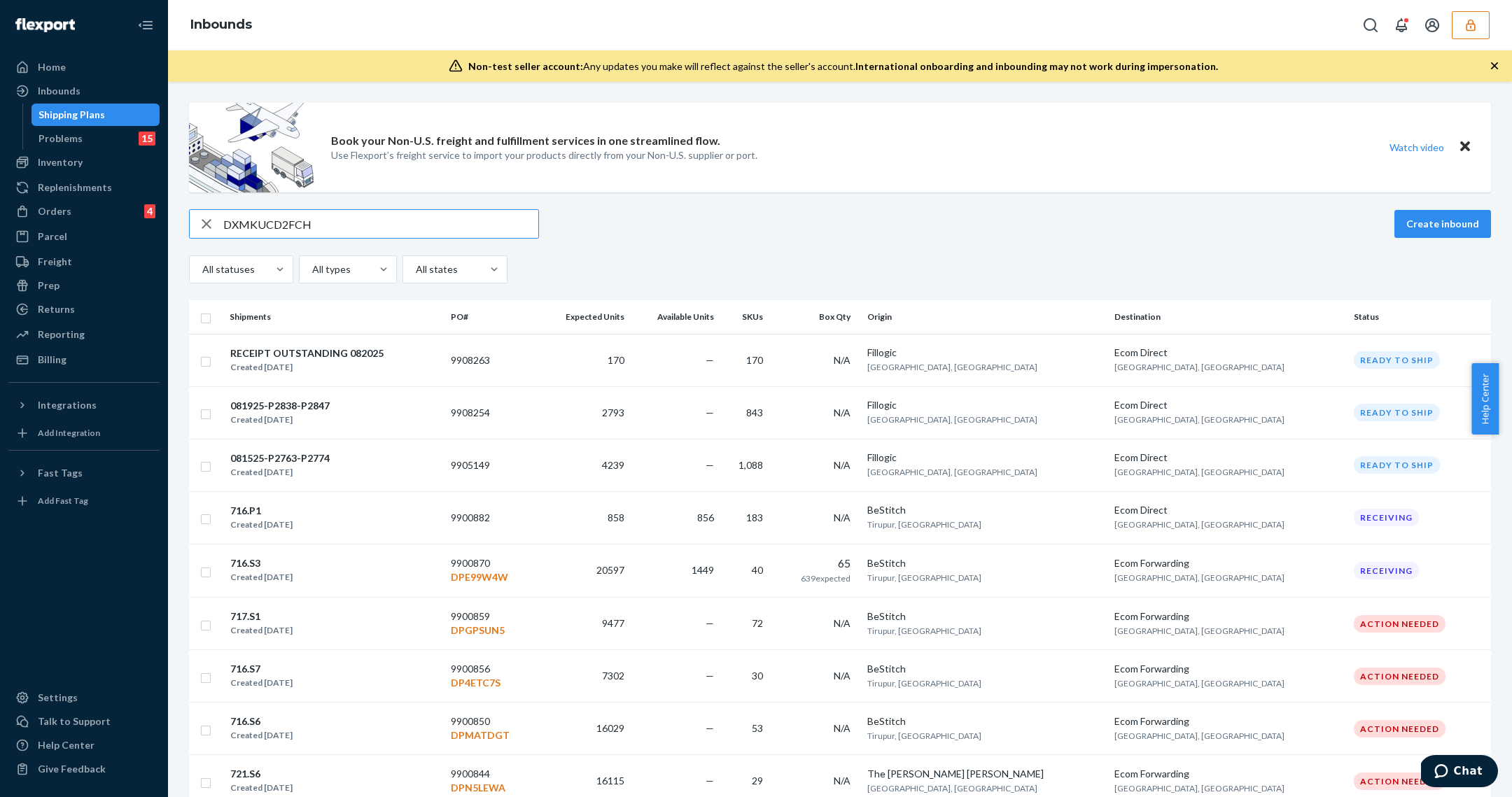
type input "DXMKUCD2FCH"
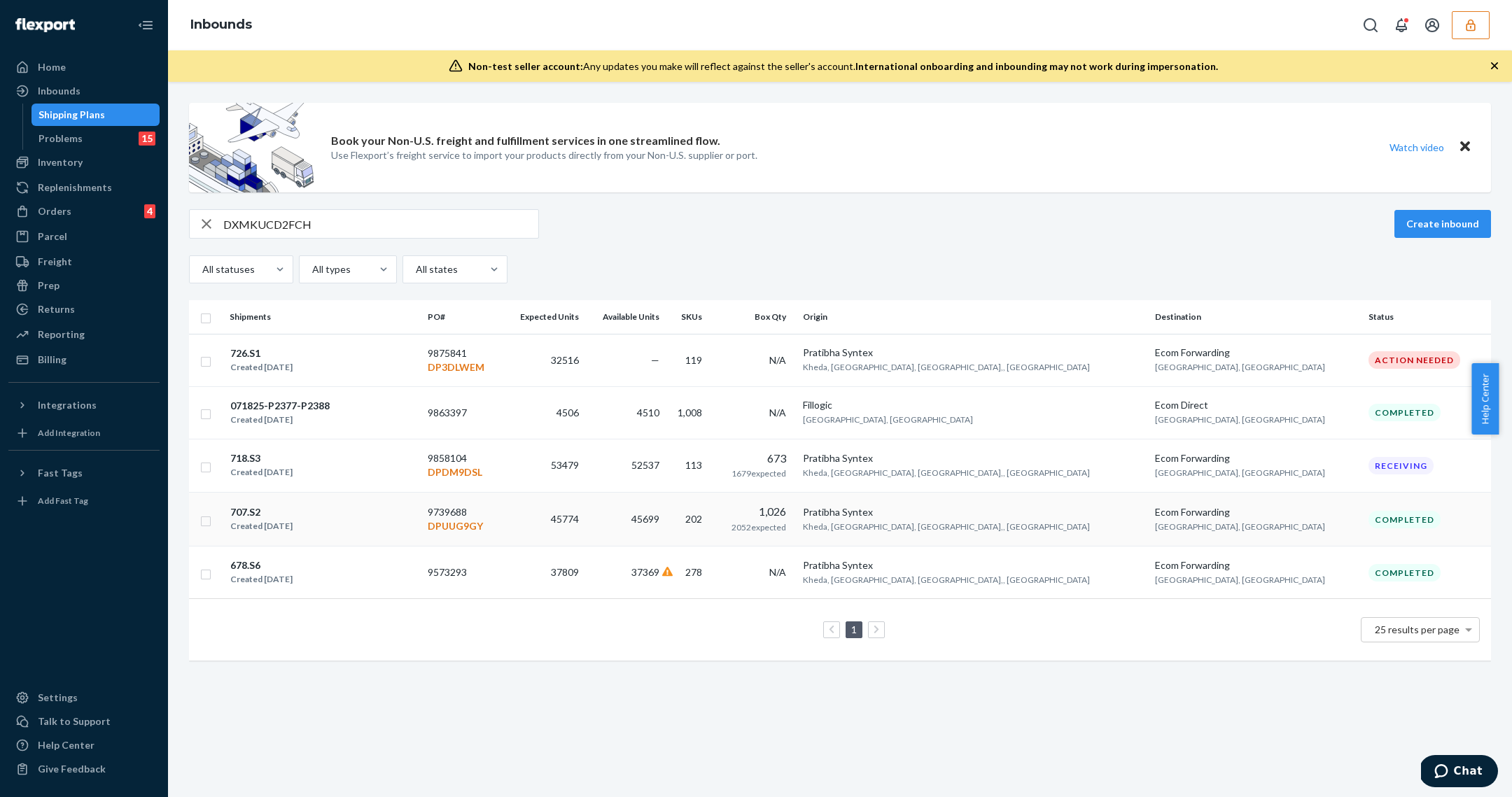
click at [496, 519] on p "DPUUG9GY" at bounding box center [462, 527] width 69 height 14
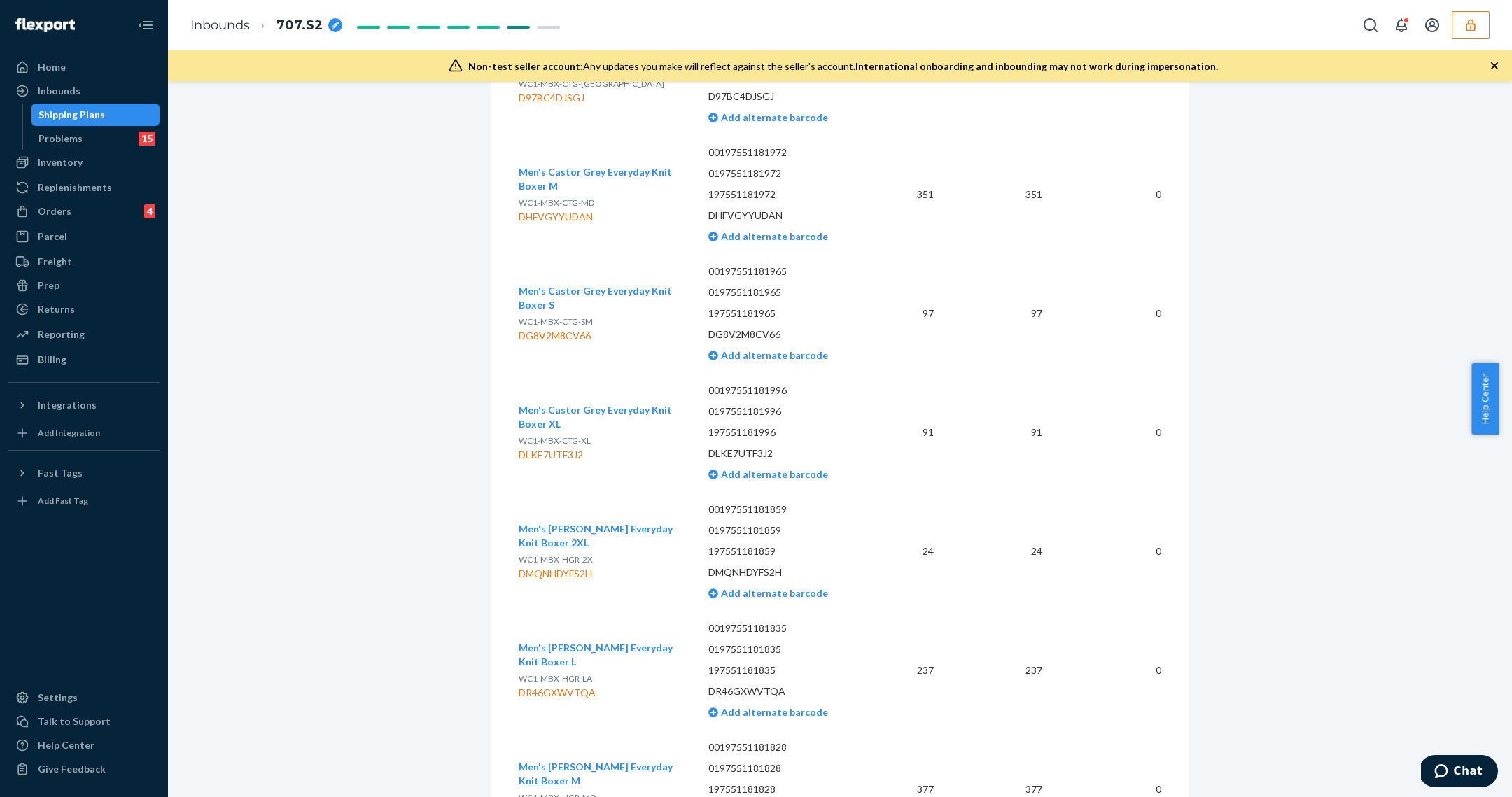
scroll to position [23982, 0]
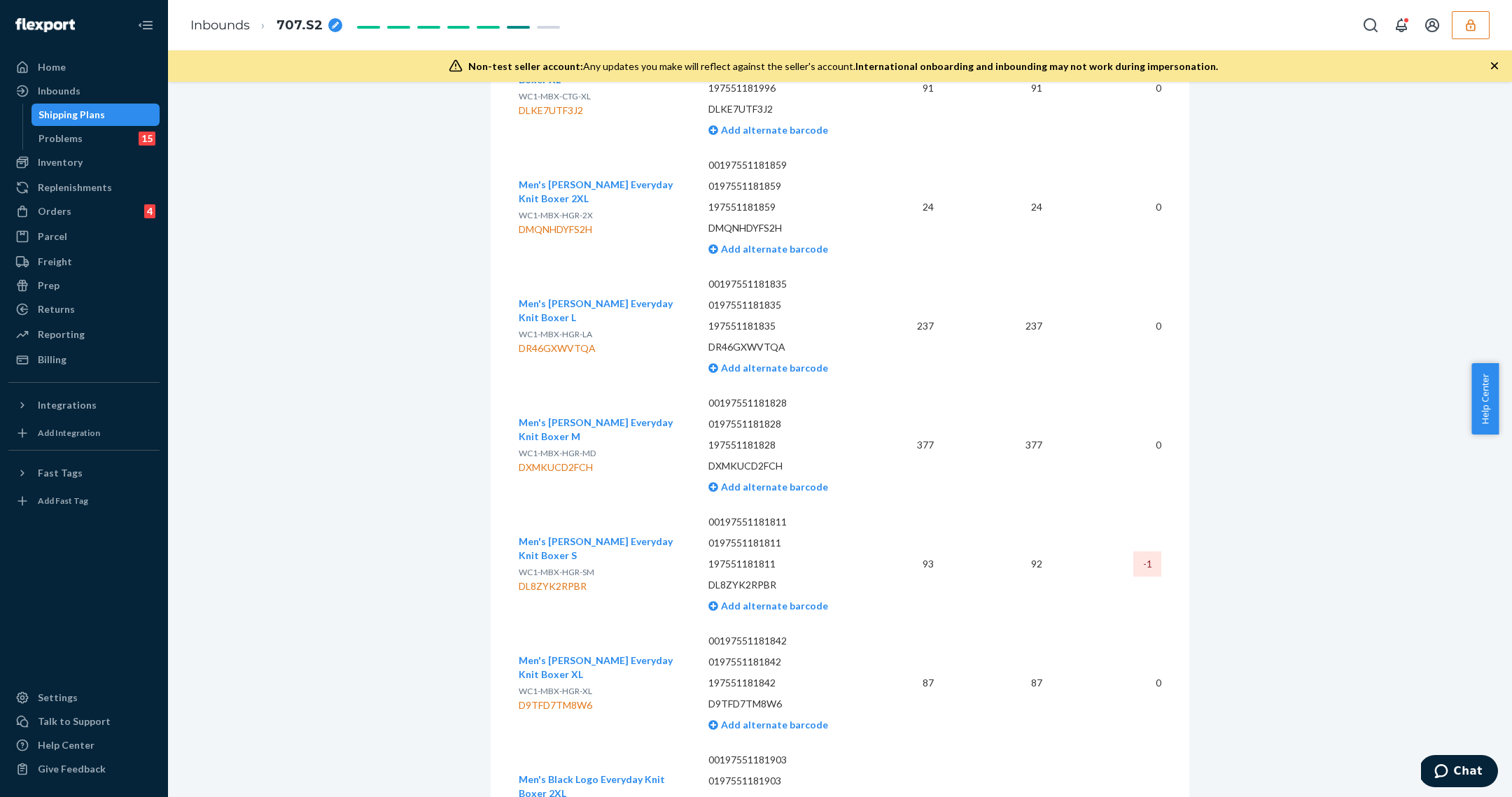
click at [76, 110] on div "Shipping Plans" at bounding box center [72, 115] width 67 height 14
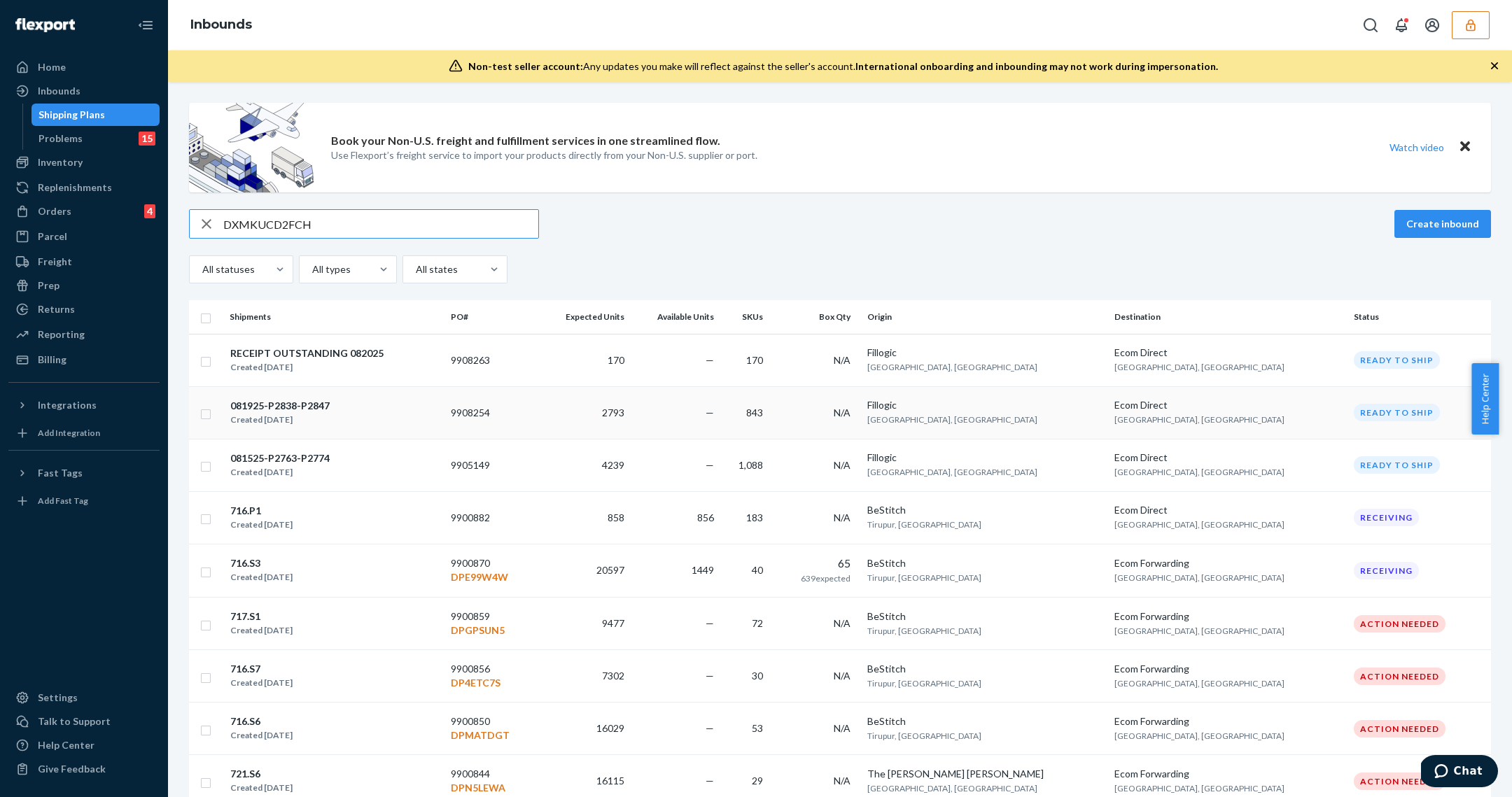
type input "DXMKUCD2FCH"
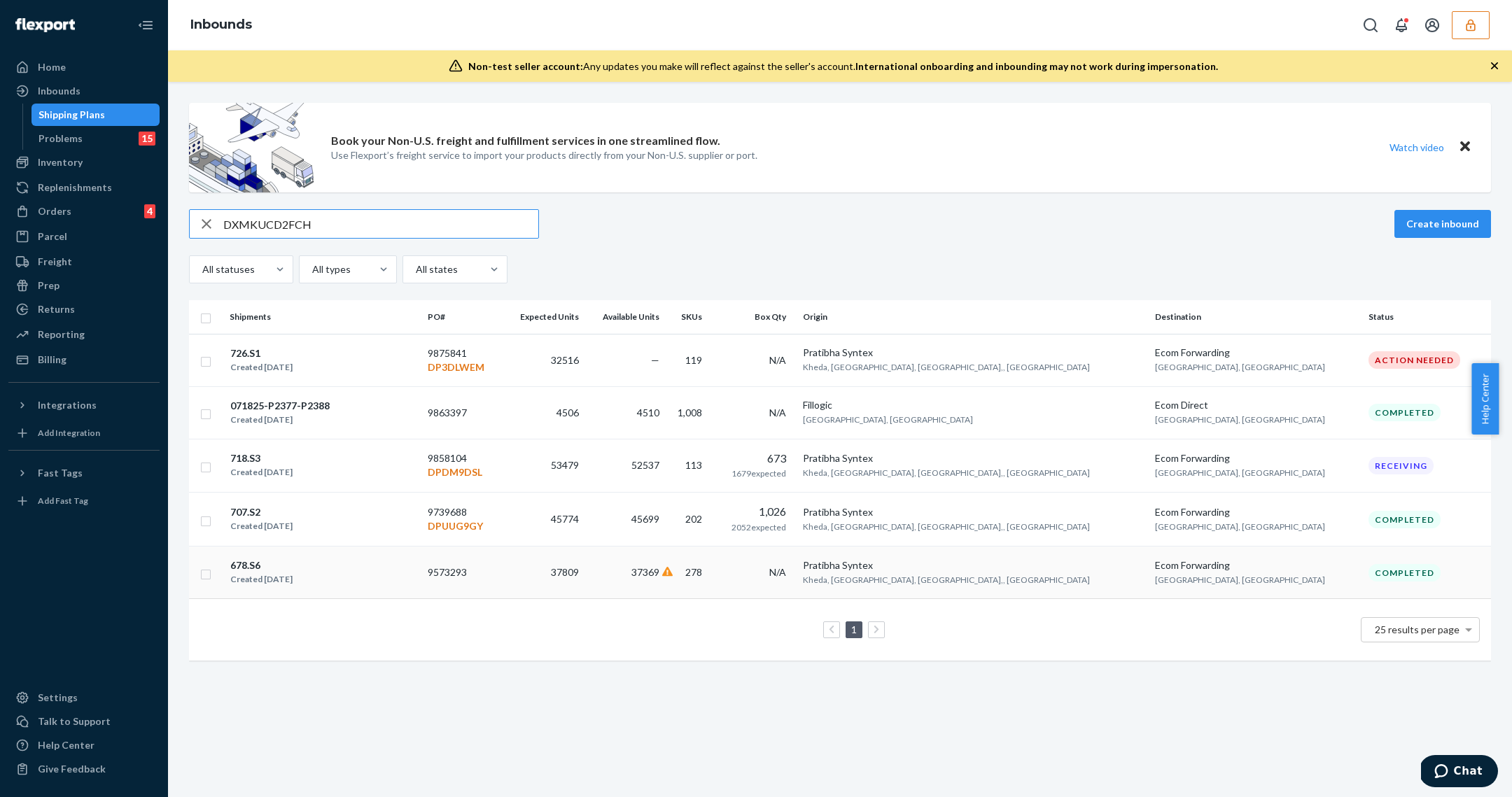
click at [664, 556] on td "37369" at bounding box center [624, 573] width 79 height 52
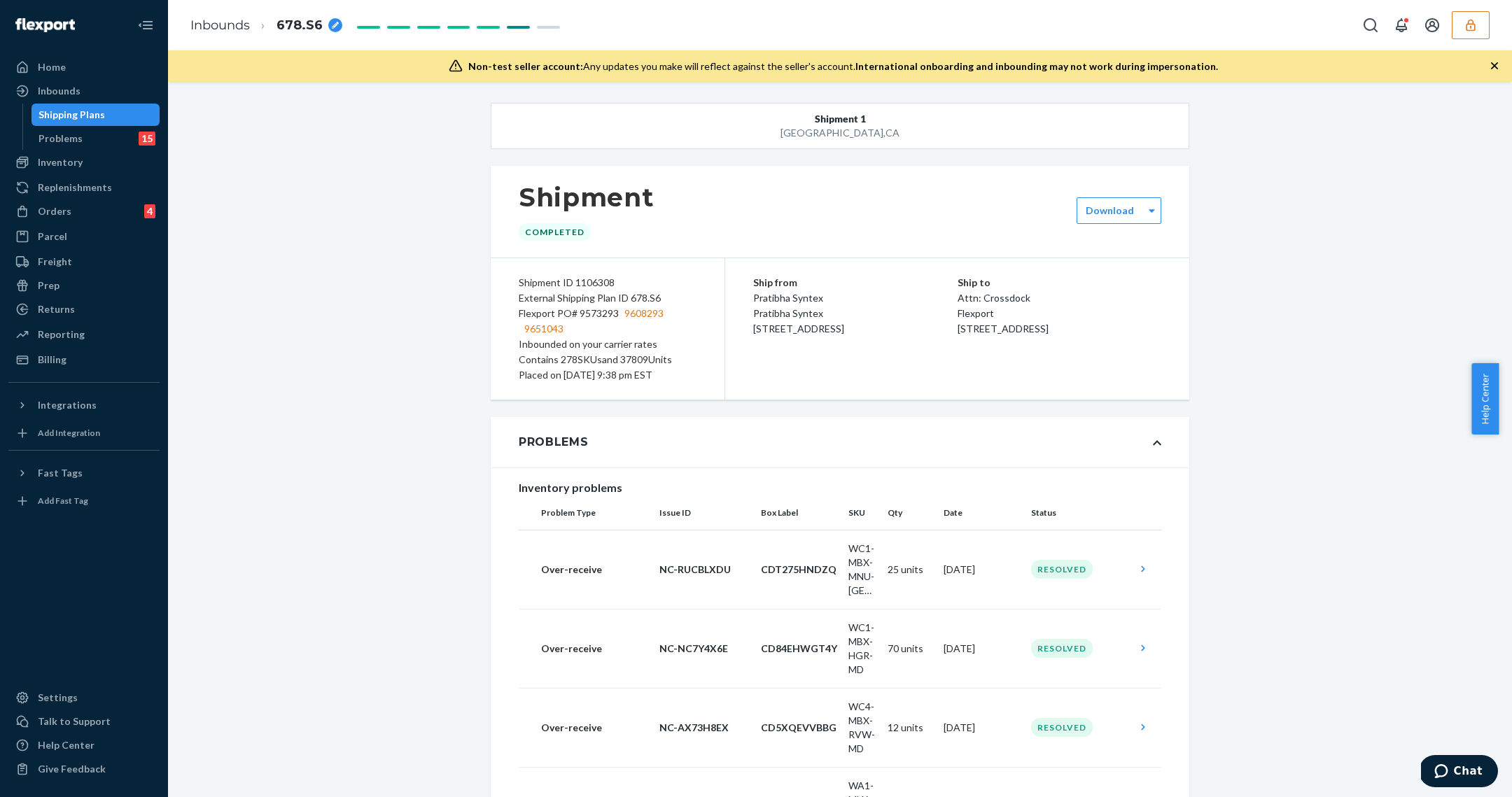
scroll to position [34863, 0]
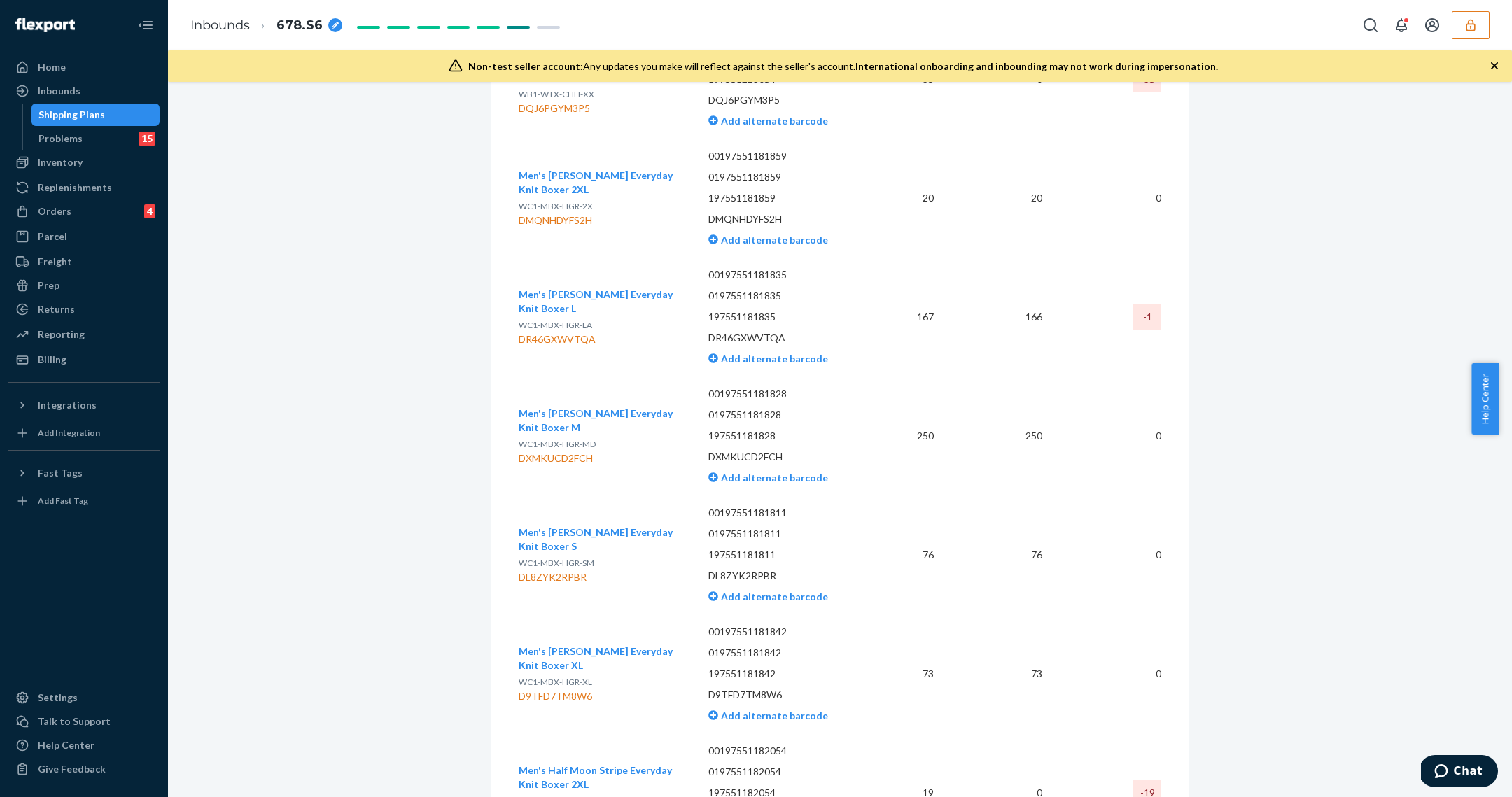
click at [105, 113] on div "Shipping Plans" at bounding box center [96, 115] width 126 height 20
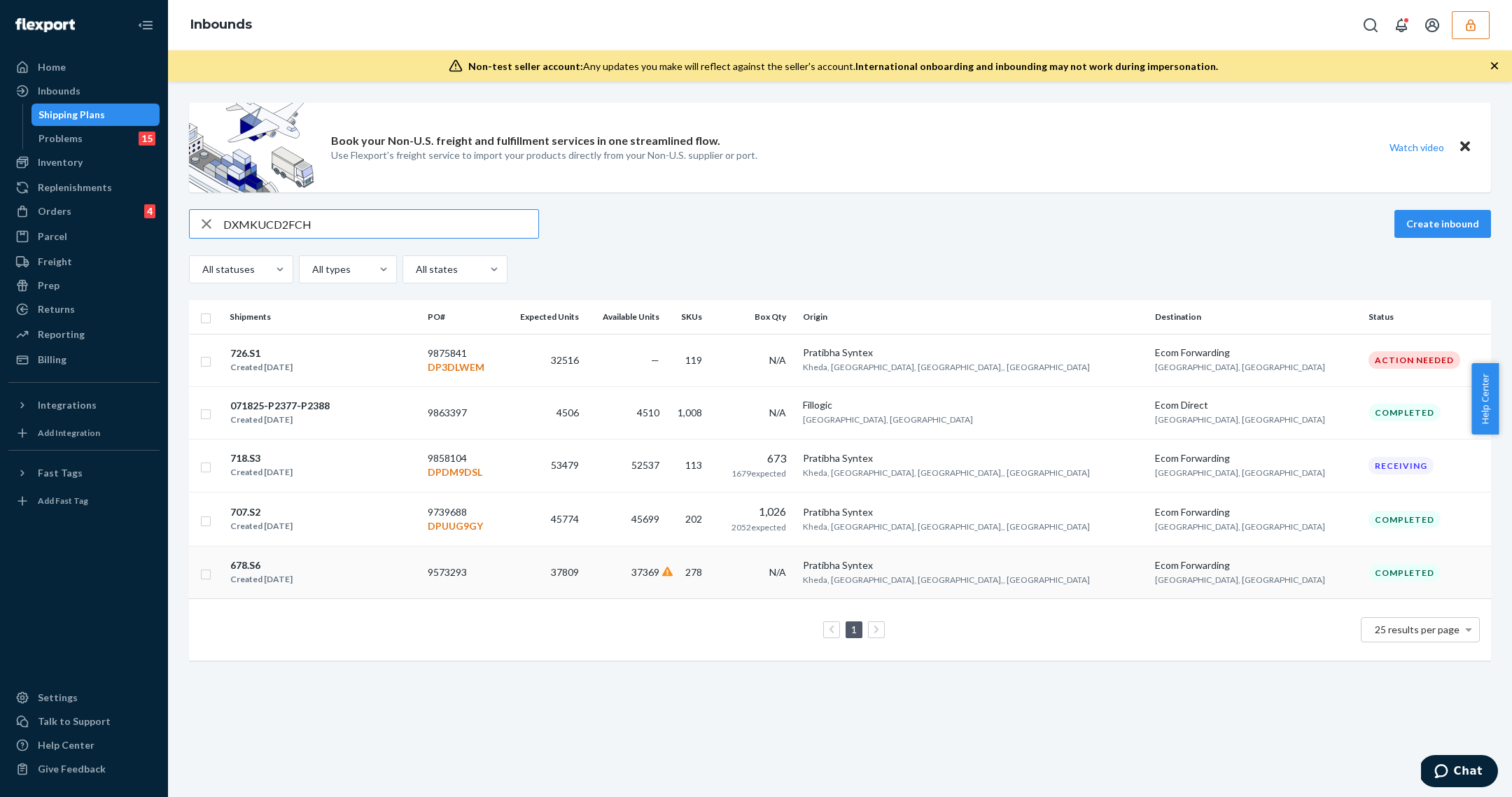
type input "DXMKUCD2FCH"
click at [502, 582] on td "9573293" at bounding box center [462, 573] width 79 height 52
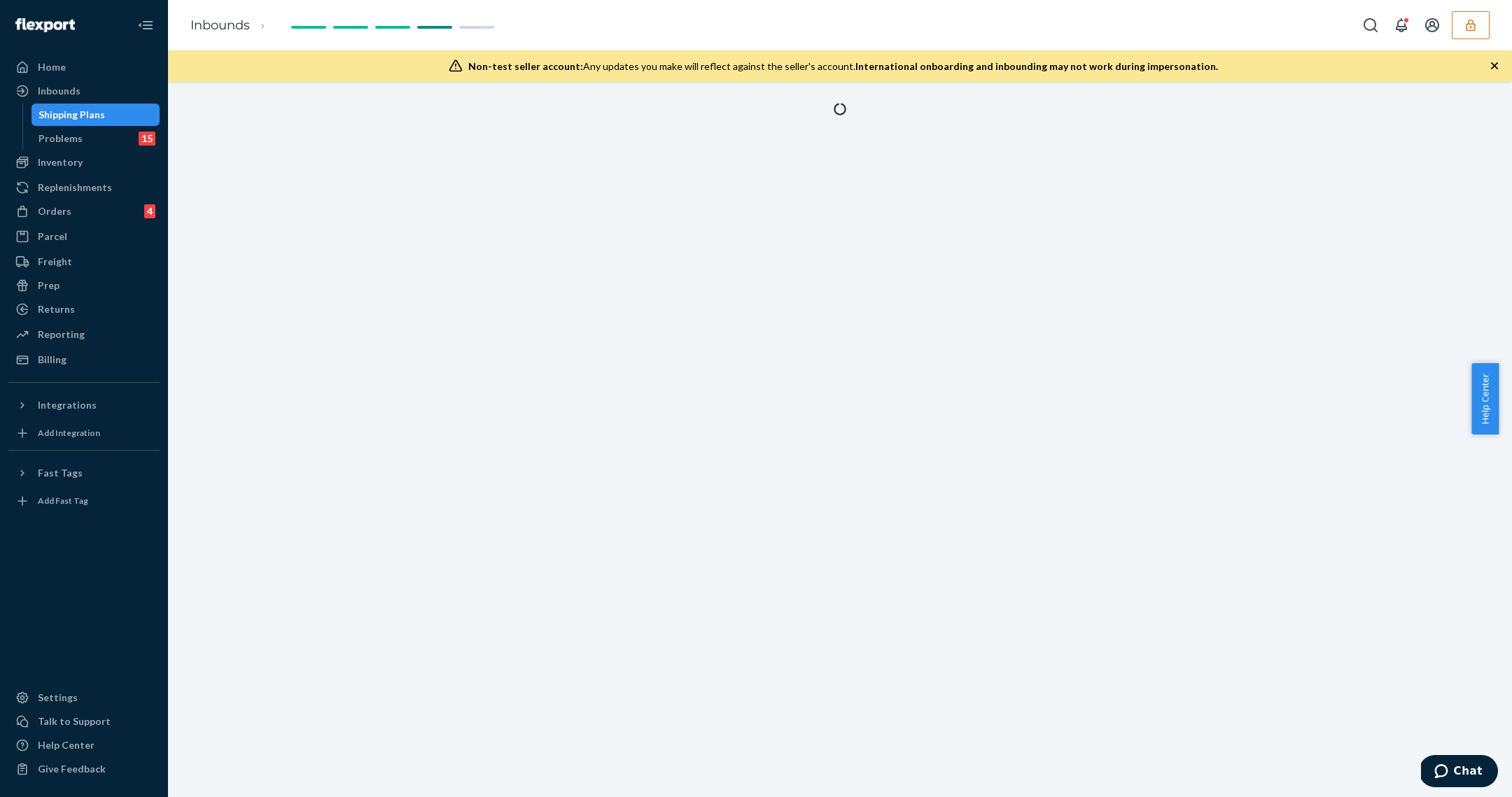
click at [79, 110] on div "Shipping Plans" at bounding box center [72, 115] width 67 height 14
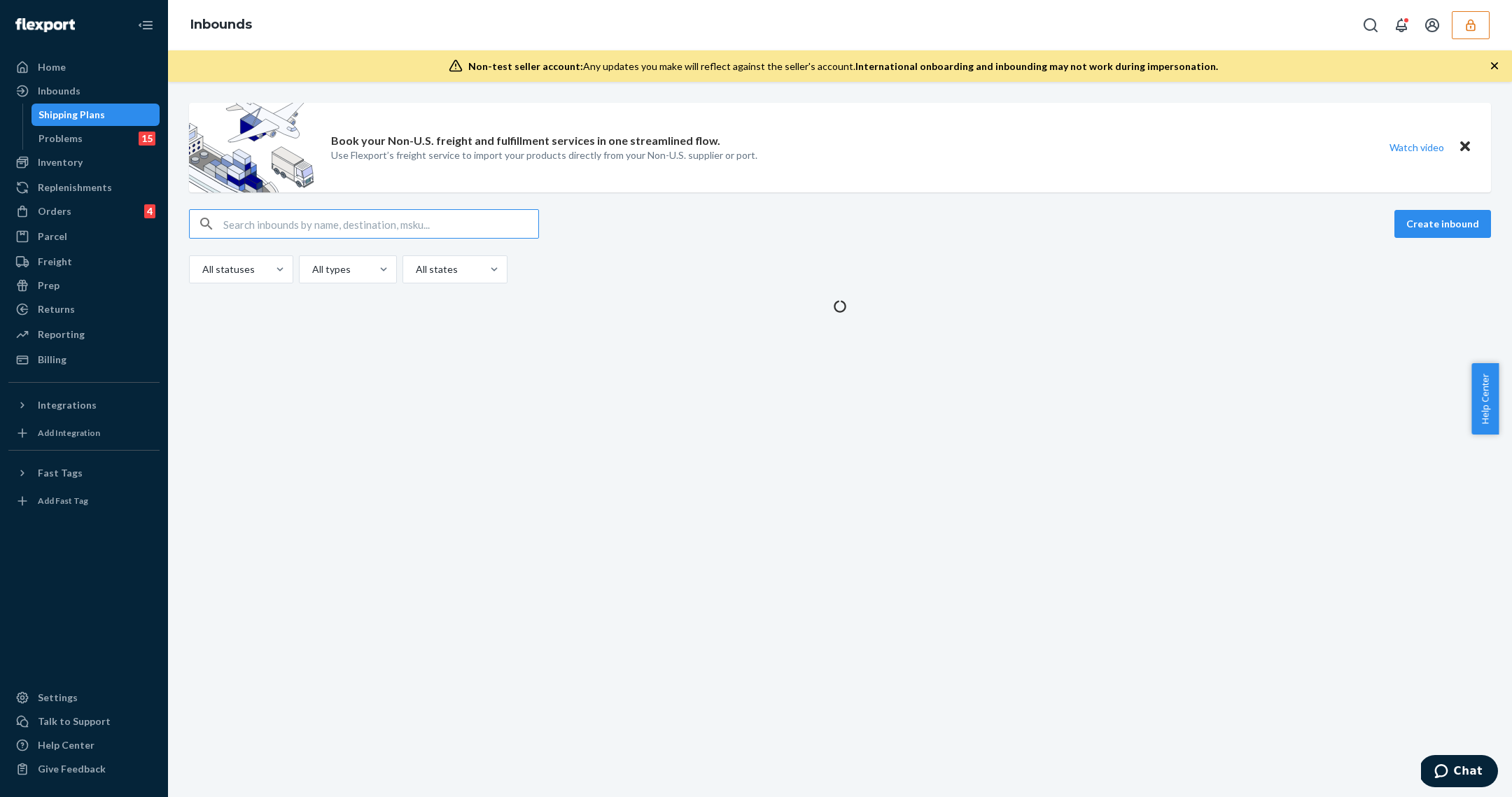
click at [311, 232] on input "text" at bounding box center [380, 224] width 315 height 28
type input "DXMKUCD2FCH"
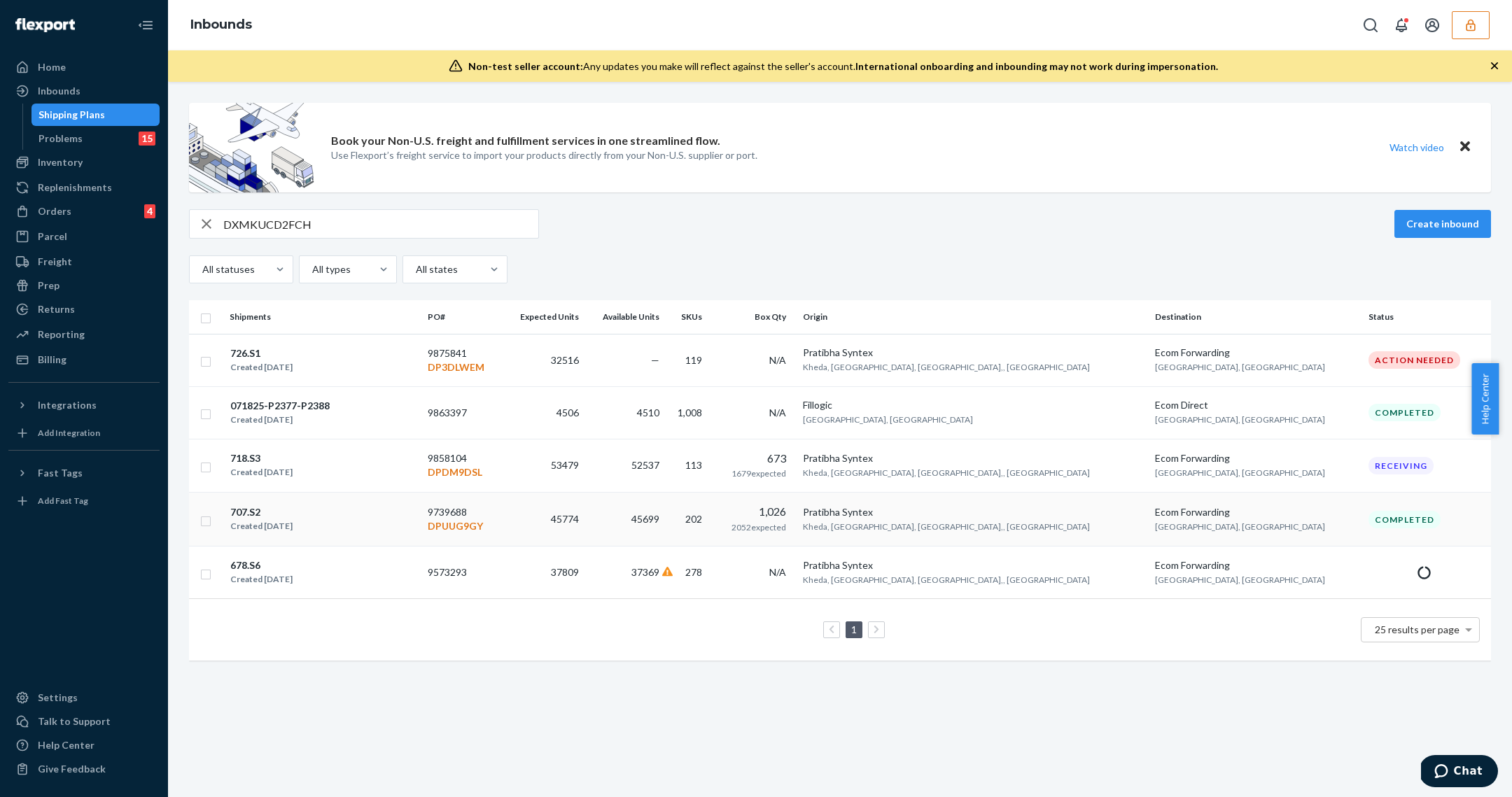
click at [376, 530] on div "707.S2 Created [DATE]" at bounding box center [322, 518] width 187 height 30
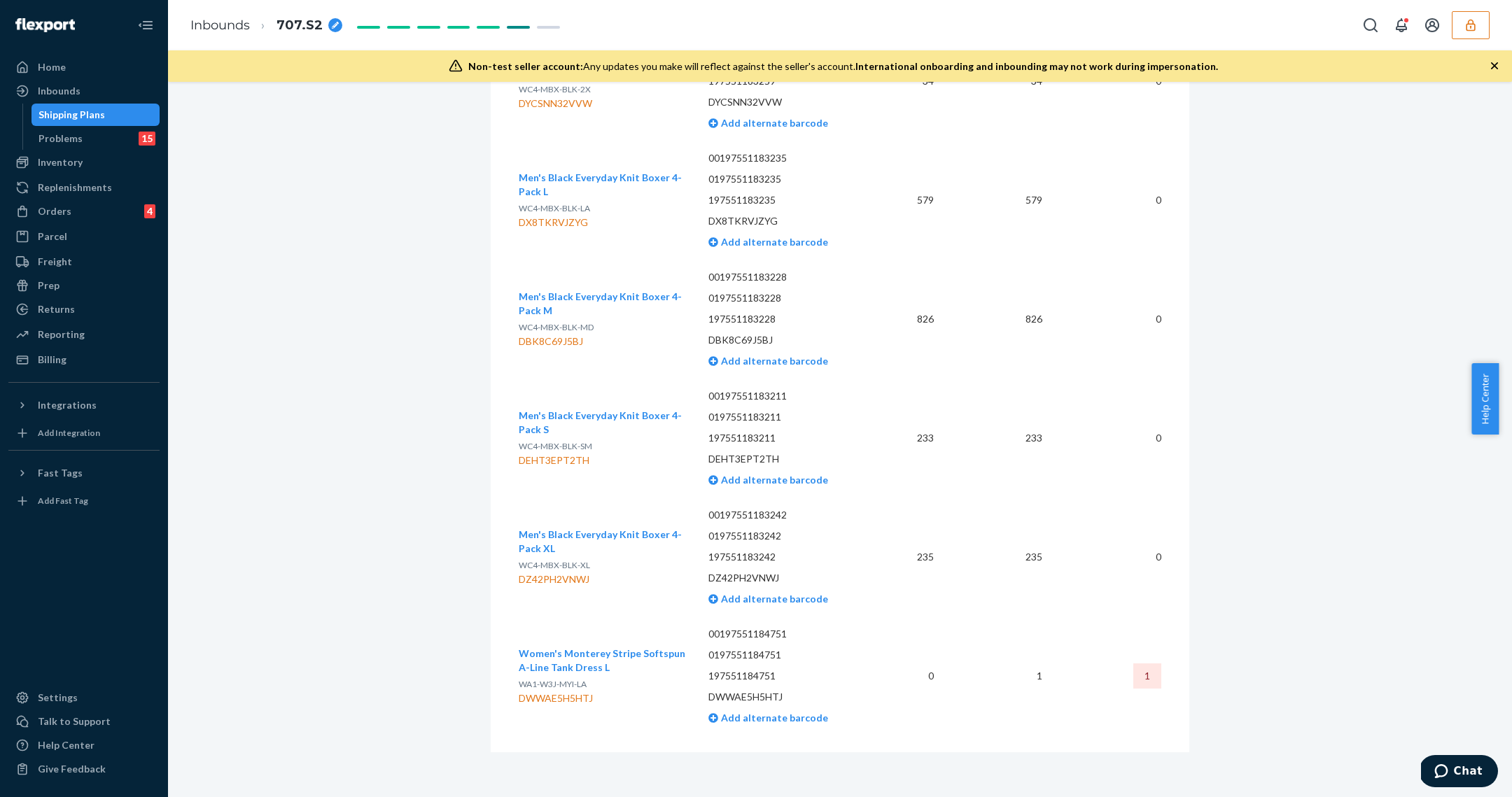
scroll to position [25520, 0]
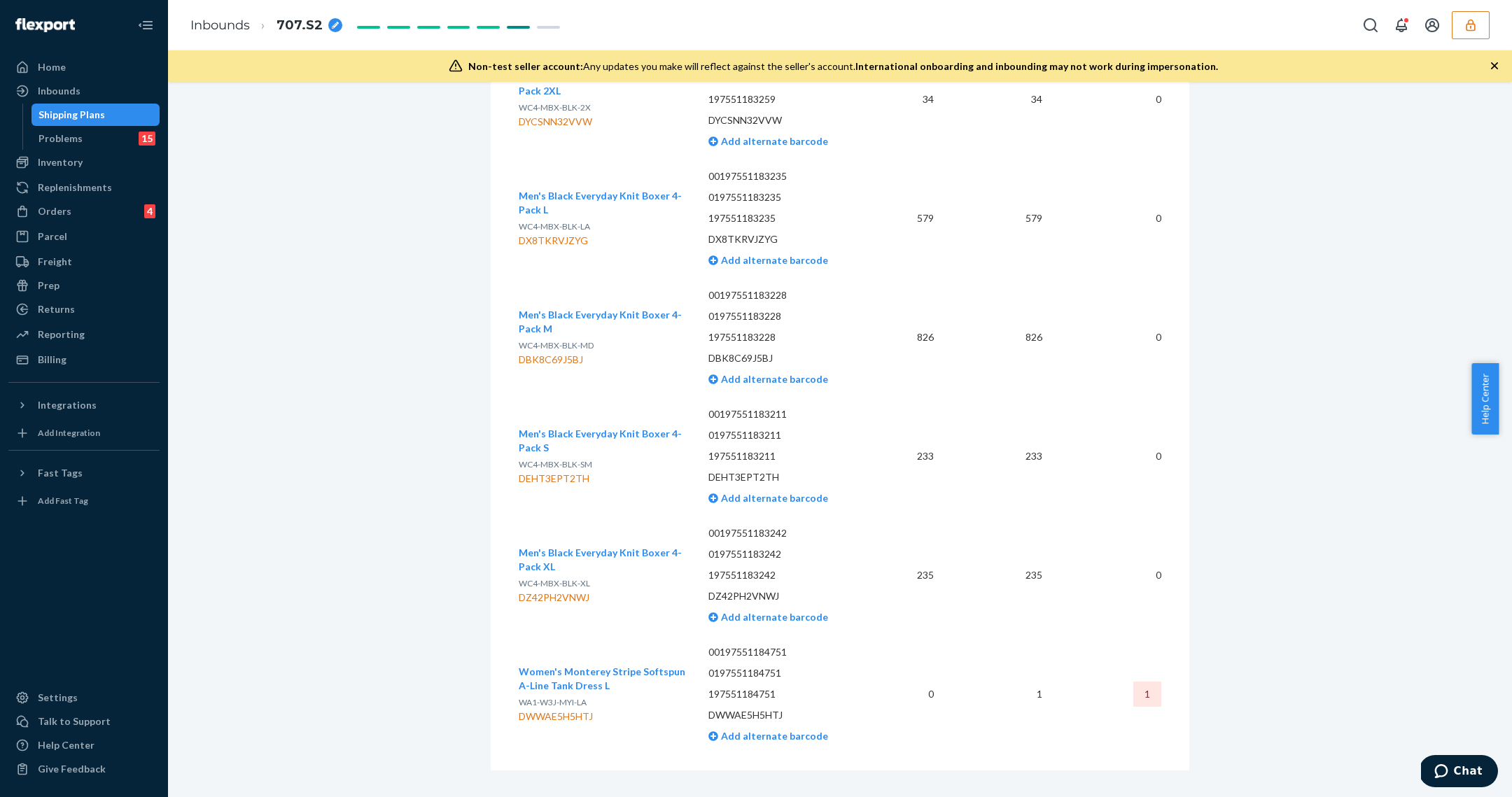
click at [118, 104] on link "Shipping Plans" at bounding box center [96, 115] width 129 height 23
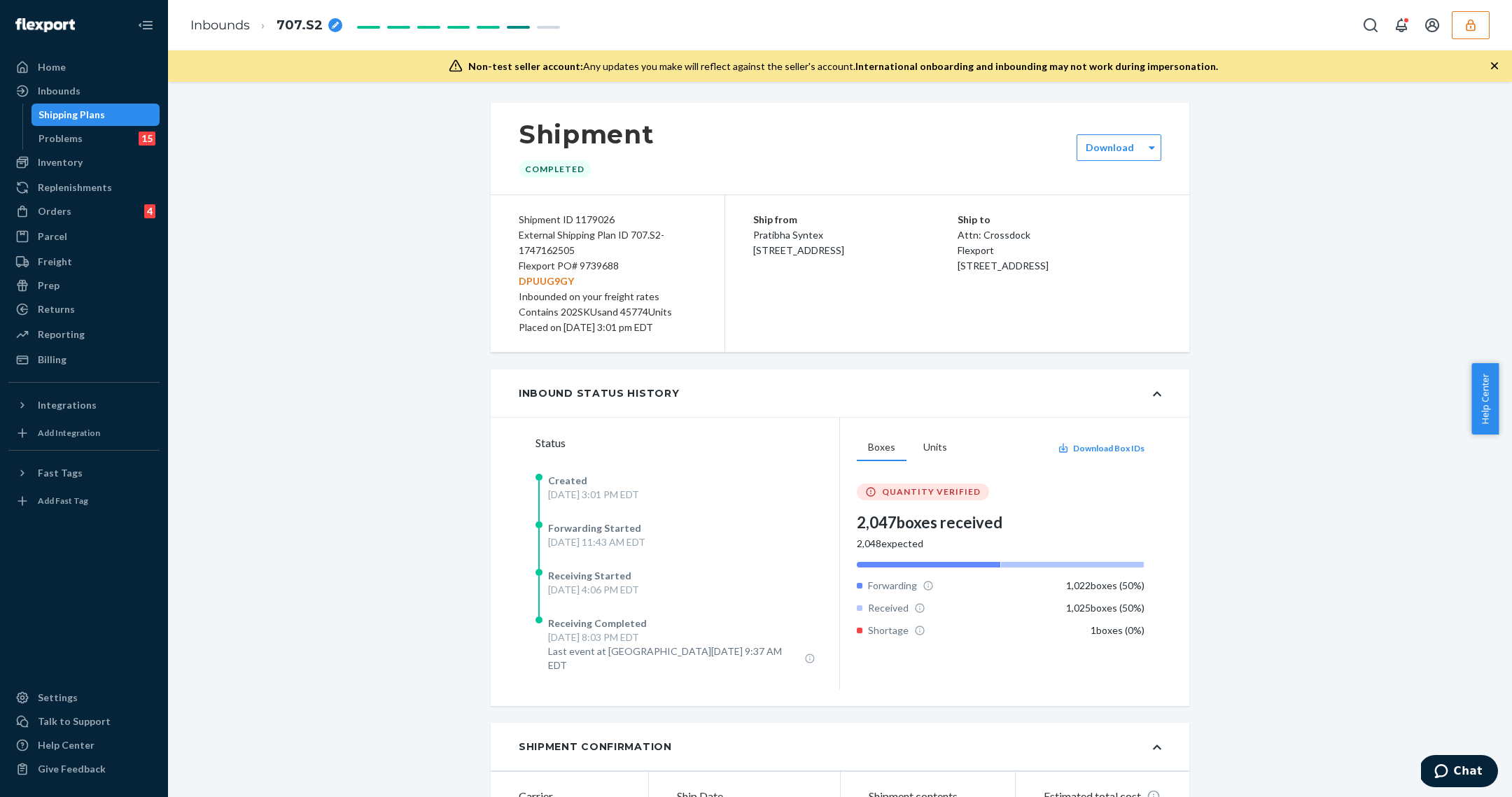
click at [89, 108] on div "Shipping Plans" at bounding box center [72, 115] width 67 height 14
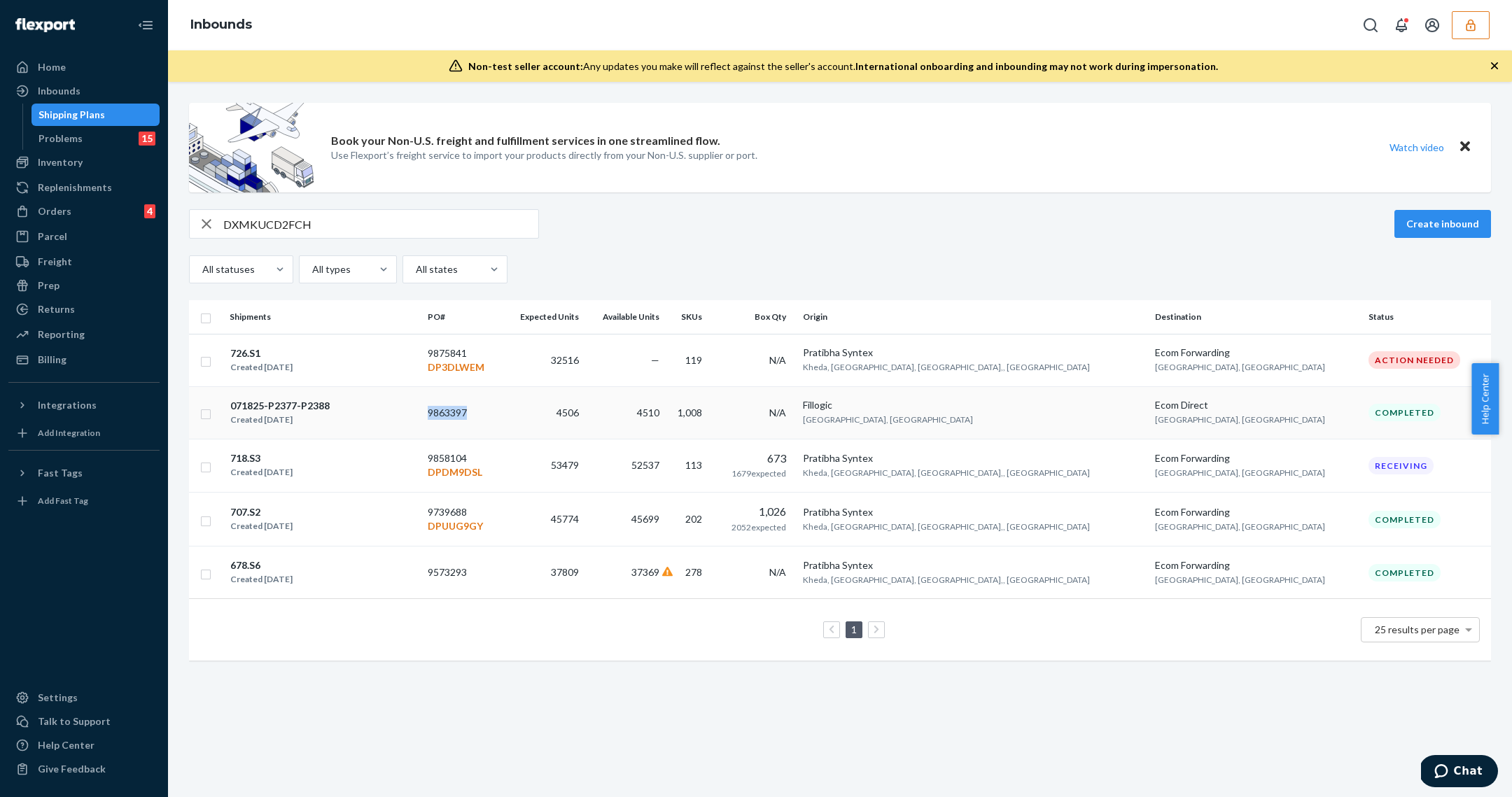
copy td "9863397"
click at [302, 224] on input "DXMKUCD2FCH" at bounding box center [380, 224] width 315 height 28
paste input "N74FHZNW2"
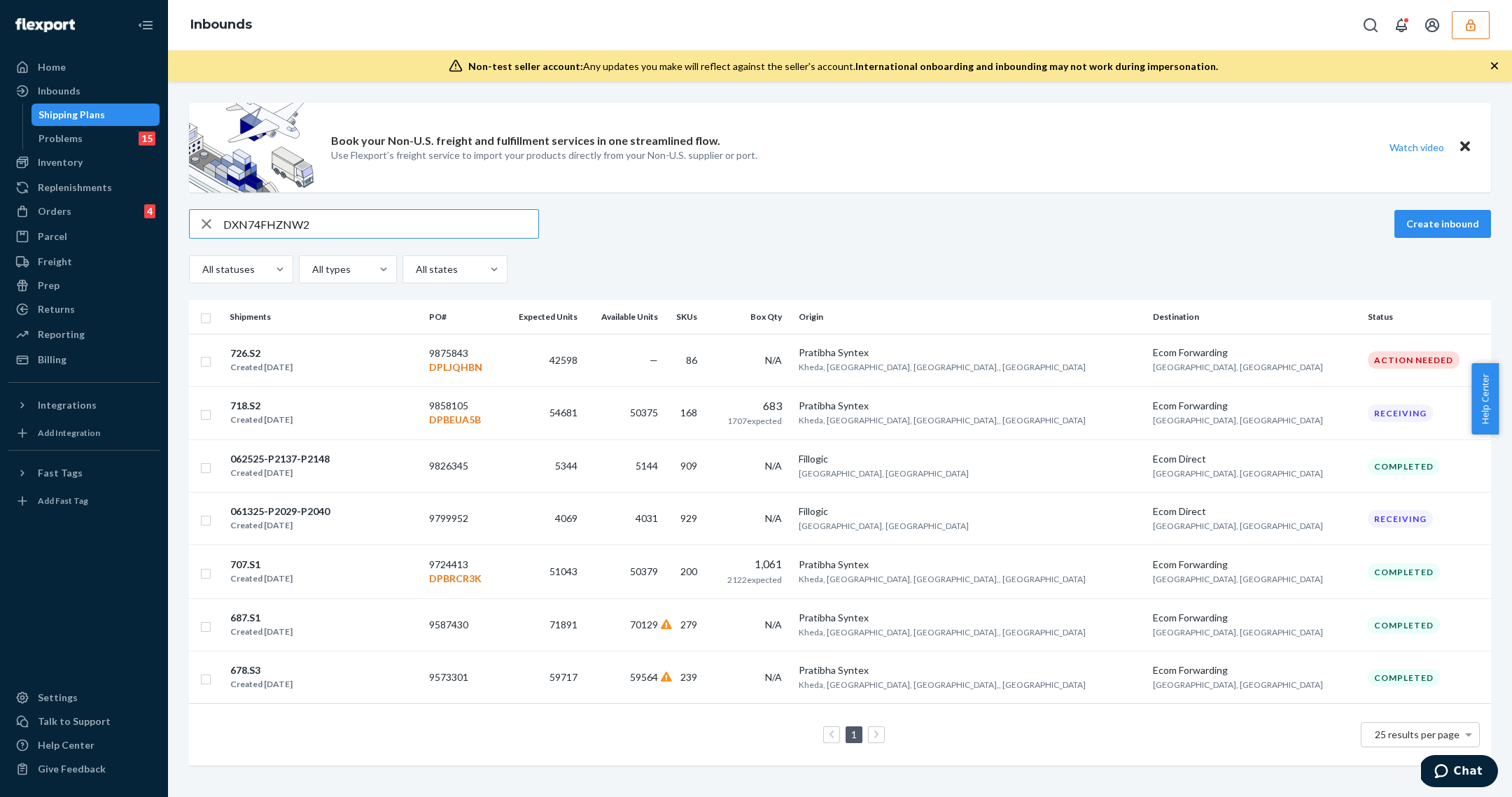
type input "DXN74FHZNW2"
